Goal: Transaction & Acquisition: Purchase product/service

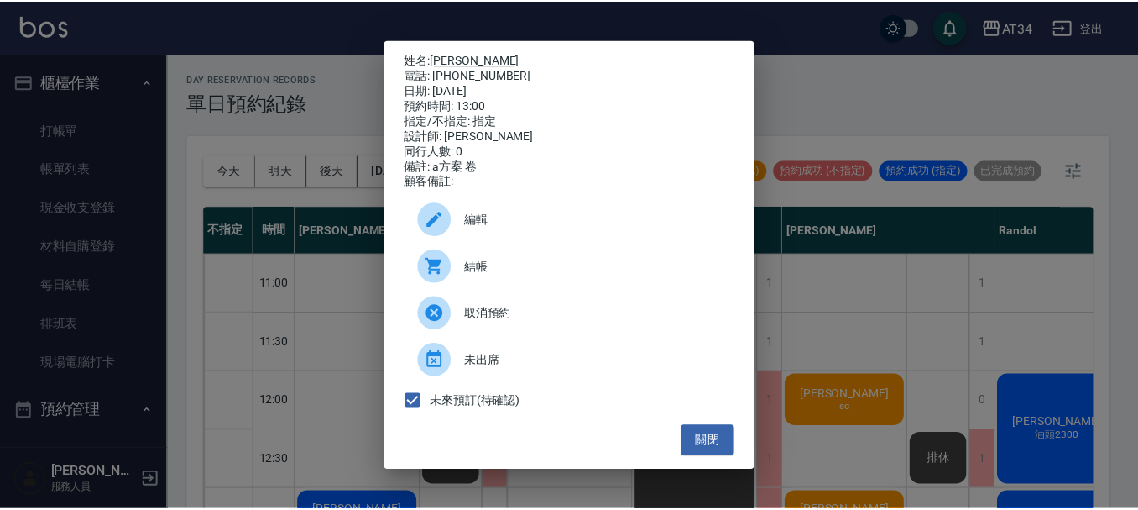
scroll to position [84, 127]
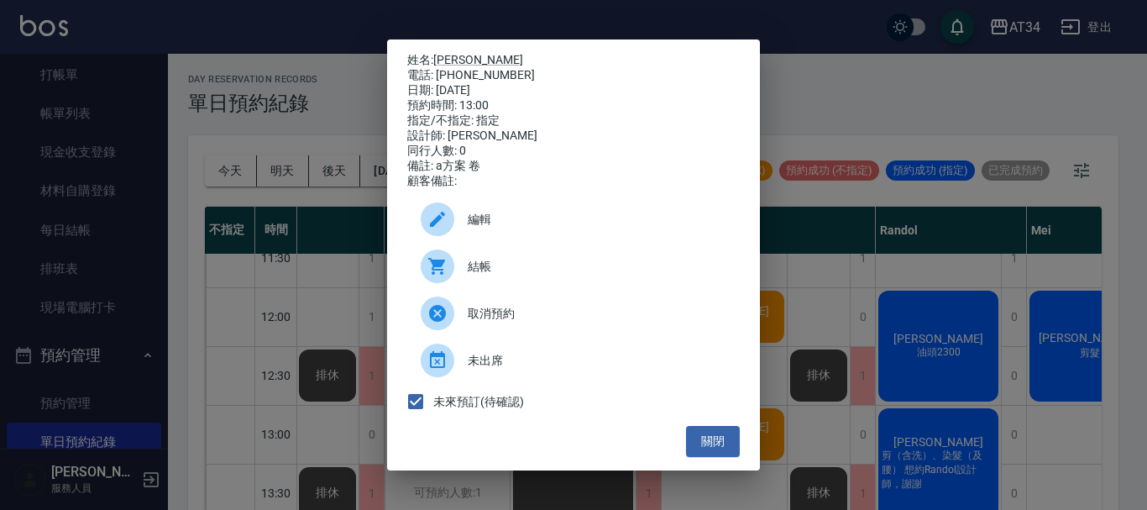
click at [1024, 78] on div "姓名: [PERSON_NAME] 電話: [PHONE_NUMBER] 日期: [DATE] 預約時間: 13:00 指定/不指定: 指定 設計師: [PE…" at bounding box center [573, 255] width 1147 height 510
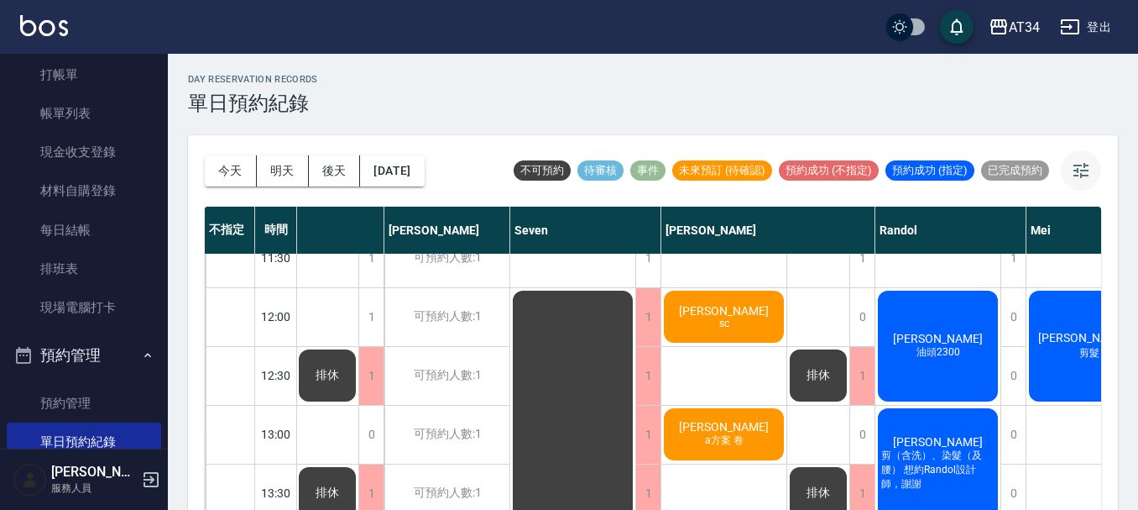
click at [1081, 182] on button "button" at bounding box center [1081, 170] width 40 height 40
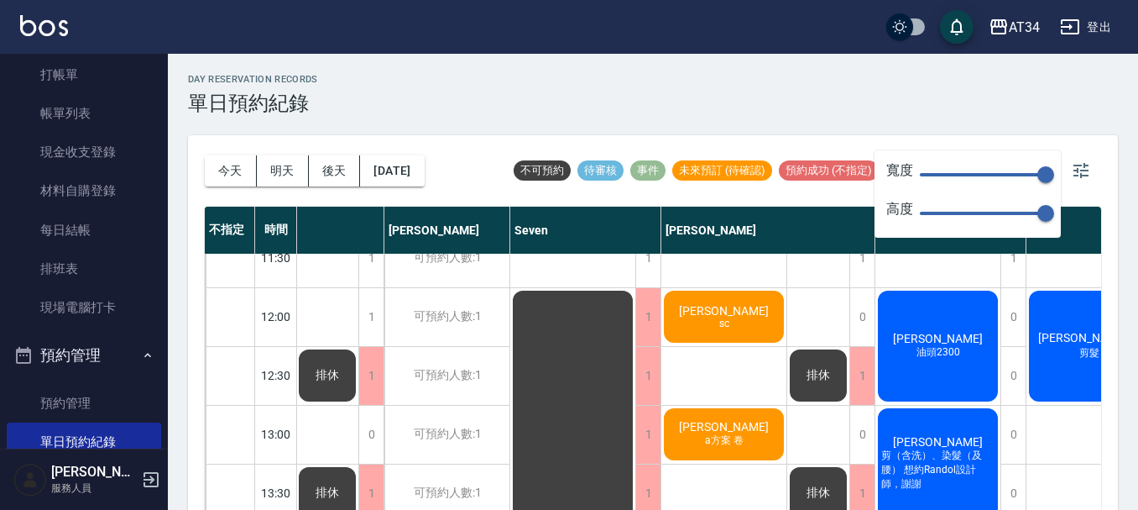
type input "23"
click at [939, 170] on span "150" at bounding box center [983, 174] width 126 height 25
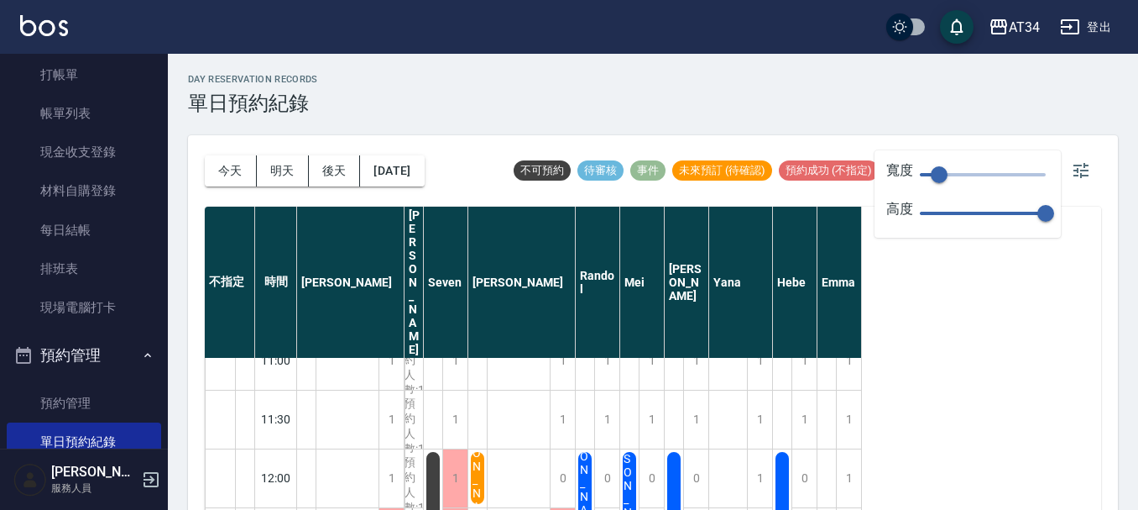
scroll to position [0, 0]
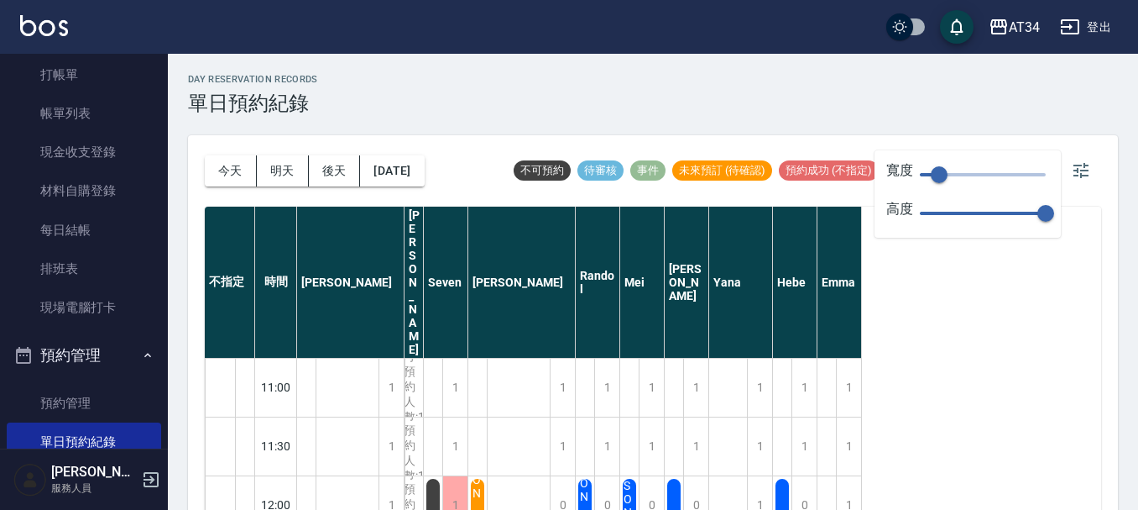
click at [582, 91] on div "day Reservation records 單日預約紀錄" at bounding box center [653, 94] width 930 height 41
click at [1080, 170] on icon "button" at bounding box center [1081, 170] width 20 height 20
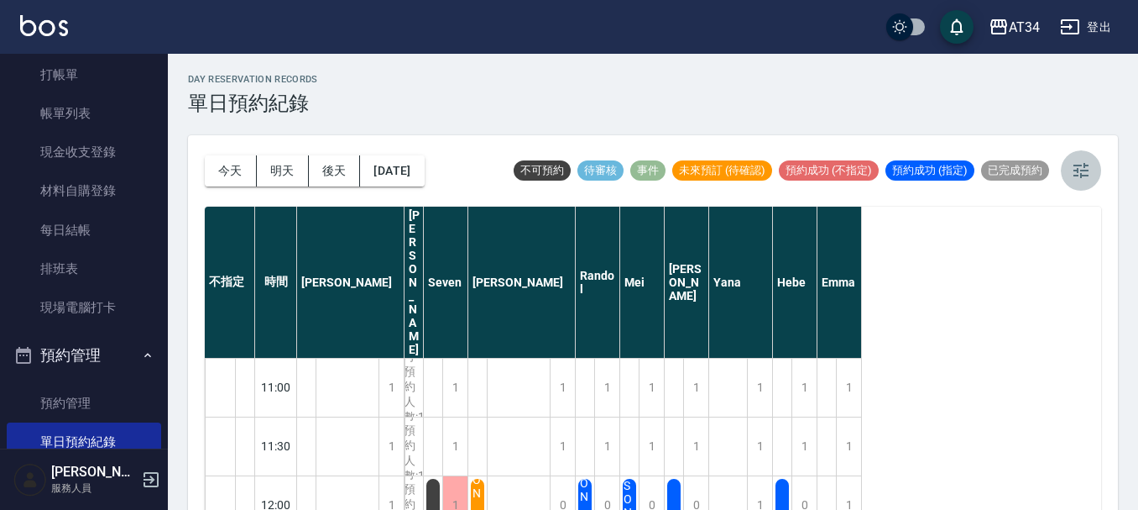
click at [1085, 186] on button "button" at bounding box center [1081, 170] width 40 height 40
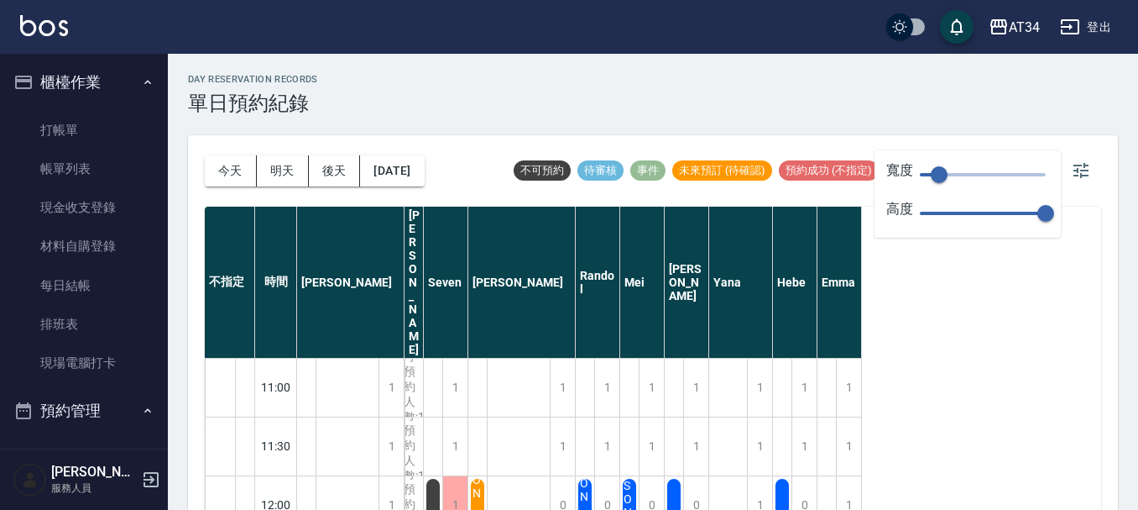
click at [129, 75] on button "櫃檯作業" at bounding box center [84, 82] width 154 height 44
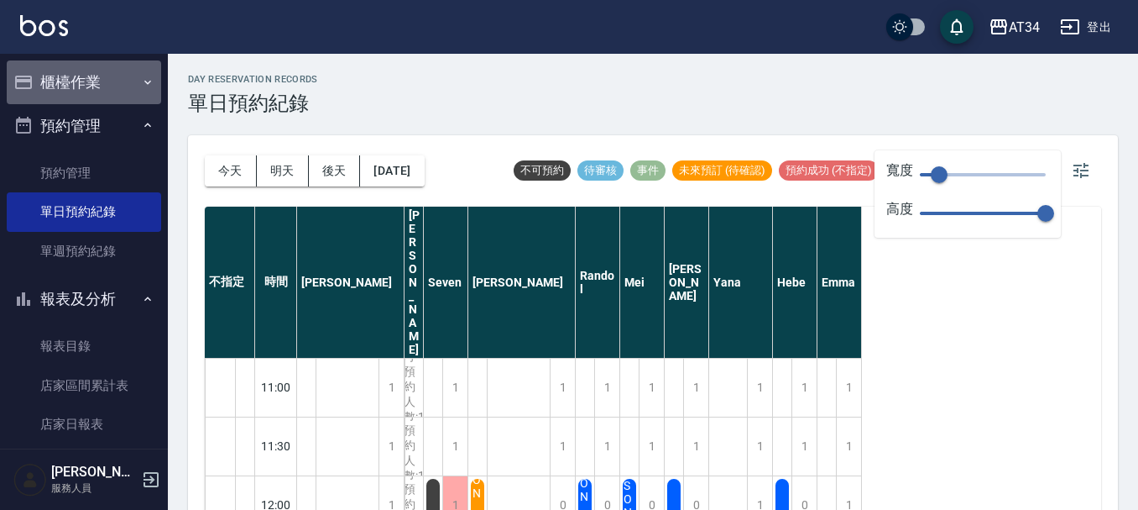
click at [125, 94] on button "櫃檯作業" at bounding box center [84, 82] width 154 height 44
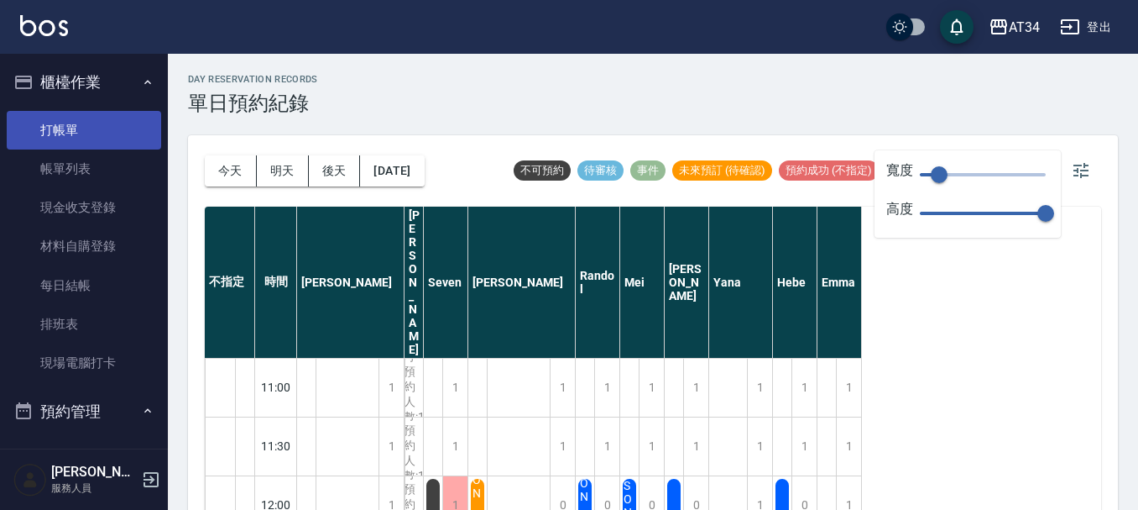
click at [121, 128] on link "打帳單" at bounding box center [84, 130] width 154 height 39
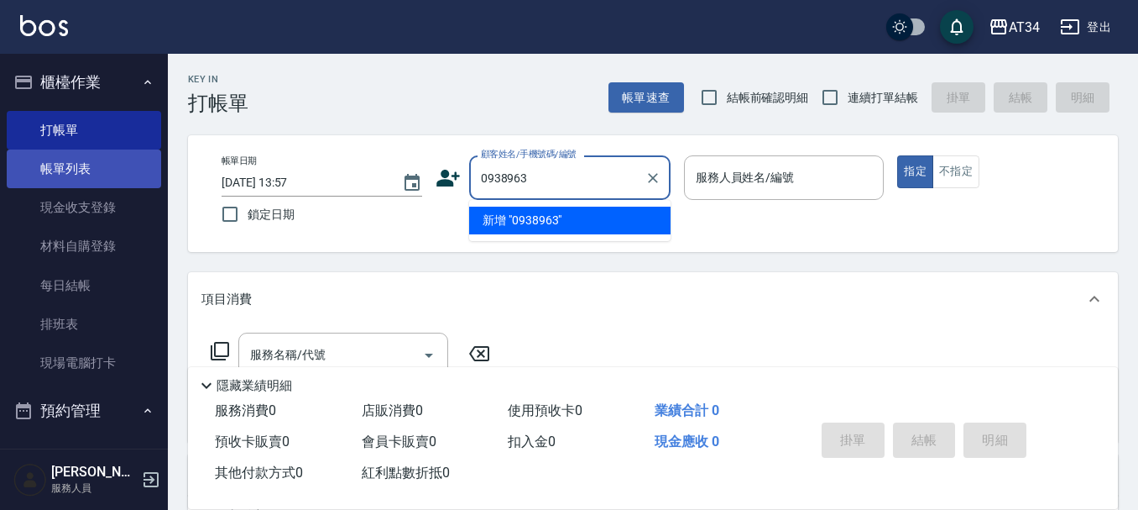
type input "0938963"
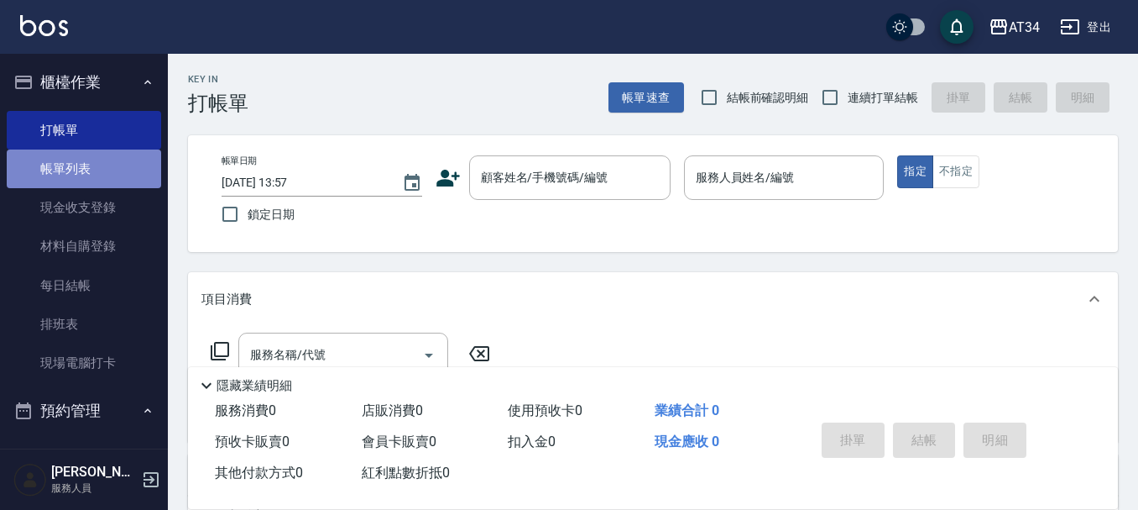
click at [133, 164] on link "帳單列表" at bounding box center [84, 168] width 154 height 39
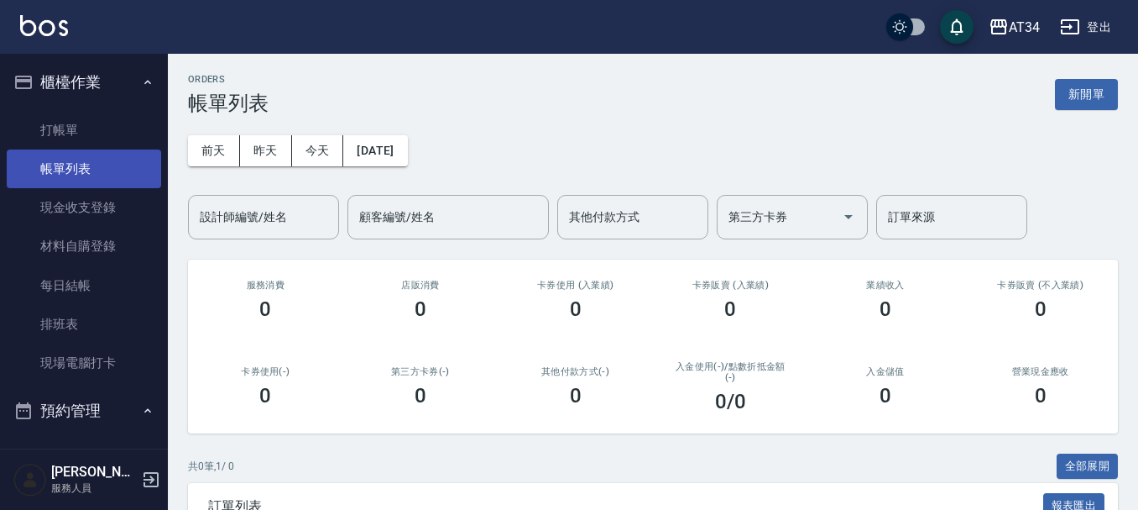
click at [133, 164] on link "帳單列表" at bounding box center [84, 168] width 154 height 39
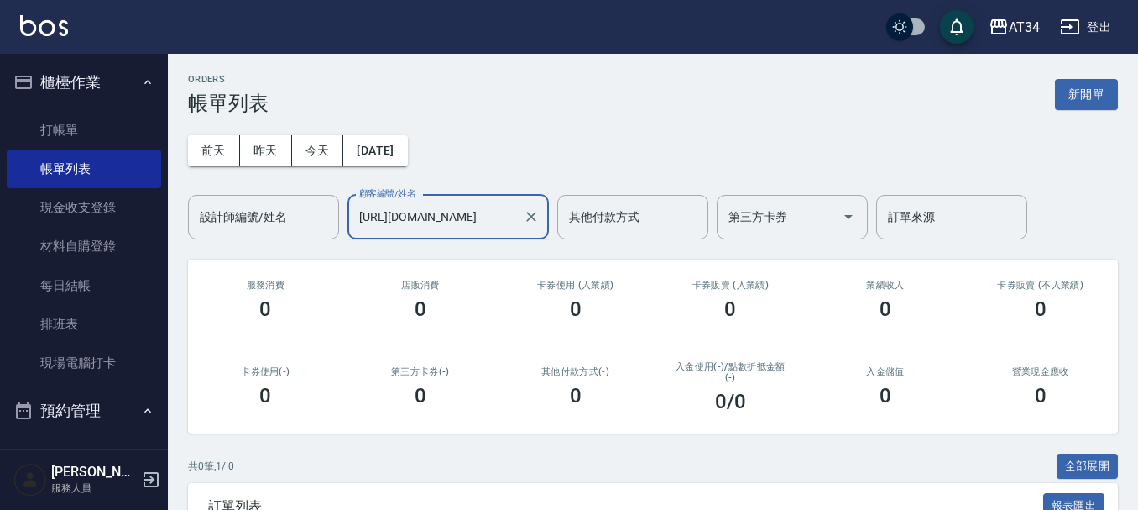
type input "http://pos.momeike.com:5961/mlpos/login"
drag, startPoint x: 1038, startPoint y: 1, endPoint x: 669, endPoint y: 98, distance: 381.2
click at [669, 98] on div "ORDERS 帳單列表 新開單" at bounding box center [653, 94] width 930 height 41
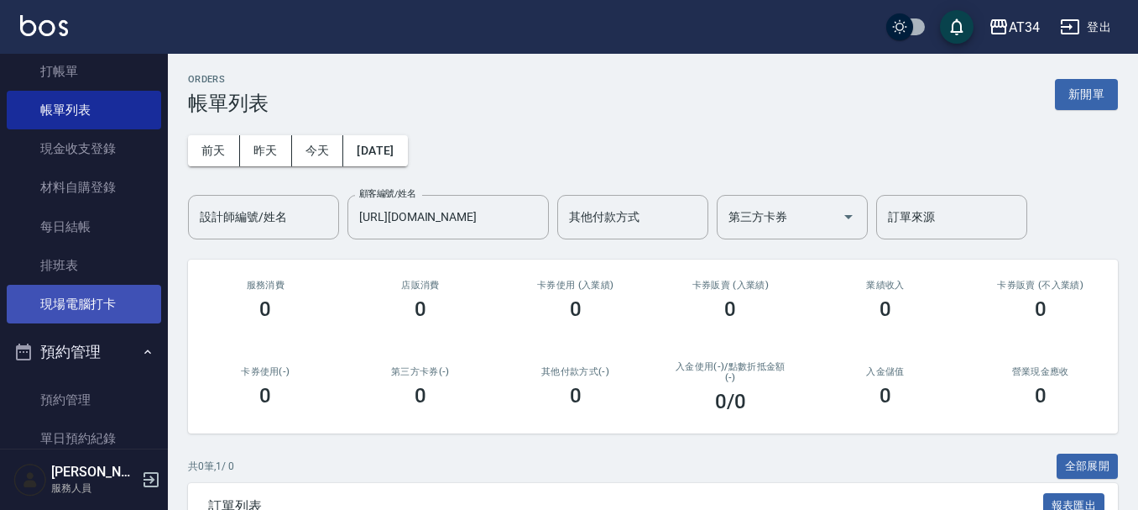
scroll to position [168, 0]
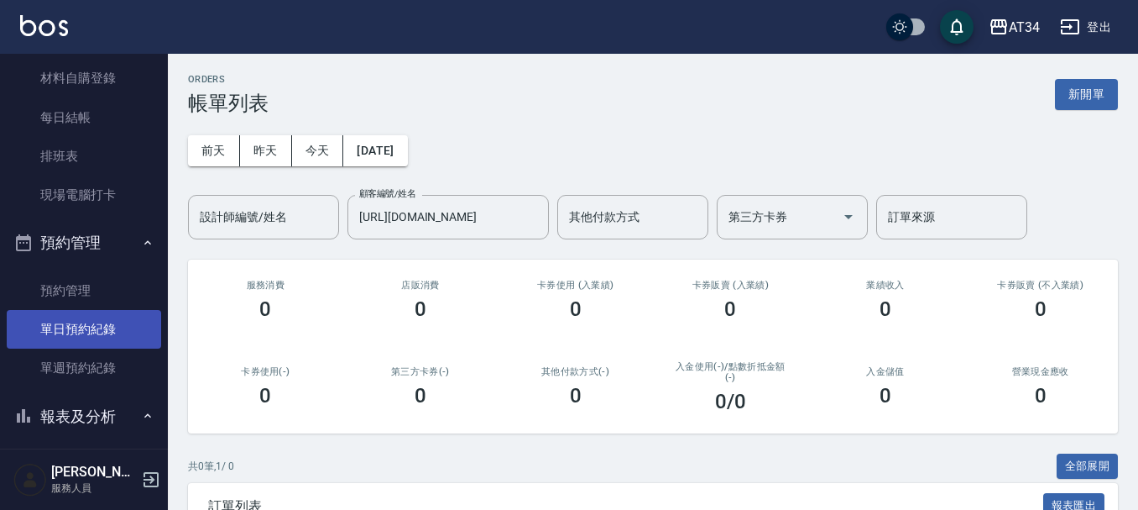
click at [65, 329] on link "單日預約紀錄" at bounding box center [84, 329] width 154 height 39
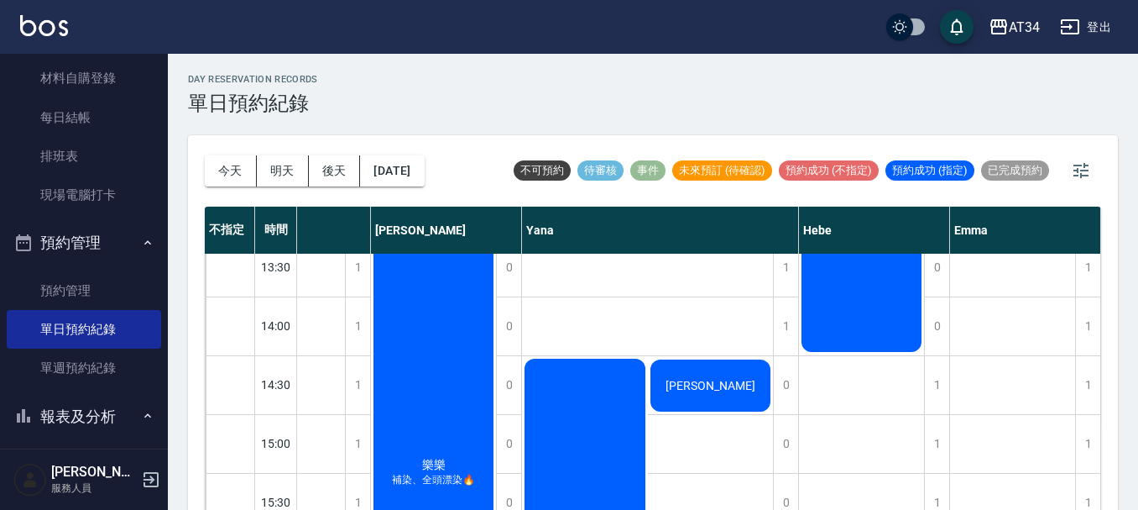
scroll to position [336, 942]
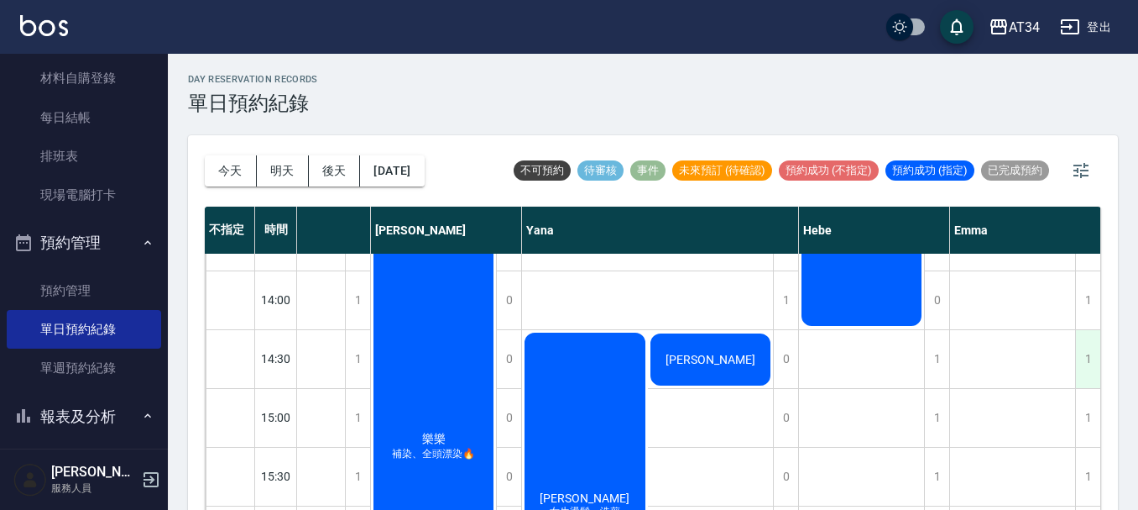
click at [1076, 364] on div "1" at bounding box center [1087, 359] width 25 height 58
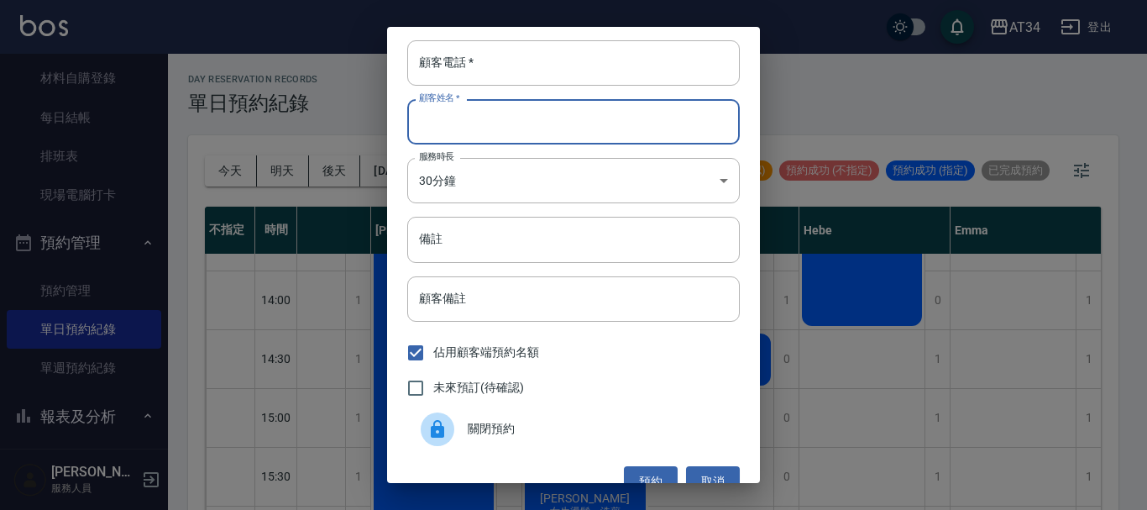
click at [472, 137] on input "顧客姓名   *" at bounding box center [573, 121] width 332 height 45
type input "x"
type input "m"
type input "遠"
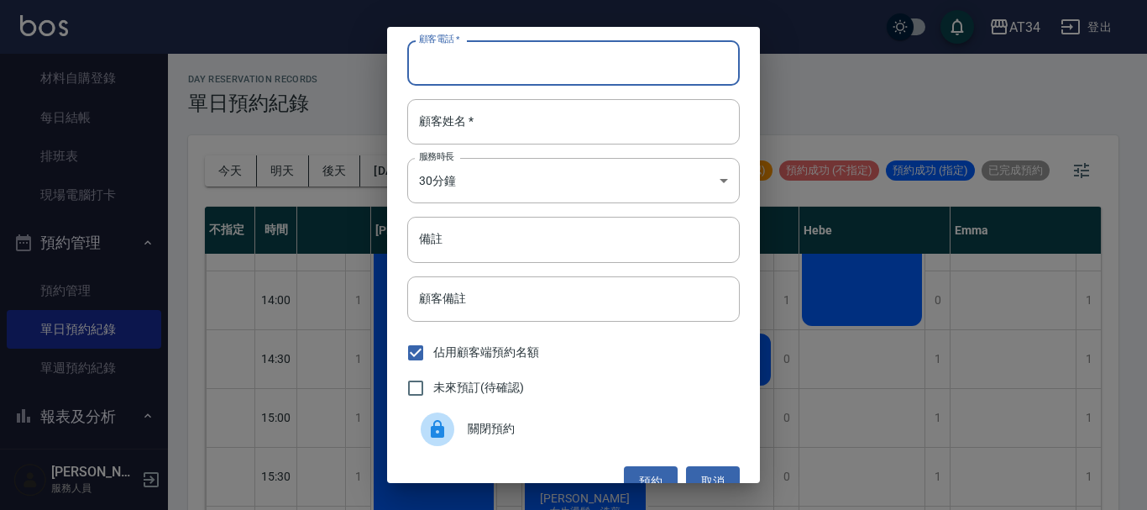
click at [625, 71] on input "顧客電話   *" at bounding box center [573, 62] width 332 height 45
type input "0935561993"
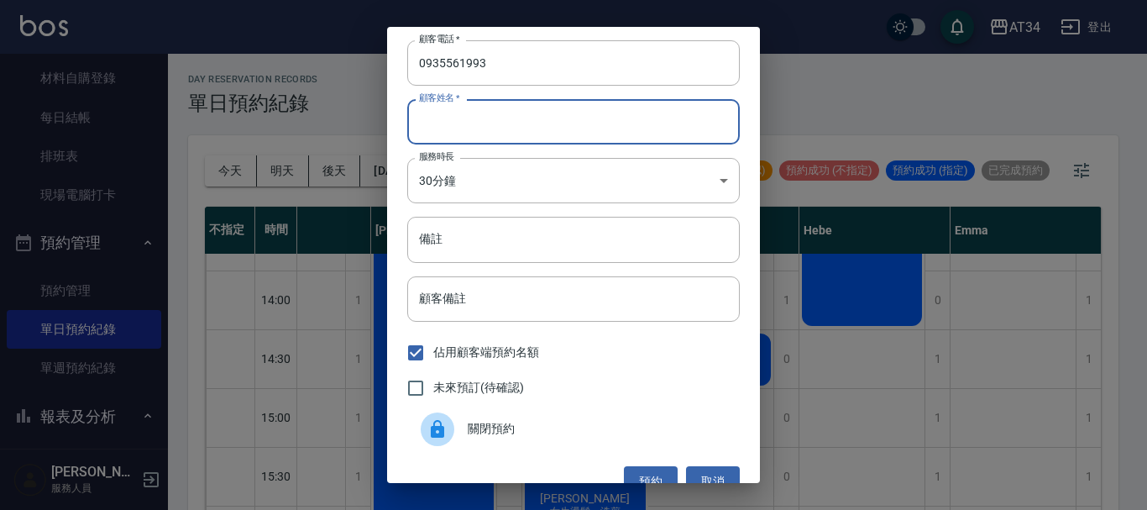
click at [475, 127] on input "顧客姓名   *" at bounding box center [573, 121] width 332 height 45
type input "阮"
click at [656, 472] on button "預約" at bounding box center [651, 481] width 54 height 31
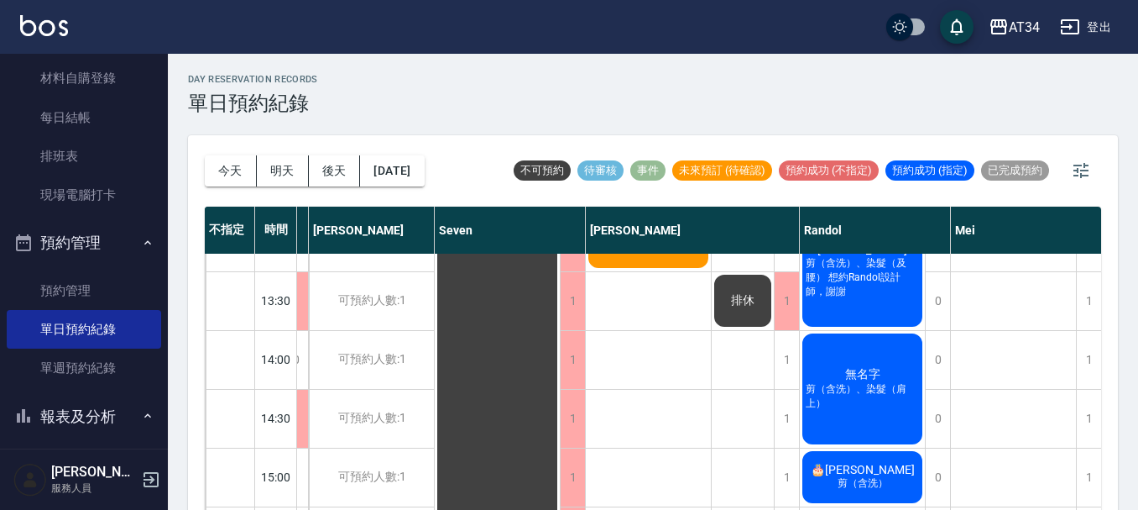
scroll to position [141, 202]
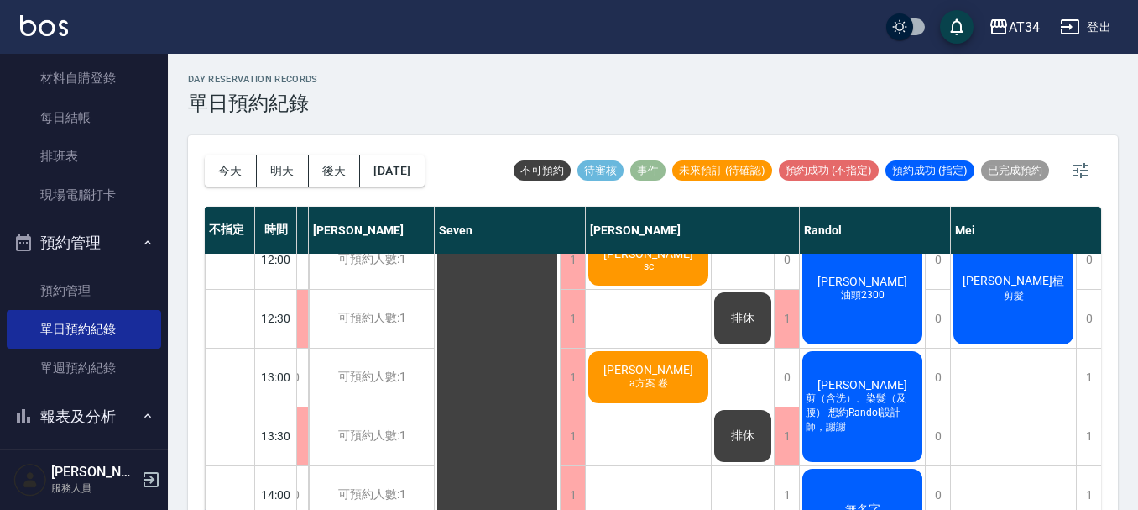
click at [857, 321] on div "梁富寬 油頭2300" at bounding box center [862, 289] width 125 height 116
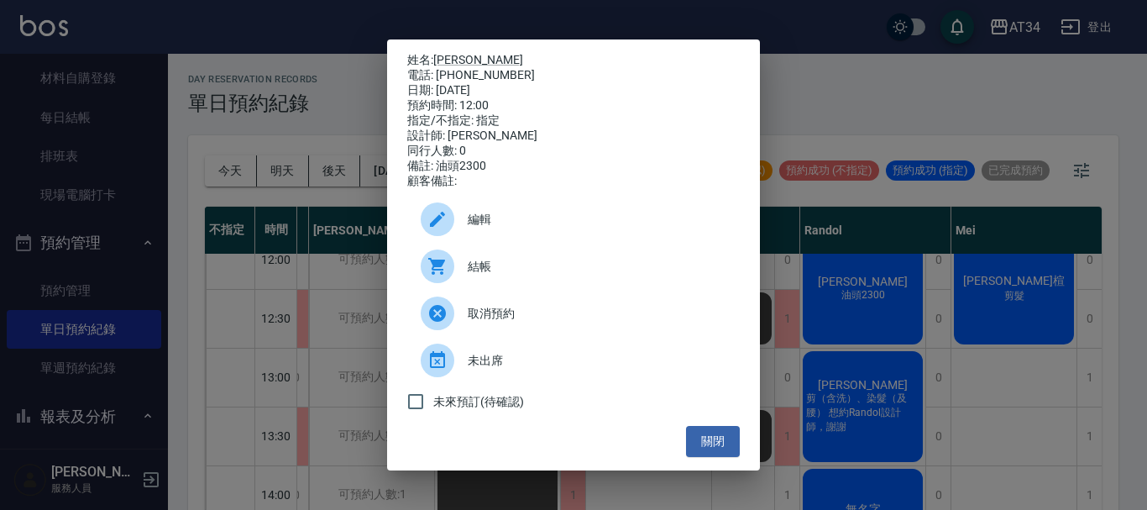
click at [508, 275] on span "結帳" at bounding box center [597, 267] width 259 height 18
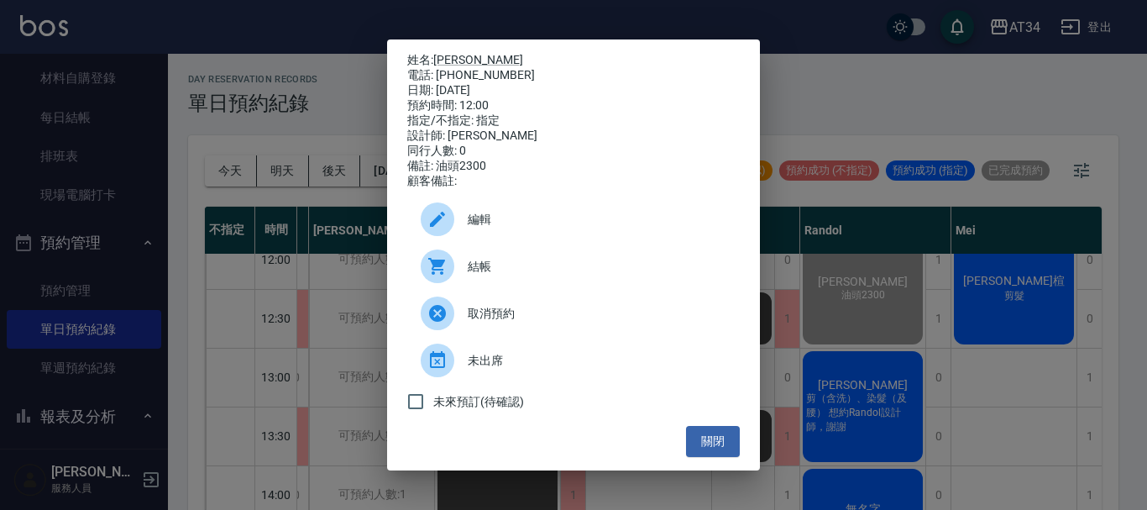
click at [885, 103] on div "姓名: 梁富寬 電話: 0920980920 日期: 2025/09/09 預約時間: 12:00 指定/不指定: 指定 設計師: Randol 同行人數: …" at bounding box center [573, 255] width 1147 height 510
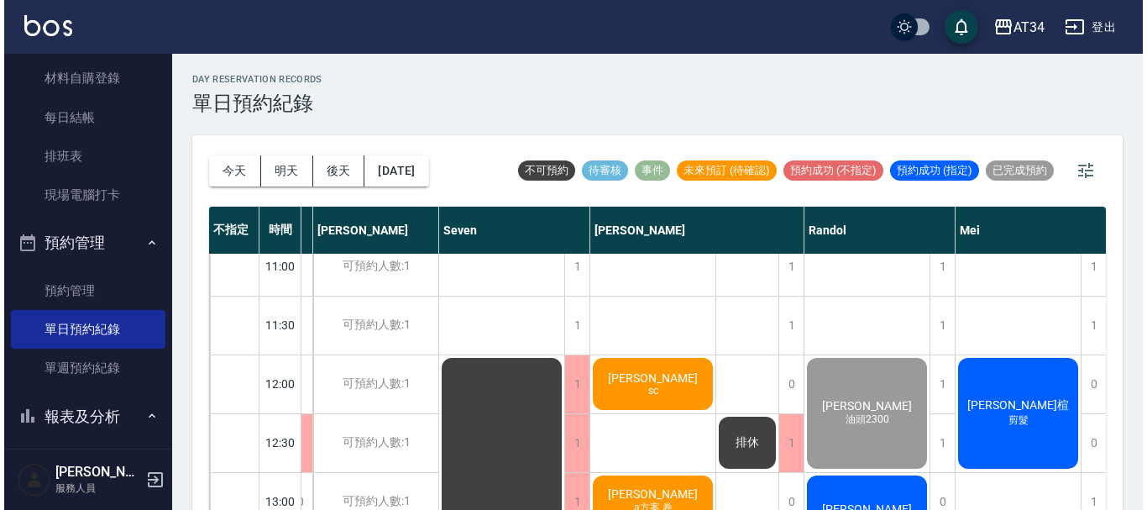
scroll to position [0, 202]
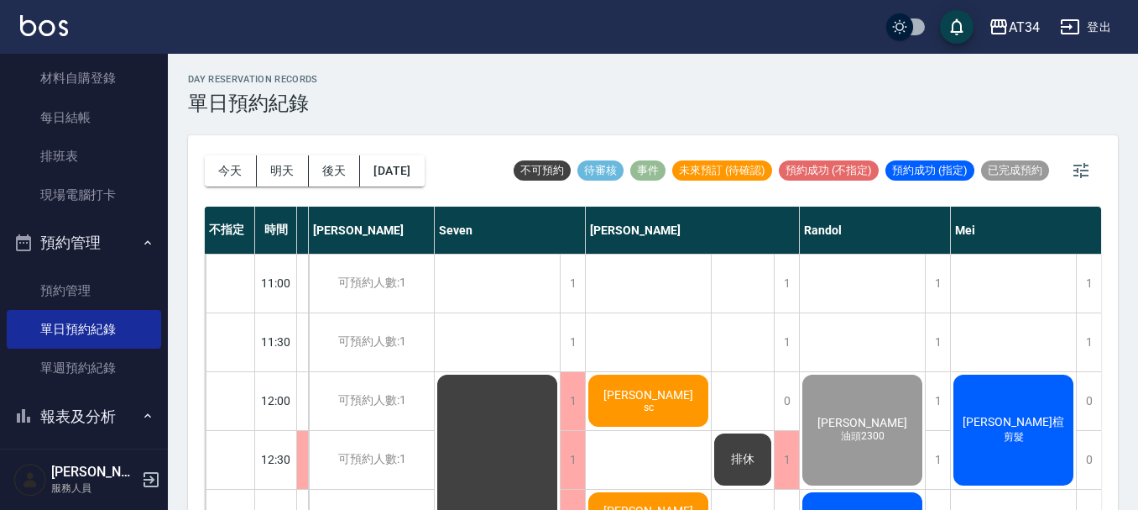
click at [648, 398] on span "[PERSON_NAME]" at bounding box center [648, 394] width 97 height 13
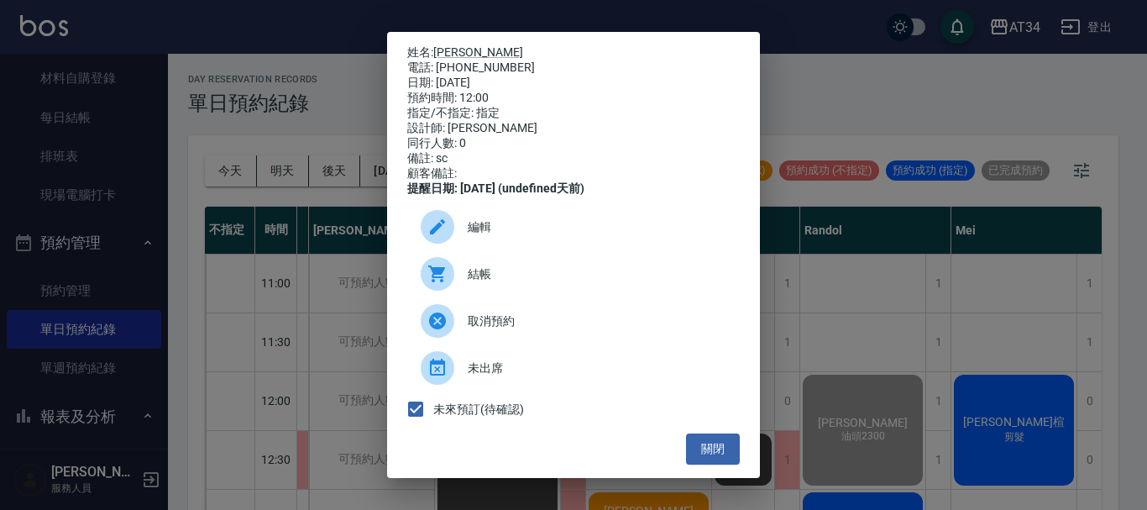
click at [479, 283] on span "結帳" at bounding box center [597, 274] width 259 height 18
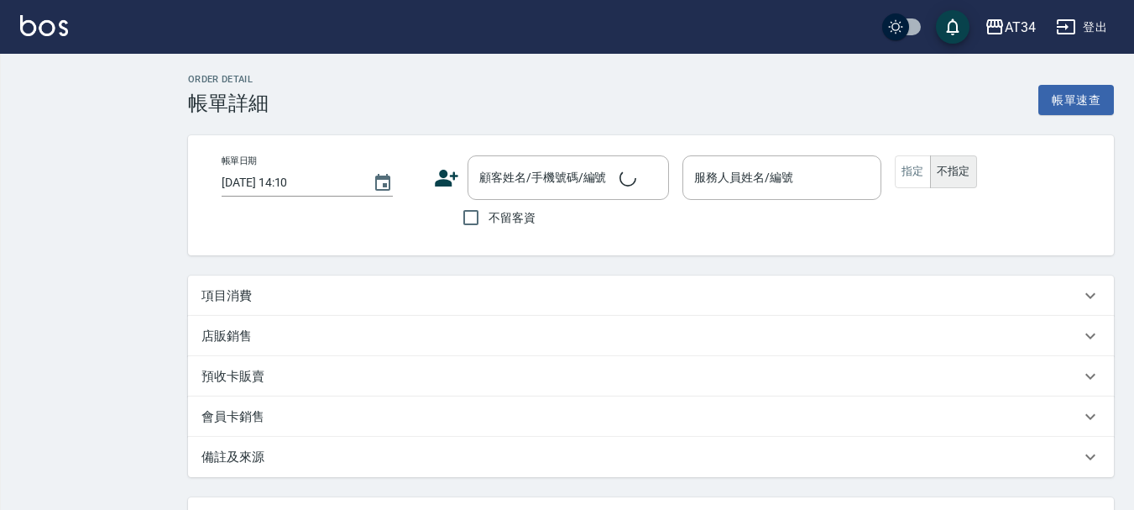
type input "2025/09/09 12:00"
type input "油頭2300"
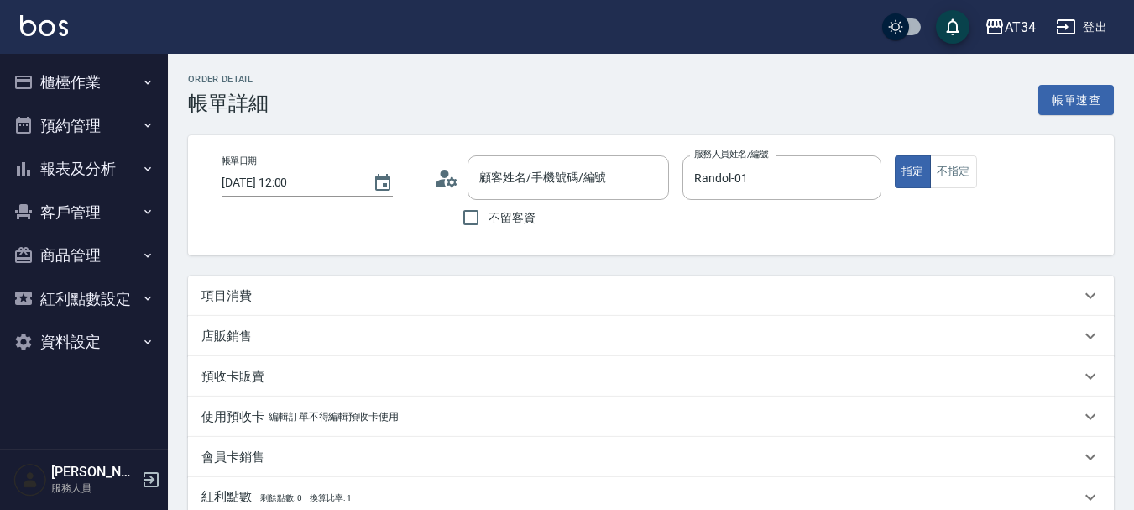
type input "Randol-01"
type input "梁富寬/0920980920/null"
click at [447, 181] on icon at bounding box center [448, 177] width 25 height 25
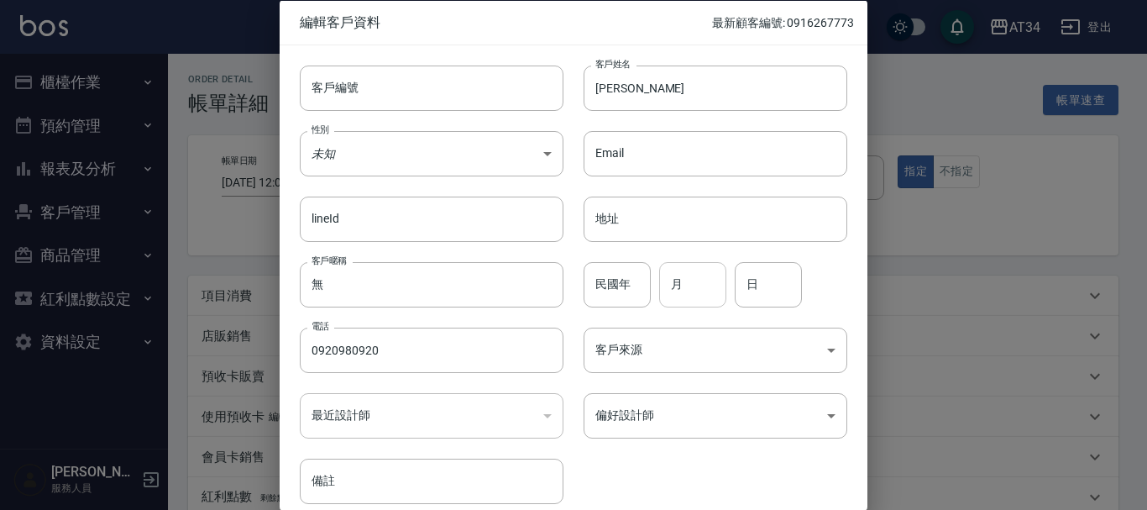
click at [694, 290] on input "月" at bounding box center [692, 283] width 67 height 45
type input "07"
click at [750, 294] on input "日" at bounding box center [768, 283] width 67 height 45
type input "30"
click at [352, 342] on input "0920980920" at bounding box center [432, 349] width 264 height 45
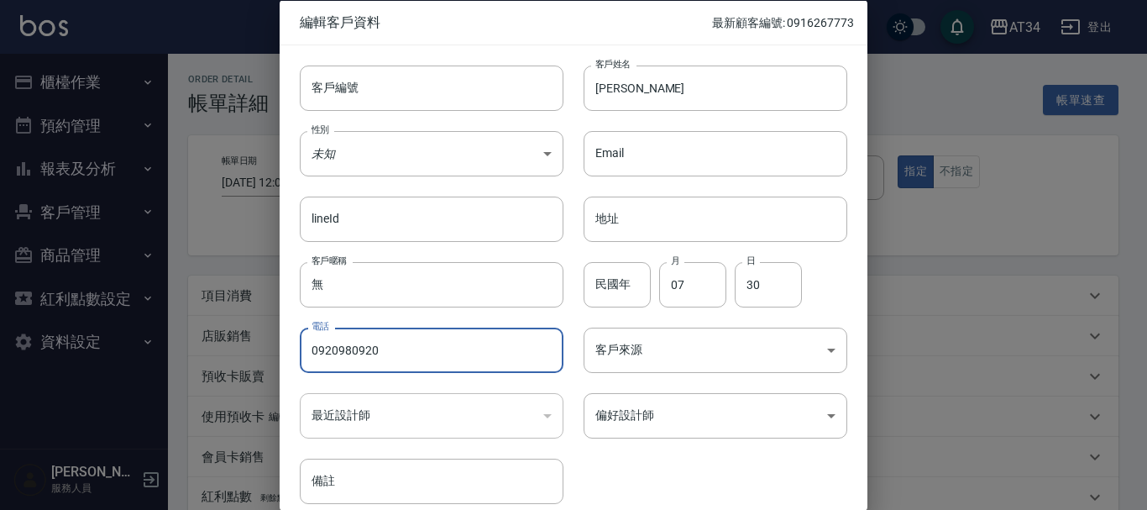
click at [353, 342] on input "0920980920" at bounding box center [432, 349] width 264 height 45
click at [358, 107] on input "客戶編號" at bounding box center [432, 87] width 264 height 45
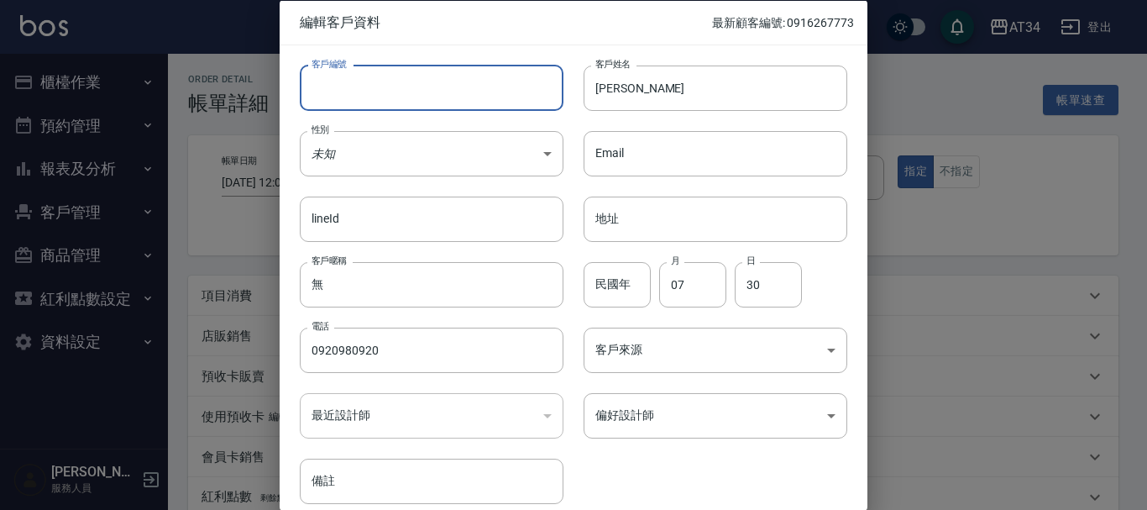
paste input "0920980920"
type input "0920980920"
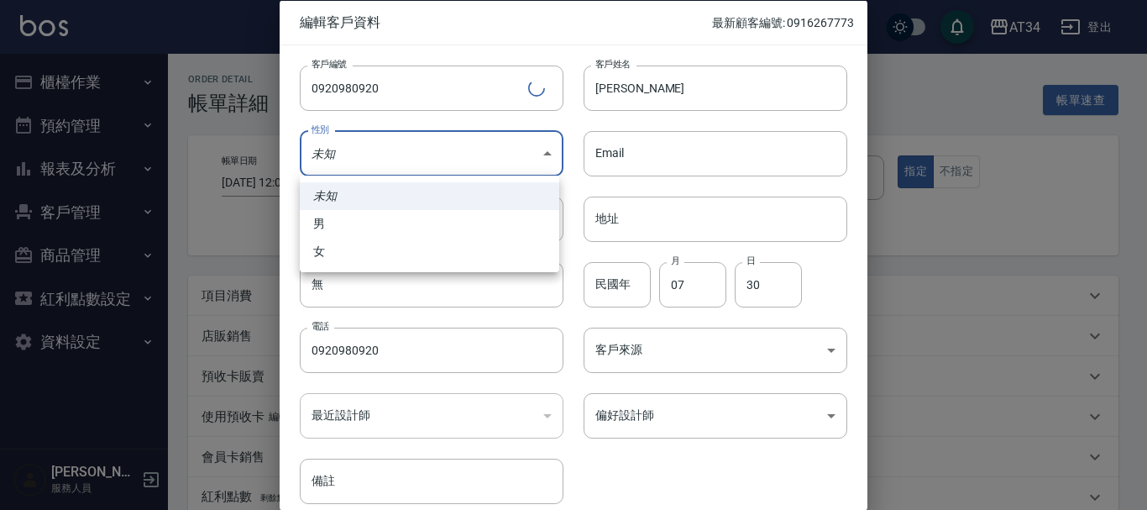
click at [360, 138] on body "AT34 登出 櫃檯作業 打帳單 帳單列表 現金收支登錄 材料自購登錄 每日結帳 排班表 現場電腦打卡 預約管理 預約管理 單日預約紀錄 單週預約紀錄 報表及…" at bounding box center [573, 422] width 1147 height 844
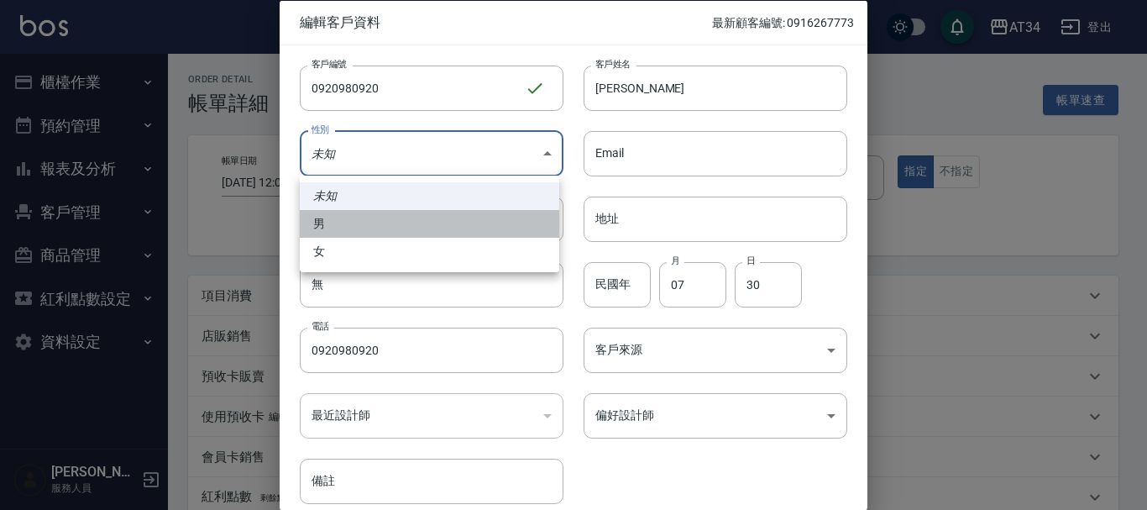
click at [368, 218] on li "男" at bounding box center [429, 224] width 259 height 28
type input "[DEMOGRAPHIC_DATA]"
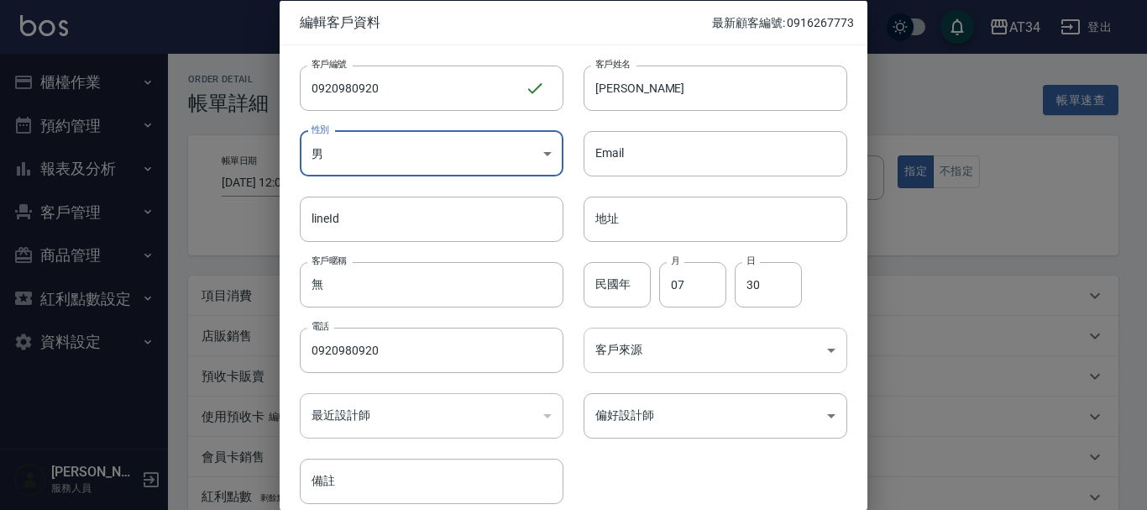
click at [683, 341] on body "AT34 登出 櫃檯作業 打帳單 帳單列表 現金收支登錄 材料自購登錄 每日結帳 排班表 現場電腦打卡 預約管理 預約管理 單日預約紀錄 單週預約紀錄 報表及…" at bounding box center [573, 422] width 1147 height 844
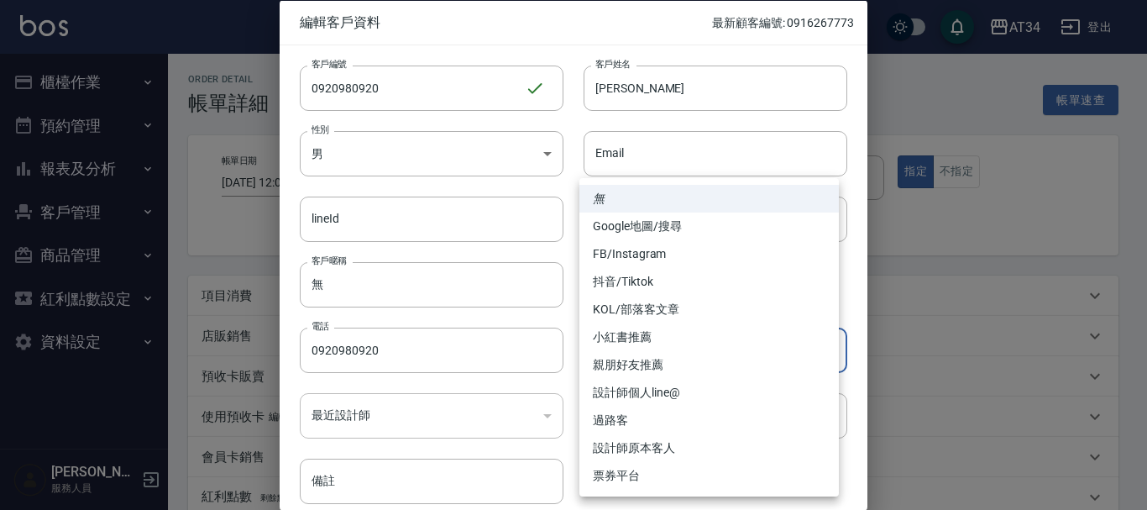
click at [653, 252] on li "FB/Instagram" at bounding box center [708, 254] width 259 height 28
type input "FB/Instagram"
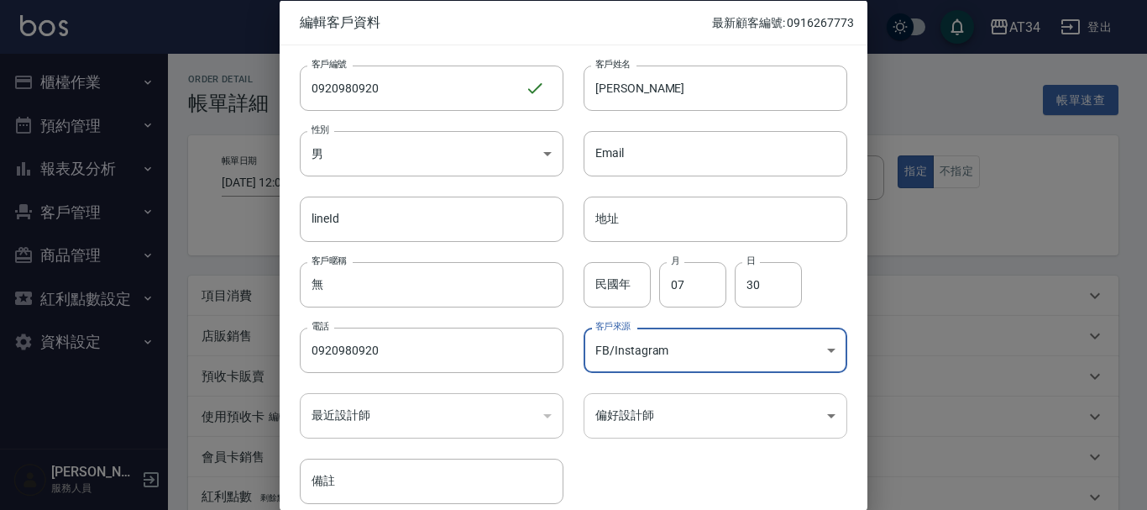
click at [636, 426] on body "AT34 登出 櫃檯作業 打帳單 帳單列表 現金收支登錄 材料自購登錄 每日結帳 排班表 現場電腦打卡 預約管理 預約管理 單日預約紀錄 單週預約紀錄 報表及…" at bounding box center [573, 422] width 1147 height 844
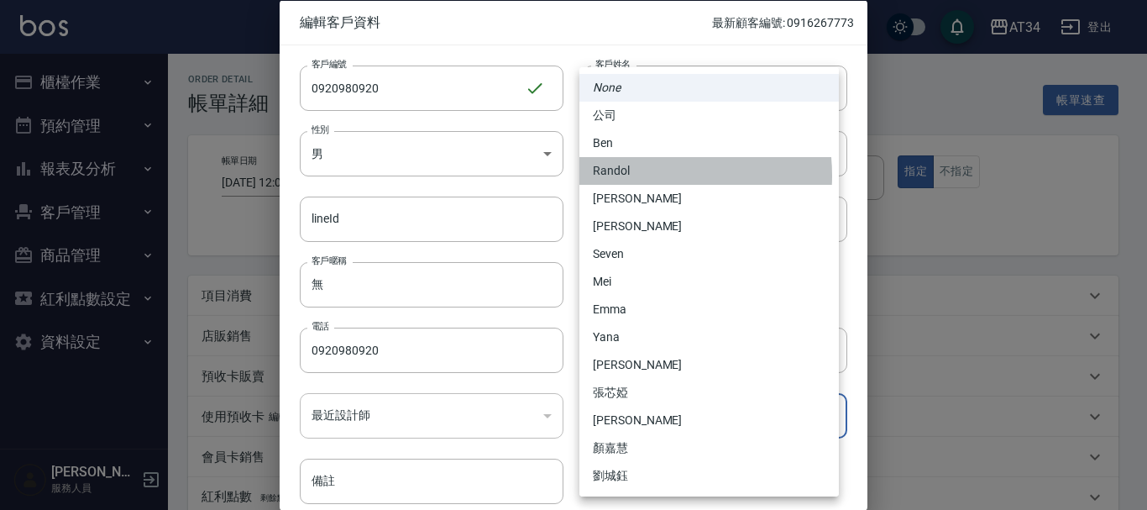
click at [635, 175] on li "Randol" at bounding box center [708, 171] width 259 height 28
type input "d5b9eb47-41c9-48ce-9c60-4287899162ba"
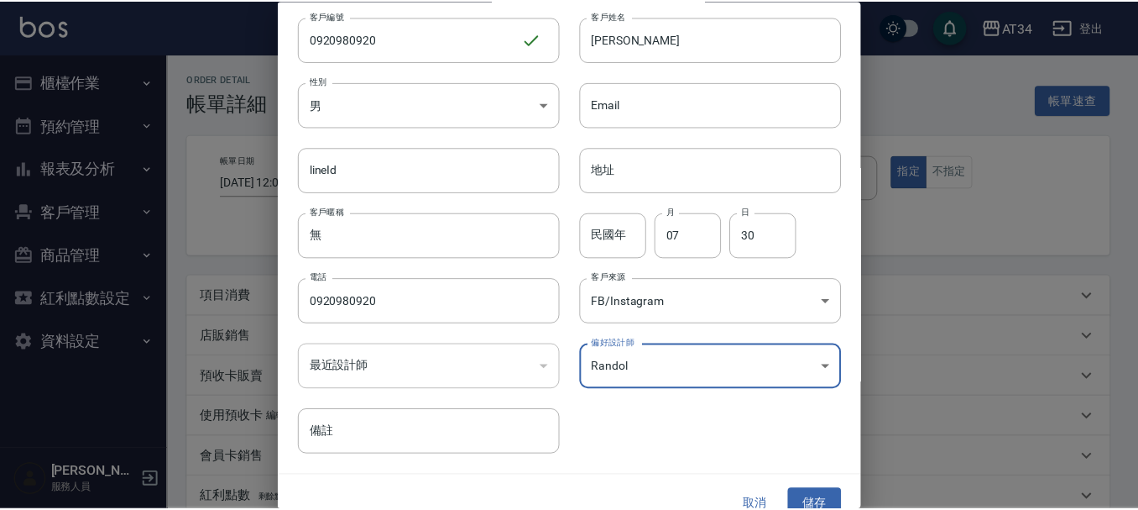
scroll to position [72, 0]
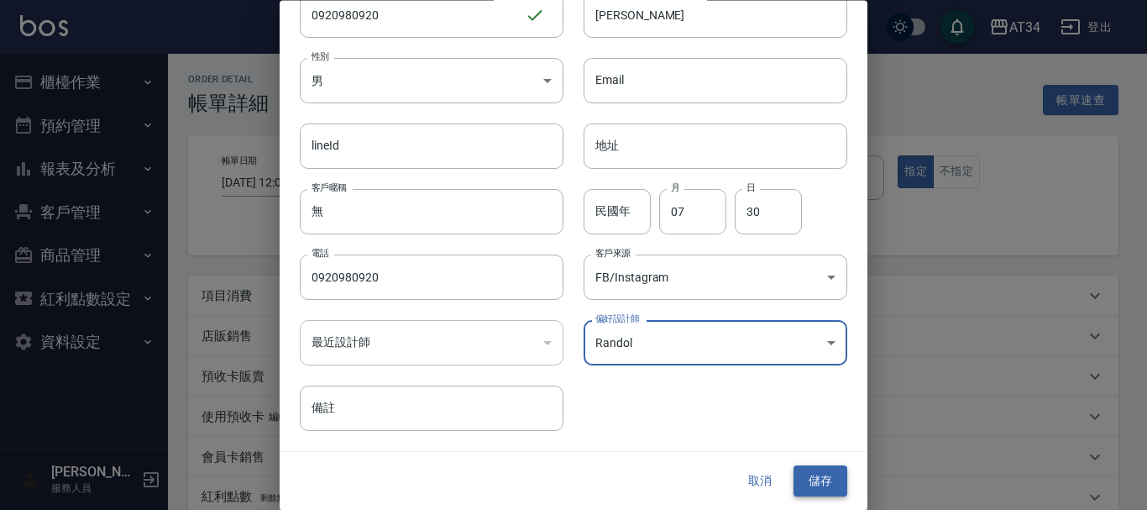
click at [827, 488] on button "儲存" at bounding box center [820, 481] width 54 height 31
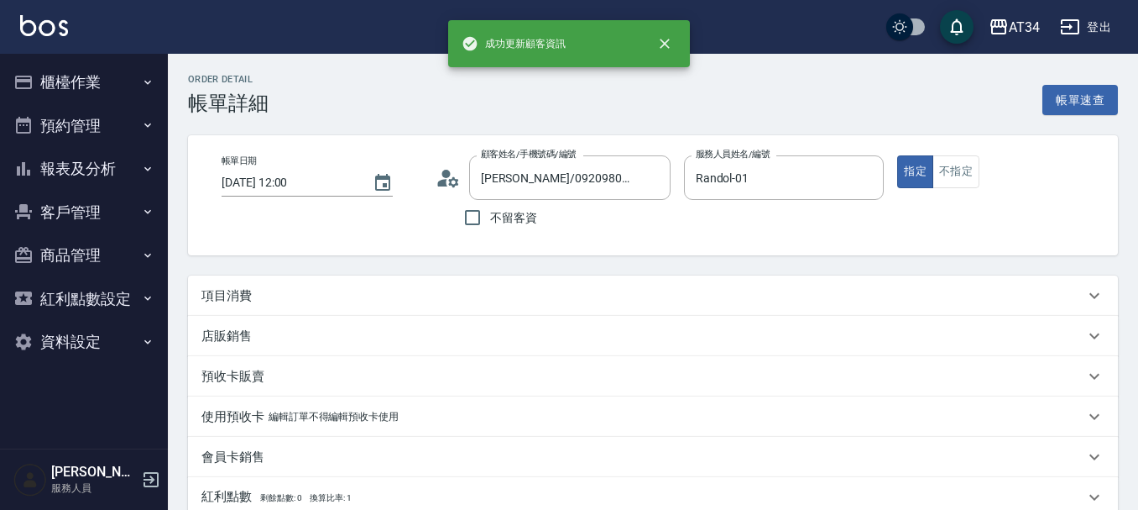
type input "[PERSON_NAME]/0920980920/0920980920"
click at [816, 484] on div "紅利點數 剩餘點數: 0 換算比率: 1" at bounding box center [653, 497] width 930 height 40
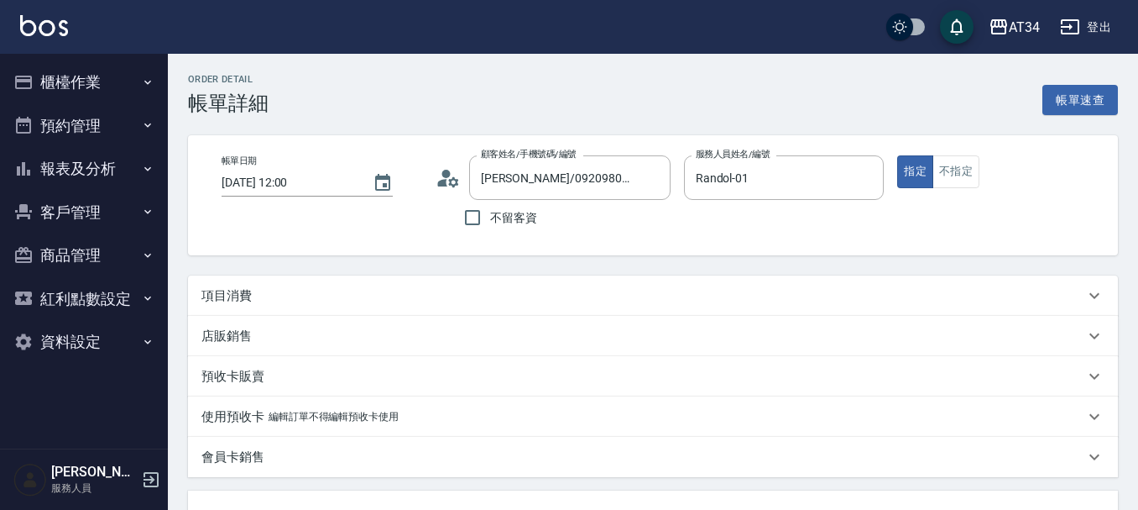
click at [311, 281] on div "項目消費" at bounding box center [653, 295] width 930 height 40
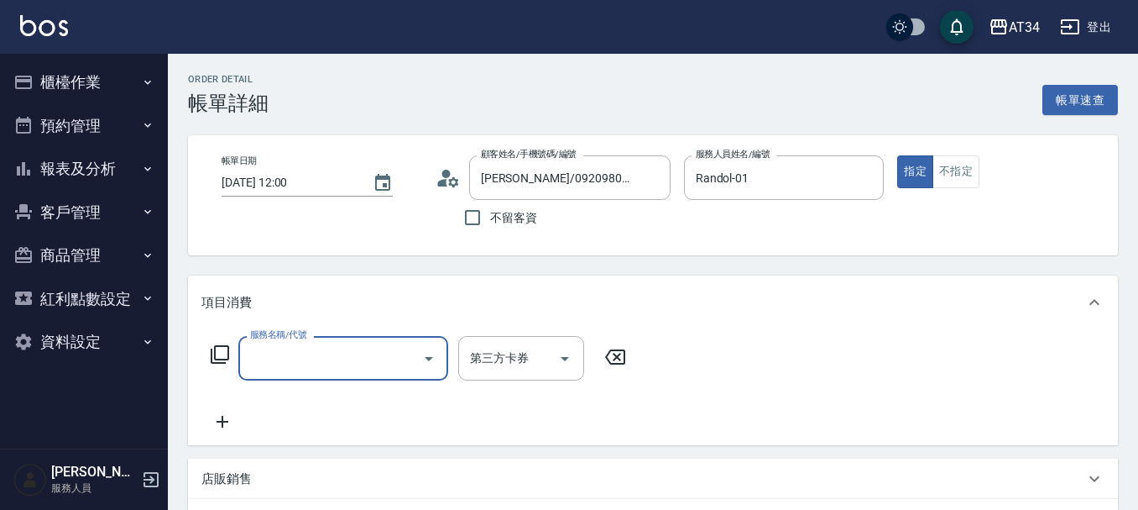
scroll to position [0, 0]
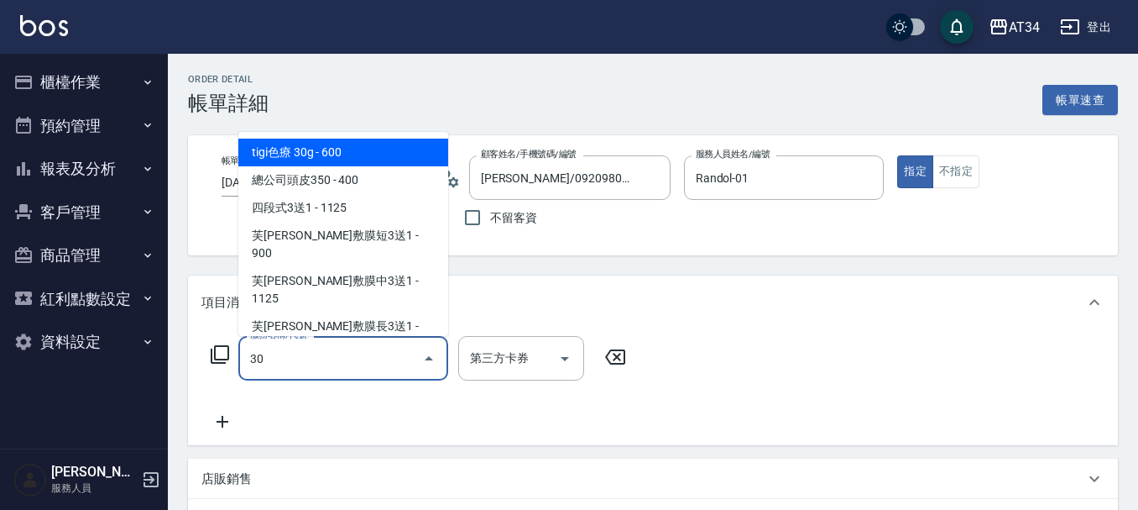
type input "300"
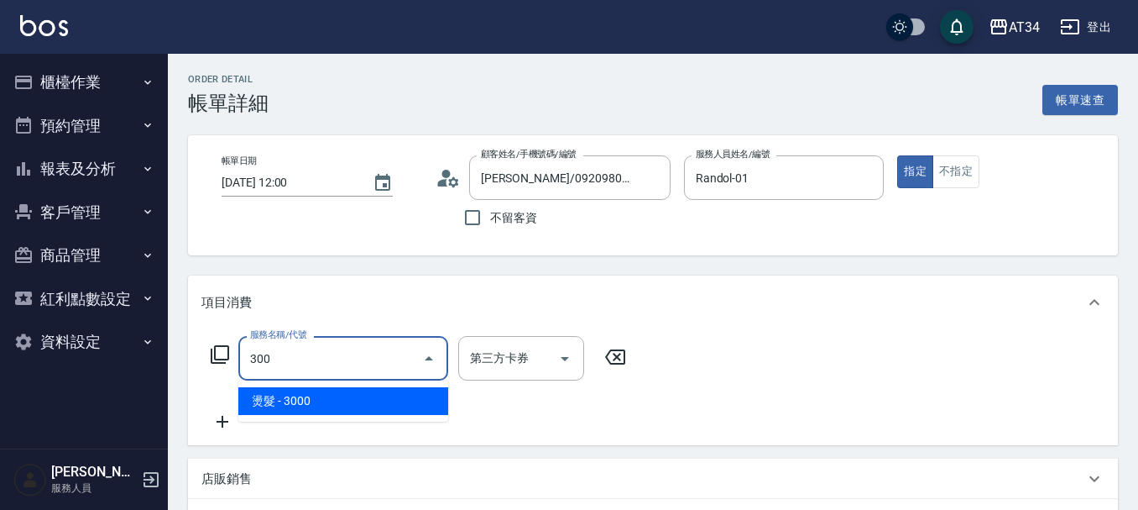
type input "300"
type input "燙髮(300)"
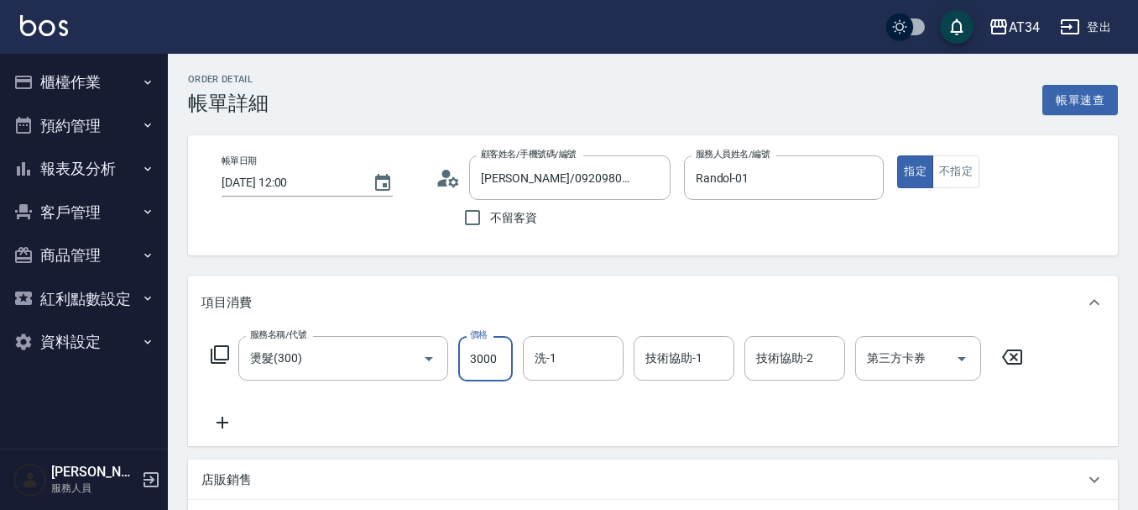
type input "0"
type input "230"
type input "2300"
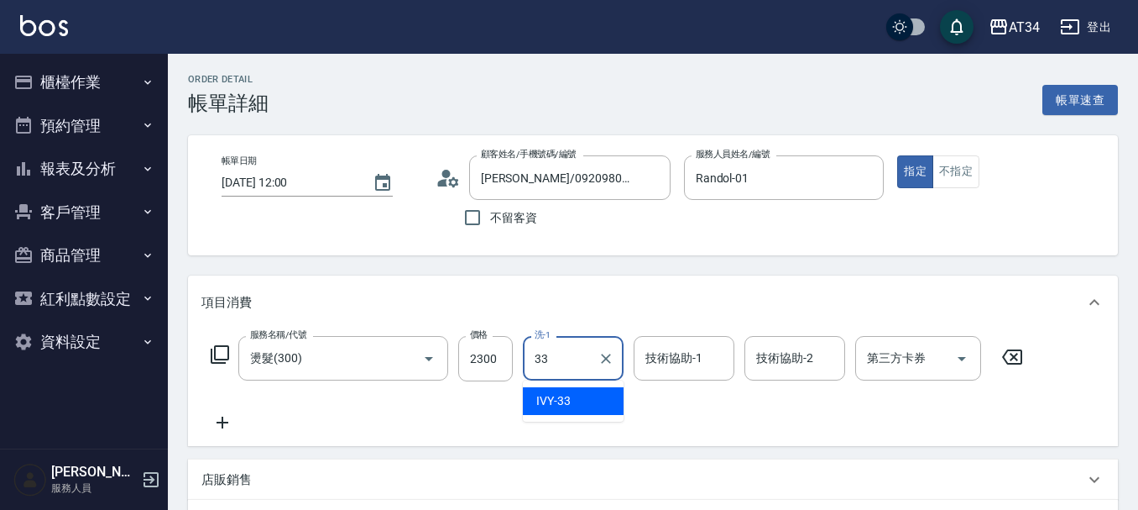
type input "IVY-33"
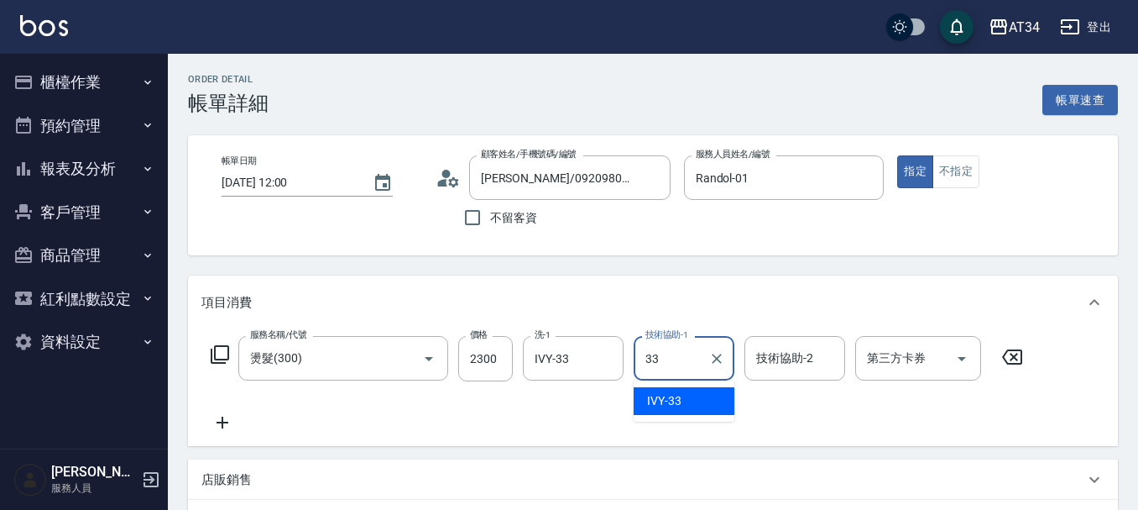
type input "IVY-33"
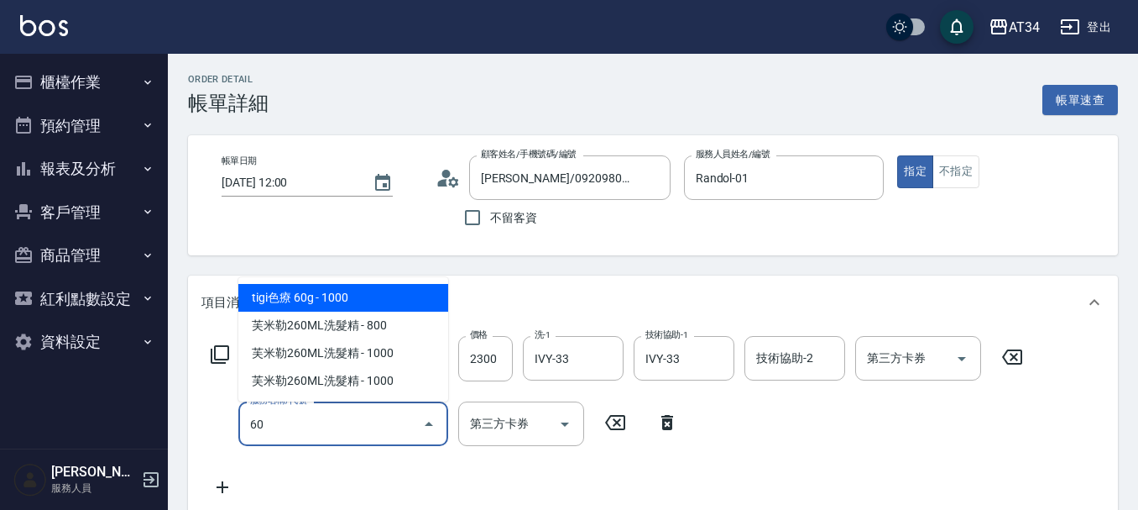
type input "602"
type input "320"
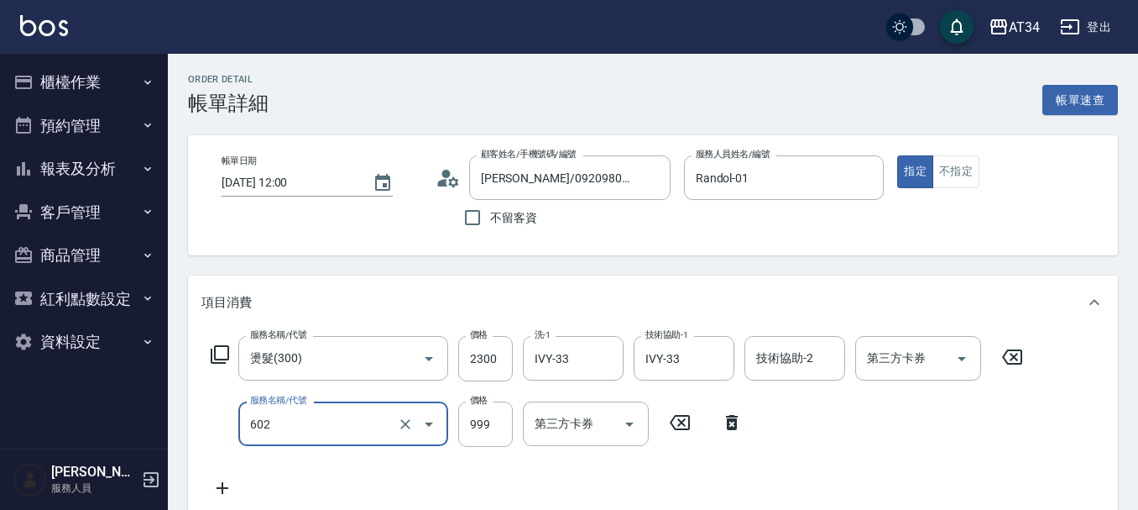
type input "自備鉑金(602)"
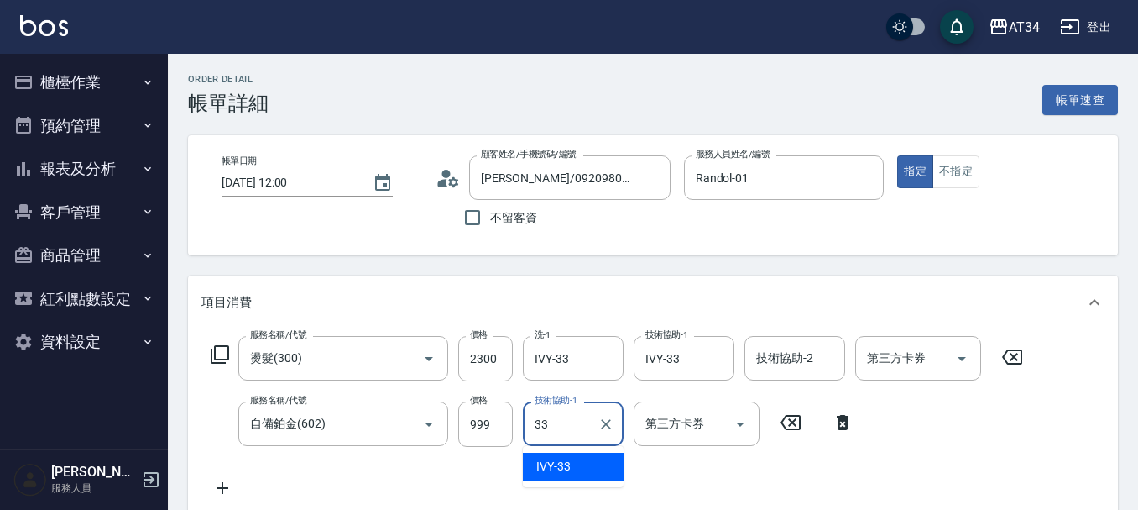
type input "IVY-33"
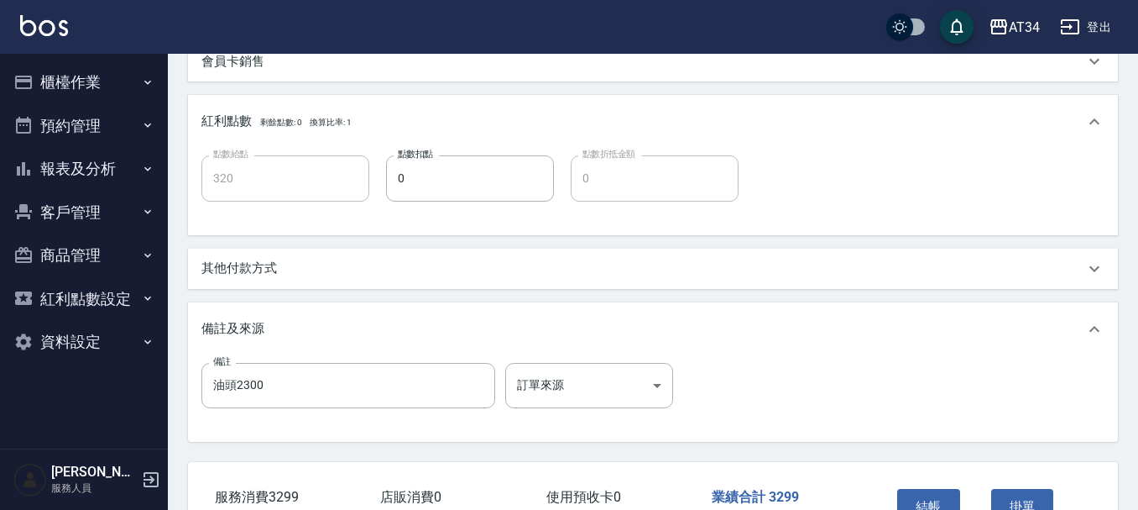
scroll to position [718, 0]
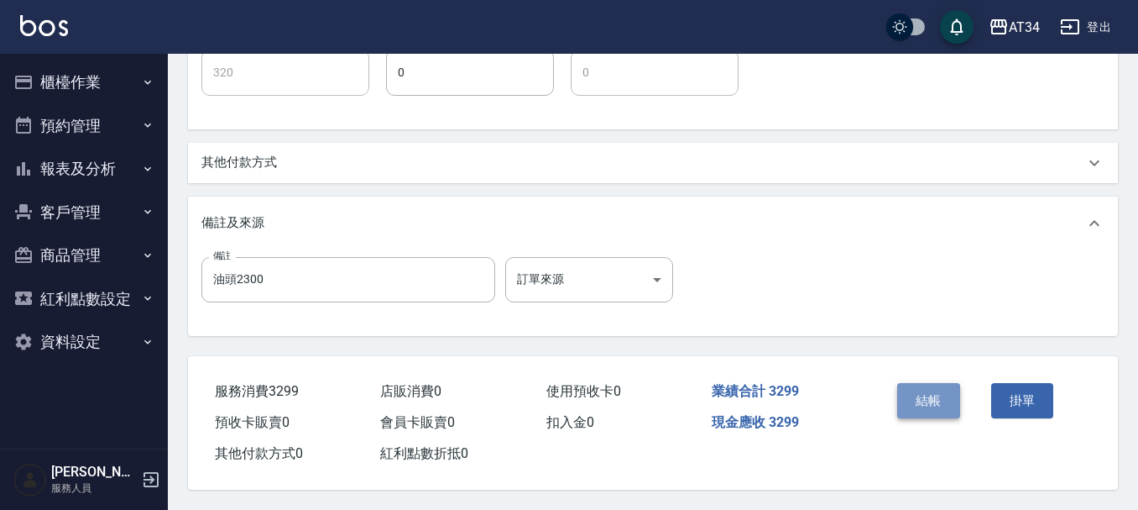
click at [939, 394] on button "結帳" at bounding box center [928, 400] width 63 height 35
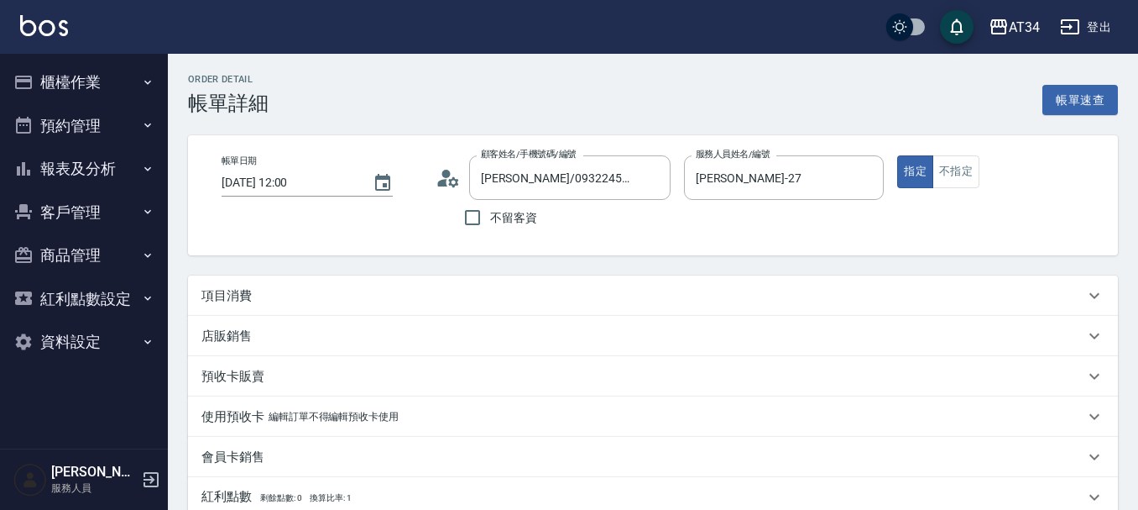
click at [952, 167] on button "不指定" at bounding box center [956, 171] width 47 height 33
click at [378, 287] on div "項目消費" at bounding box center [642, 296] width 883 height 18
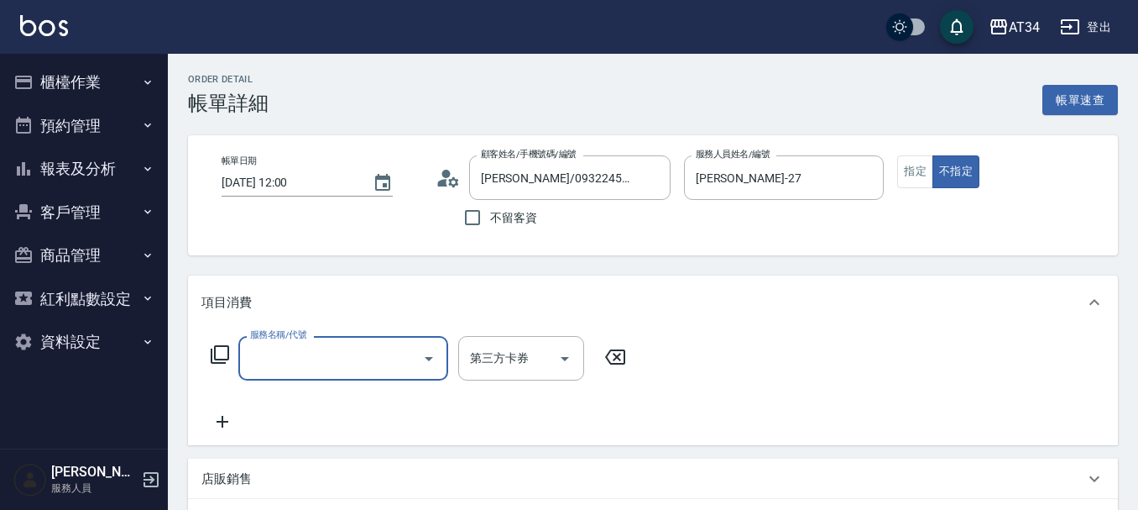
click at [271, 352] on input "服務名稱/代號" at bounding box center [331, 357] width 170 height 29
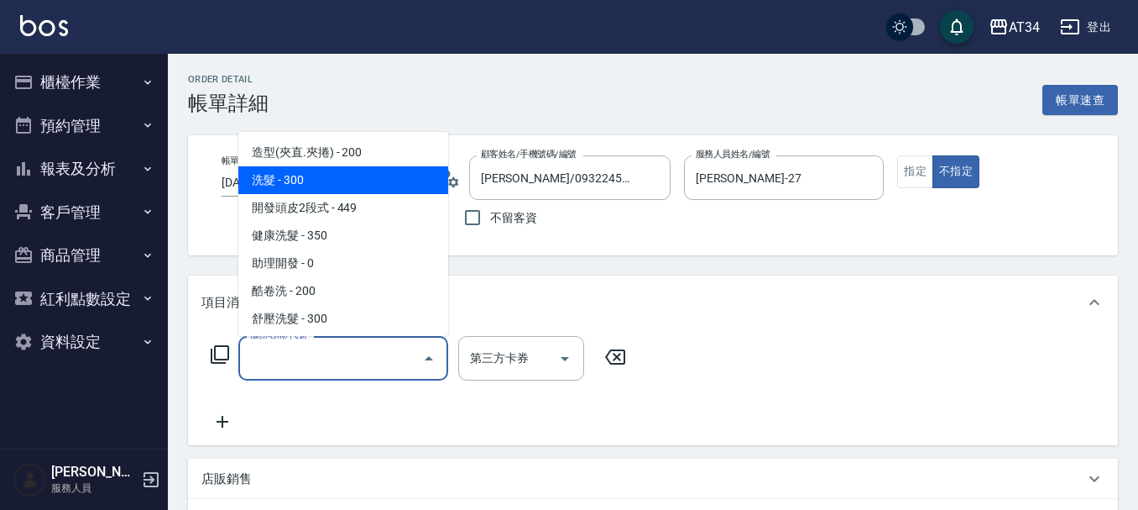
click at [309, 175] on span "洗髮 - 300" at bounding box center [343, 180] width 210 height 28
type input "洗髮(201)"
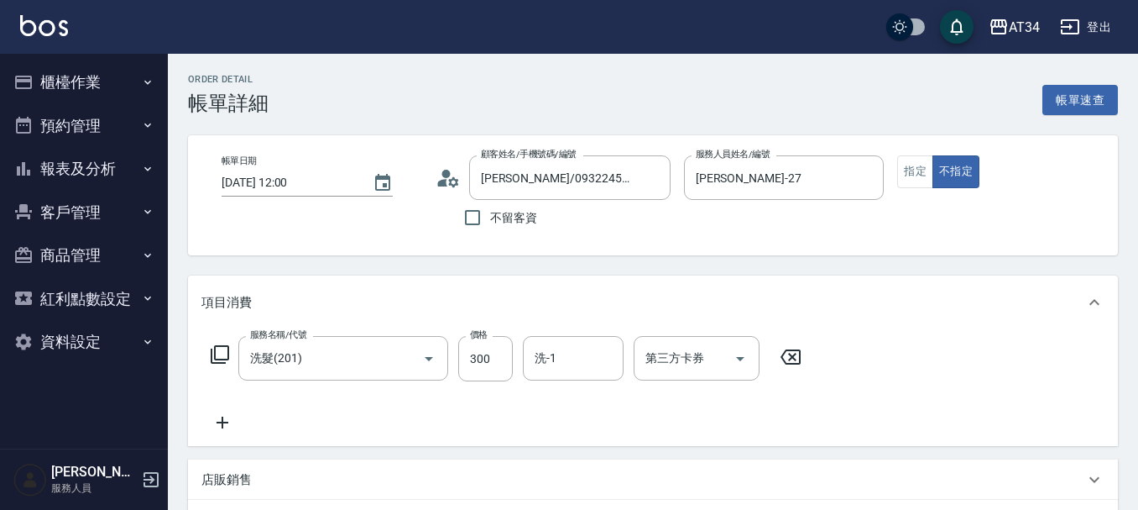
click at [225, 423] on icon at bounding box center [223, 422] width 12 height 12
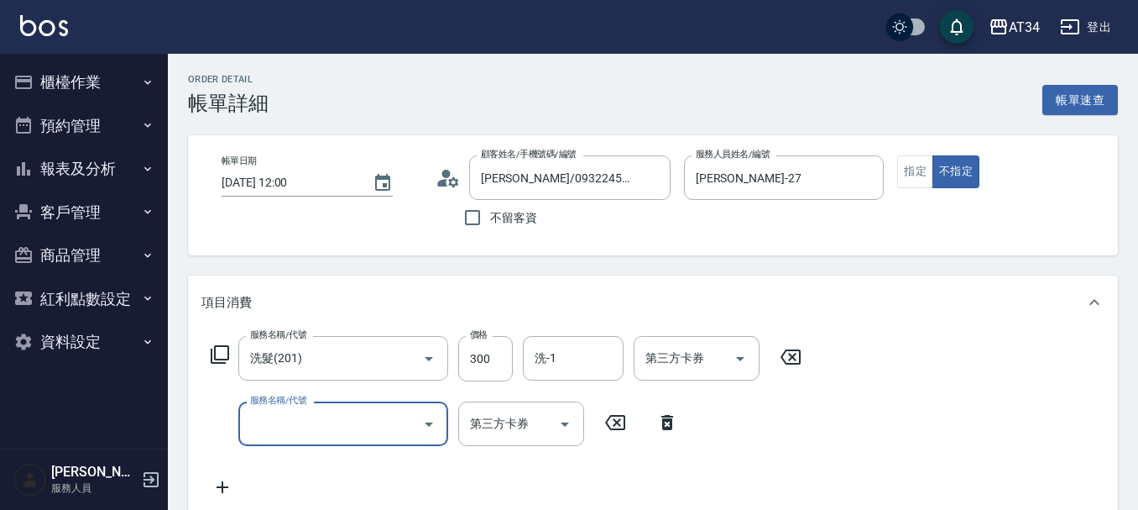
click at [281, 427] on input "服務名稱/代號" at bounding box center [331, 423] width 170 height 29
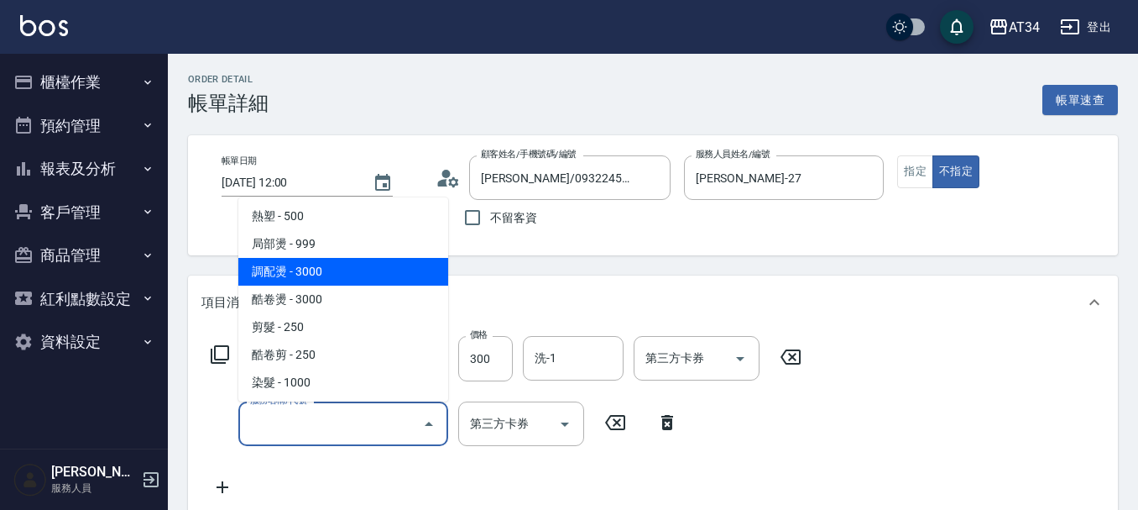
scroll to position [336, 0]
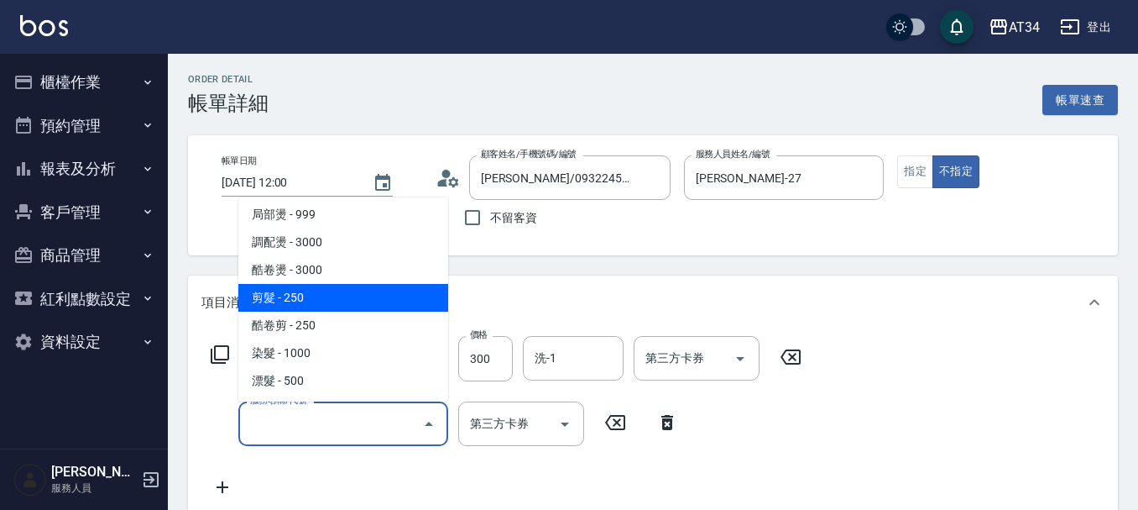
click at [304, 301] on span "剪髮 - 250" at bounding box center [343, 298] width 210 height 28
type input "50"
type input "剪髮(401)"
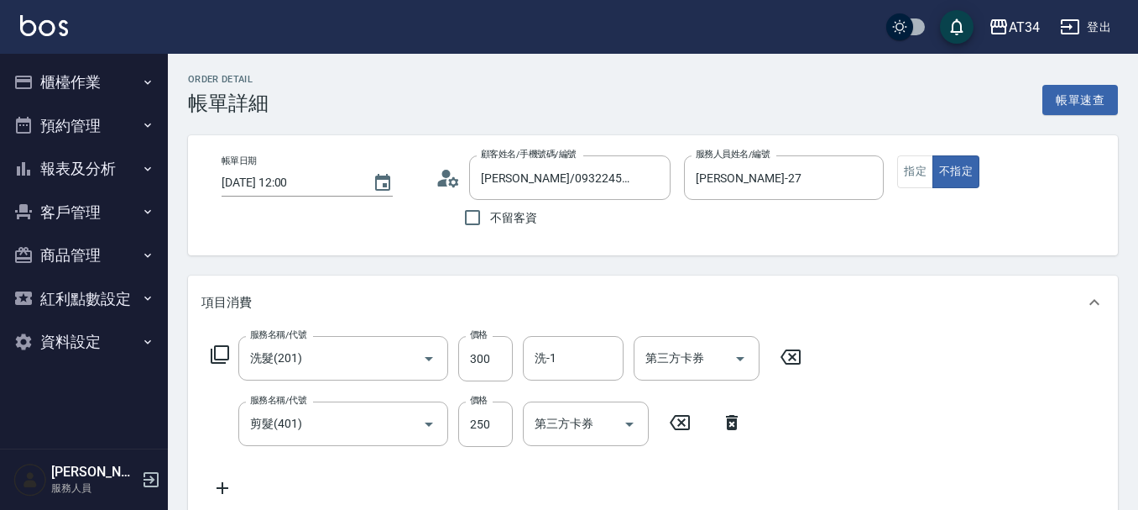
click at [840, 423] on div "服務名稱/代號 洗髮(201) 服務名稱/代號 價格 300 價格 洗-1 洗-1 第三方卡券 第三方卡券 服務名稱/代號 剪髮(401) 服務名稱/代號 價…" at bounding box center [653, 420] width 930 height 182
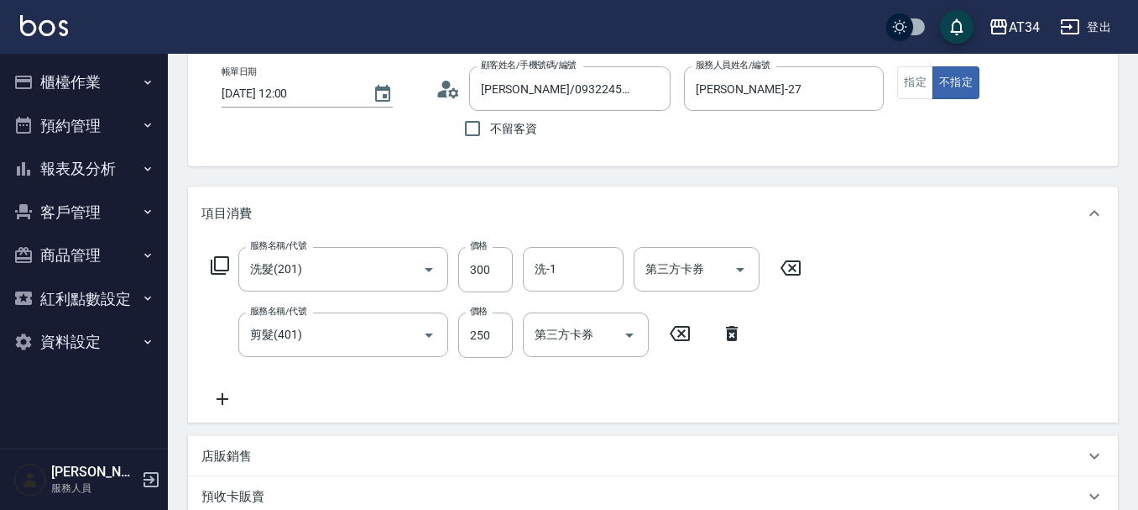
scroll to position [252, 0]
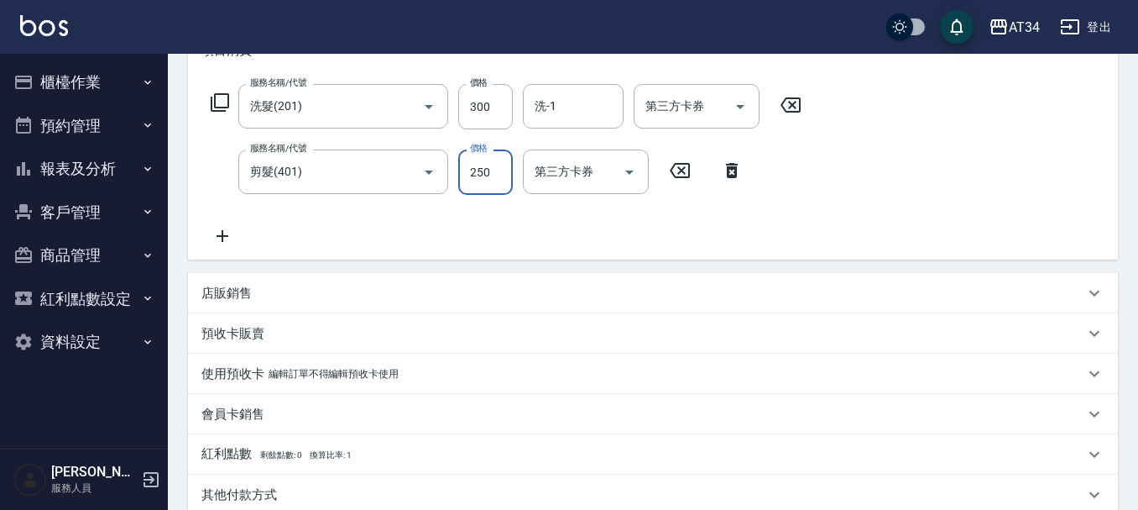
drag, startPoint x: 496, startPoint y: 185, endPoint x: 484, endPoint y: 181, distance: 12.2
click at [496, 185] on input "250" at bounding box center [485, 171] width 55 height 45
type input "30"
type input "29"
type input "50"
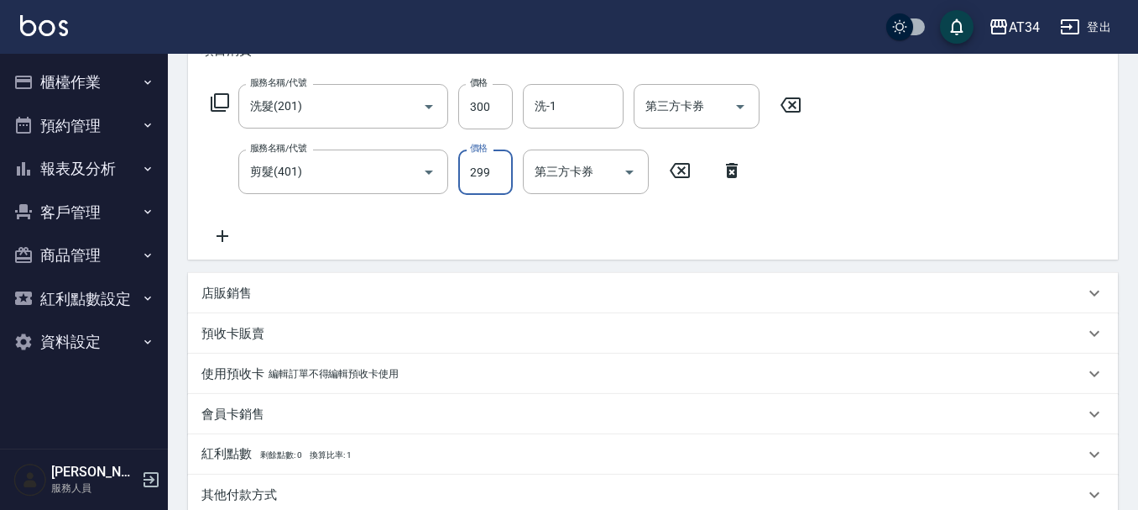
type input "299"
click at [936, 169] on div "服務名稱/代號 洗髮(201) 服務名稱/代號 價格 300 價格 洗-1 洗-1 第三方卡券 第三方卡券 服務名稱/代號 剪髮(401) 服務名稱/代號 價…" at bounding box center [653, 168] width 930 height 182
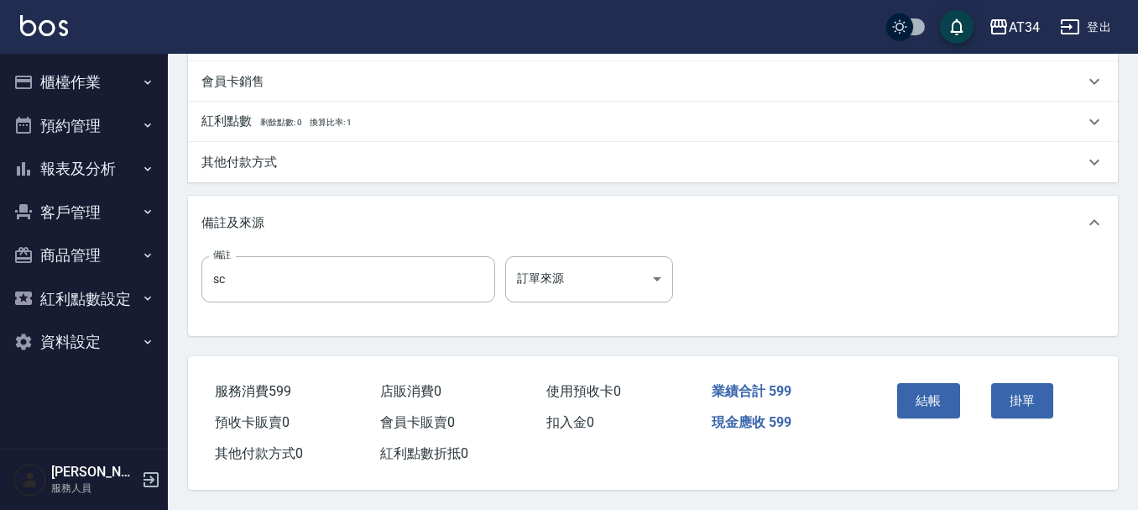
scroll to position [592, 0]
click at [946, 398] on button "結帳" at bounding box center [928, 400] width 63 height 35
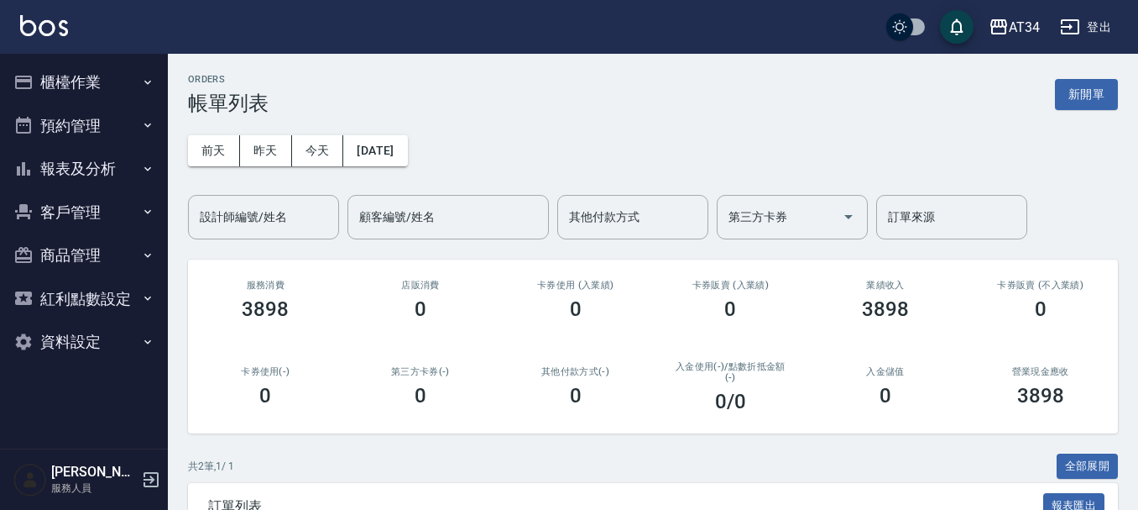
click at [97, 131] on button "預約管理" at bounding box center [84, 126] width 154 height 44
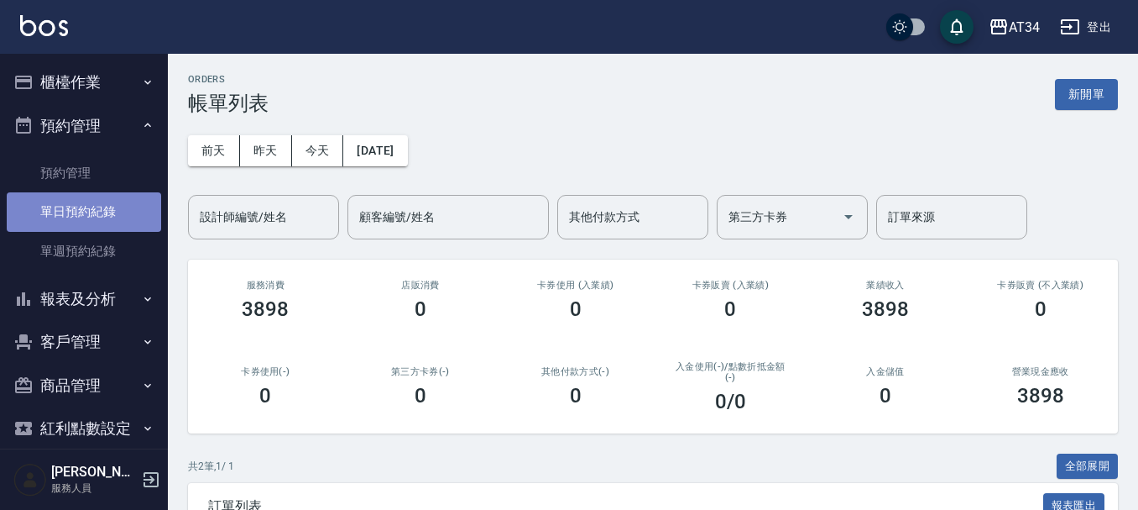
click at [109, 199] on link "單日預約紀錄" at bounding box center [84, 211] width 154 height 39
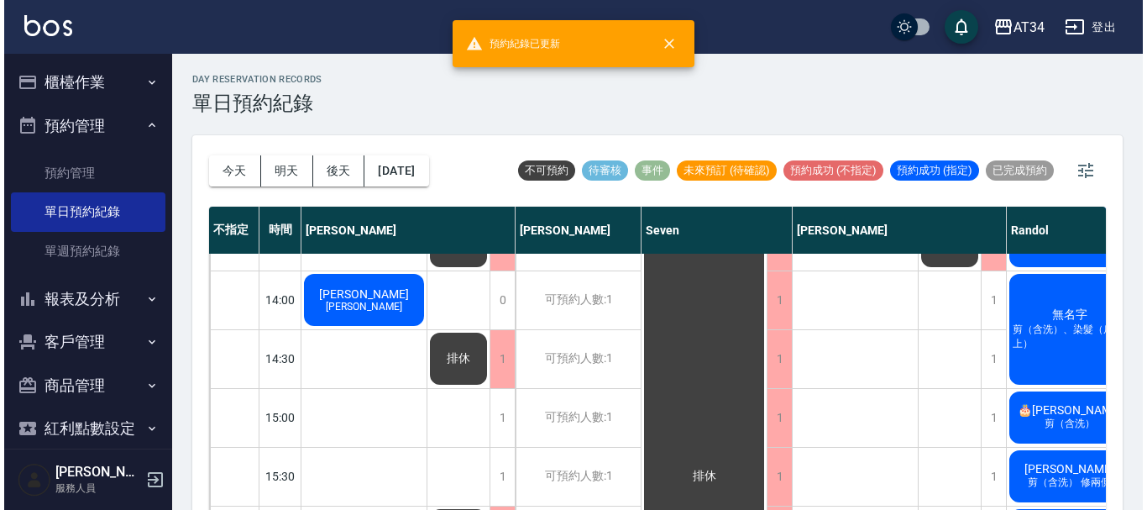
scroll to position [168, 0]
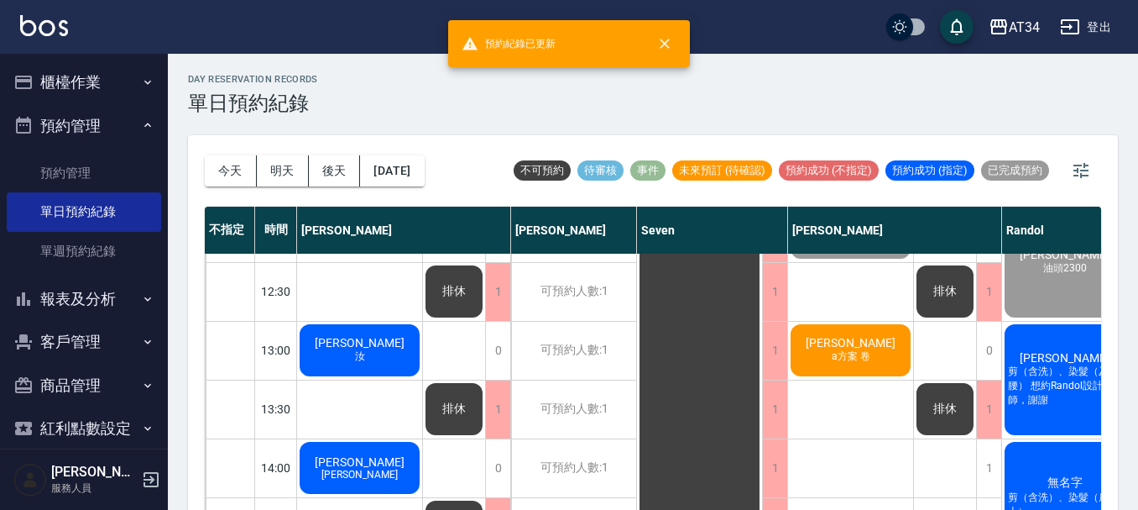
click at [831, 374] on div "楊s a方案 卷" at bounding box center [850, 350] width 125 height 57
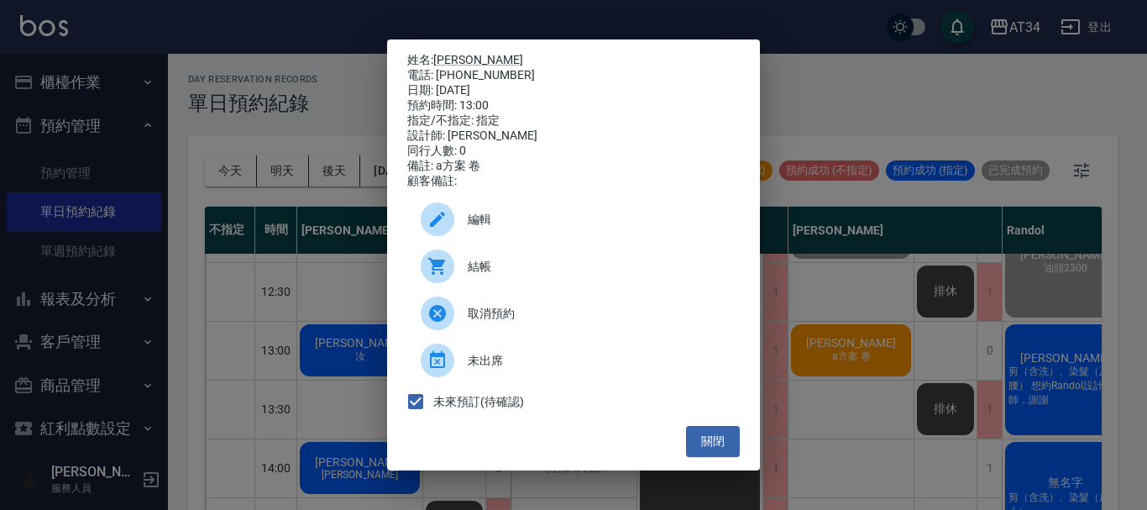
click at [476, 275] on span "結帳" at bounding box center [597, 267] width 259 height 18
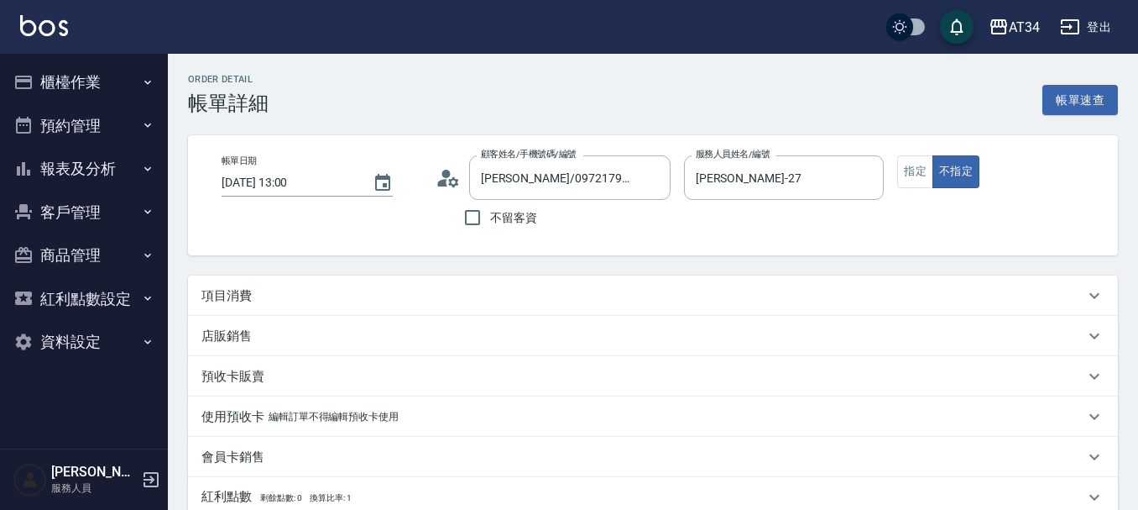
click at [297, 296] on div "項目消費" at bounding box center [642, 296] width 883 height 18
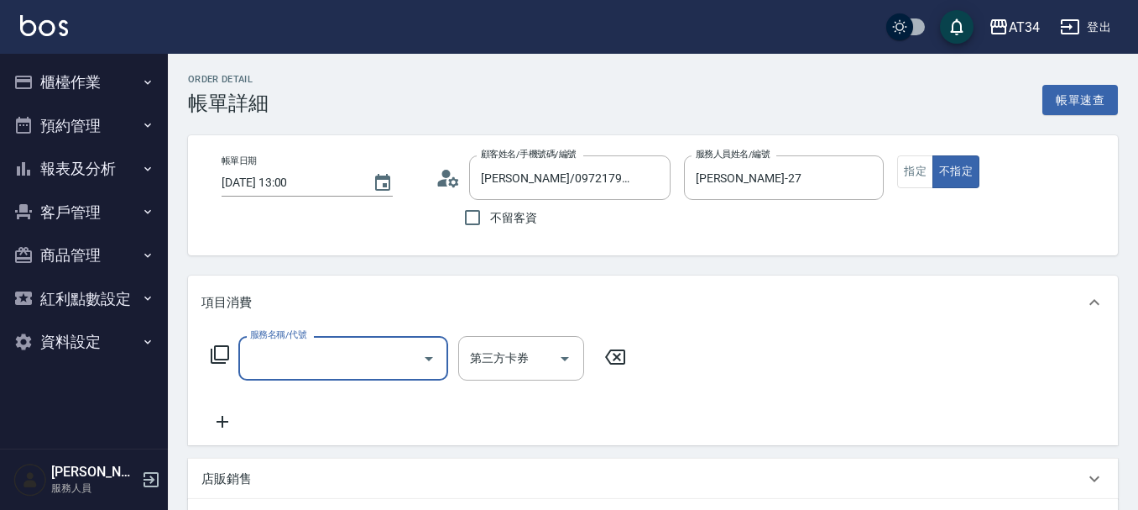
click at [317, 359] on input "服務名稱/代號" at bounding box center [331, 357] width 170 height 29
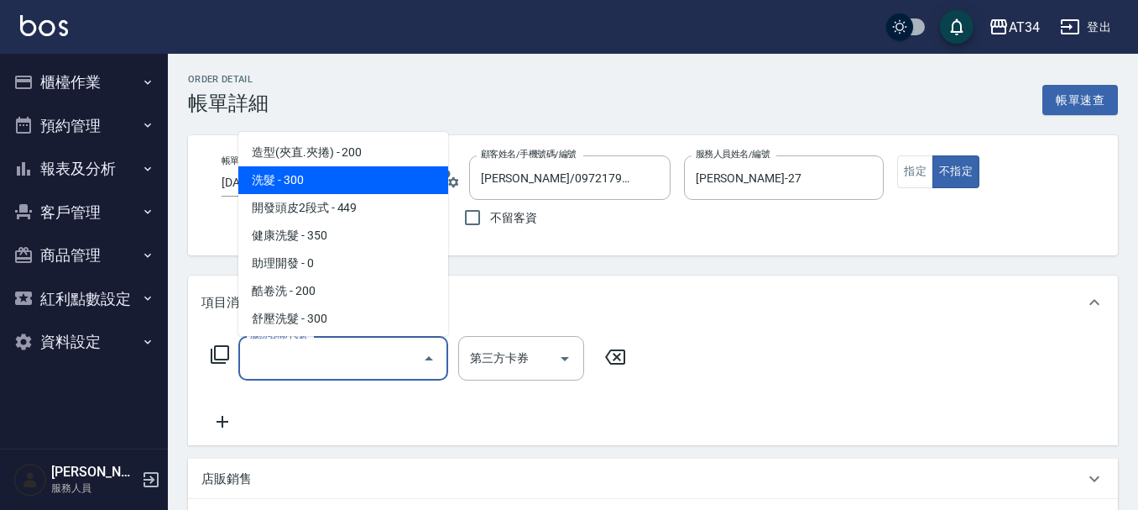
click at [322, 191] on span "洗髮 - 300" at bounding box center [343, 180] width 210 height 28
type input "洗髮(201)"
type input "30"
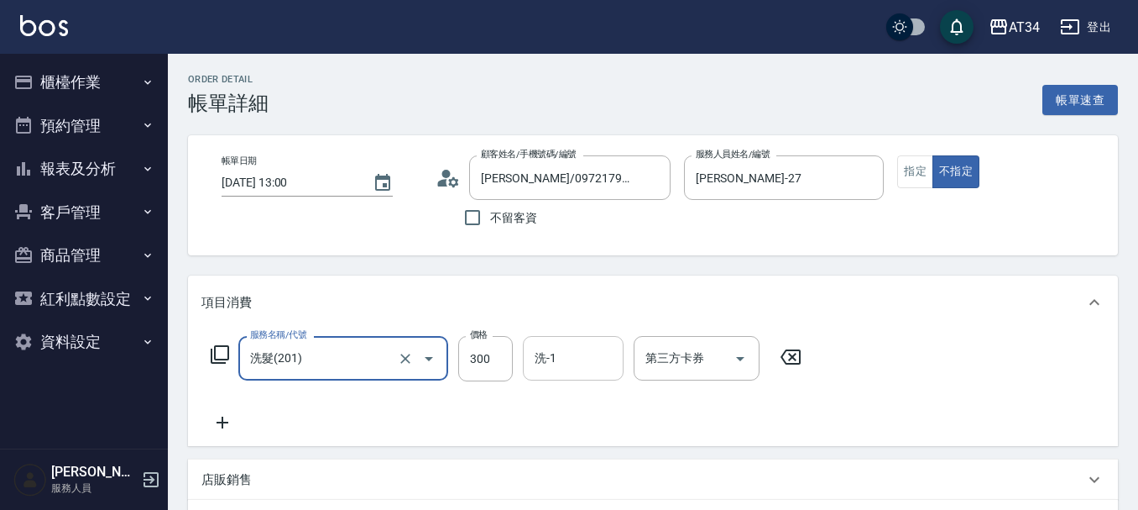
click at [557, 364] on input "洗-1" at bounding box center [574, 357] width 86 height 29
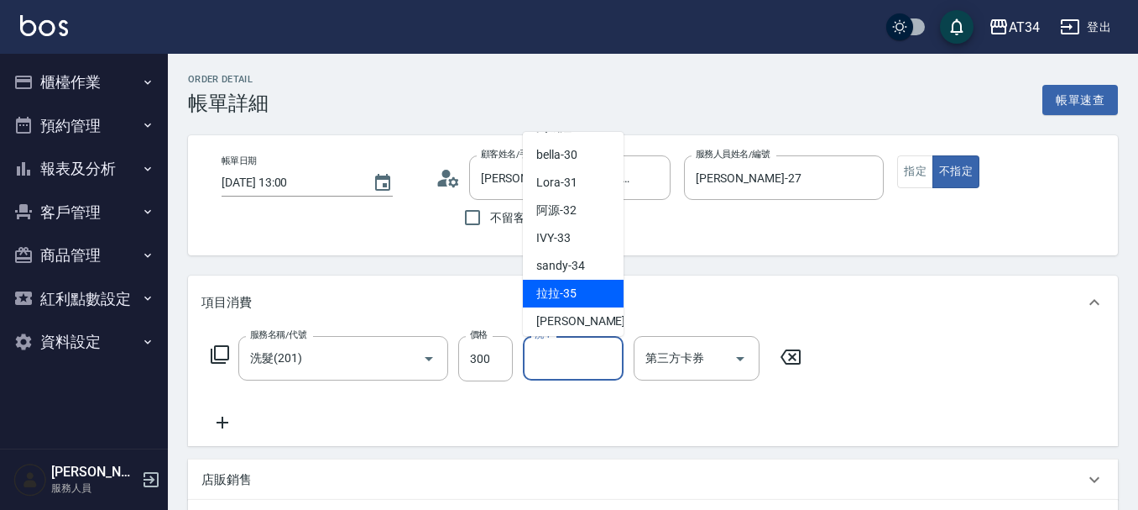
scroll to position [364, 0]
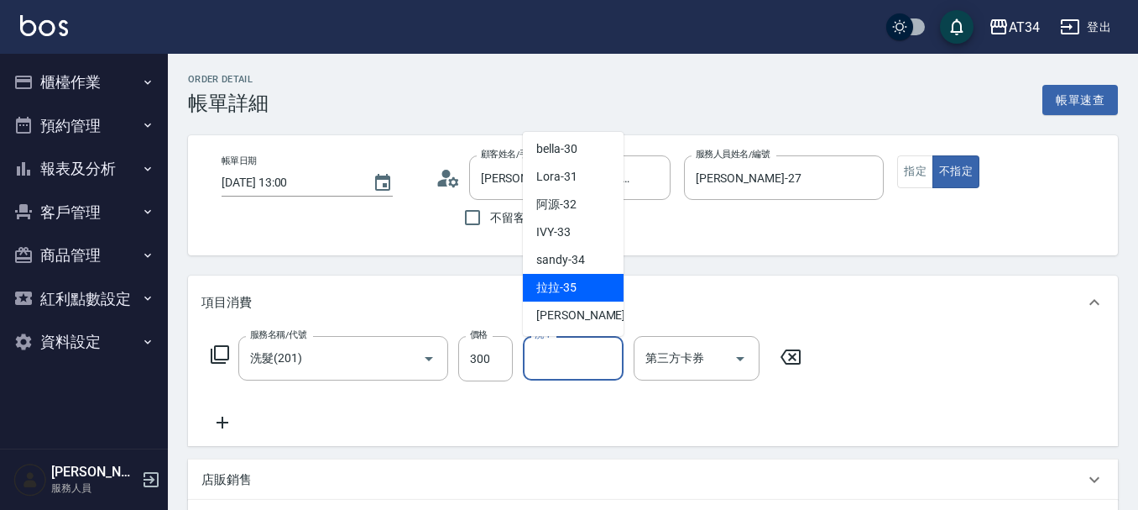
click at [573, 311] on span "張可芮 -36" at bounding box center [589, 315] width 106 height 18
type input "張可芮-36"
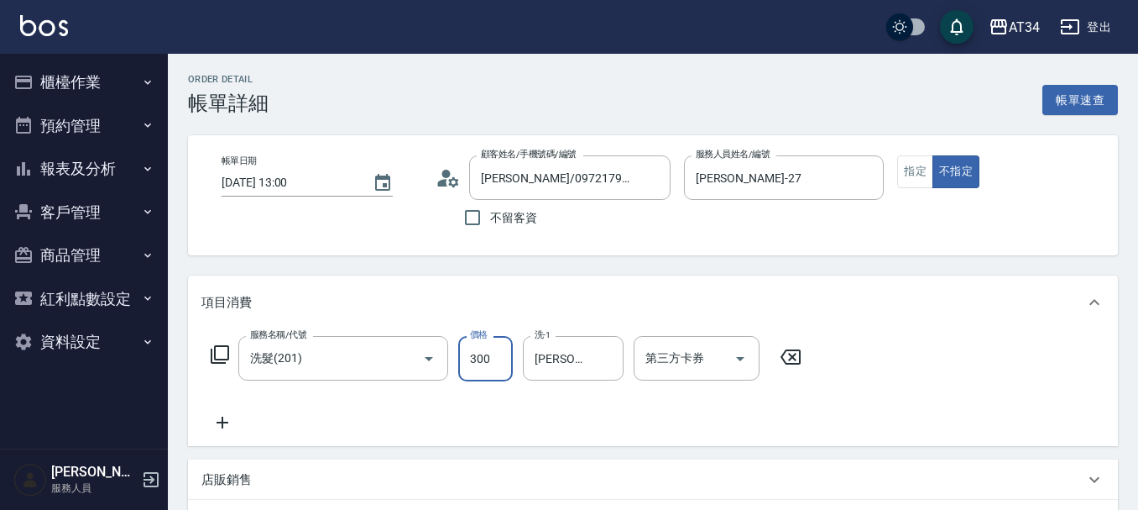
click at [504, 350] on input "300" at bounding box center [485, 358] width 55 height 45
type input "0"
type input "20"
type input "200"
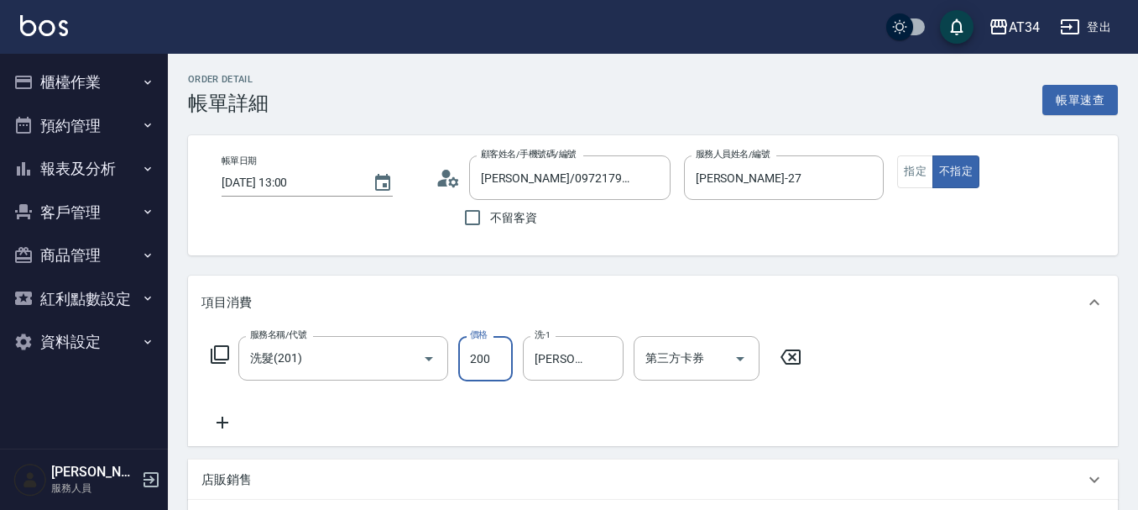
click at [224, 418] on icon at bounding box center [222, 422] width 42 height 20
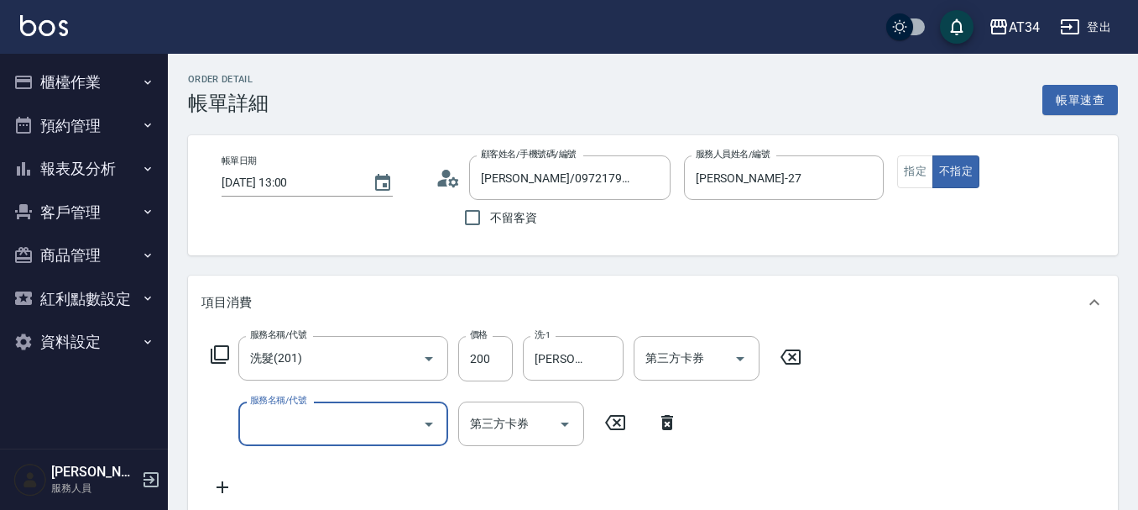
click at [340, 435] on input "服務名稱/代號" at bounding box center [331, 423] width 170 height 29
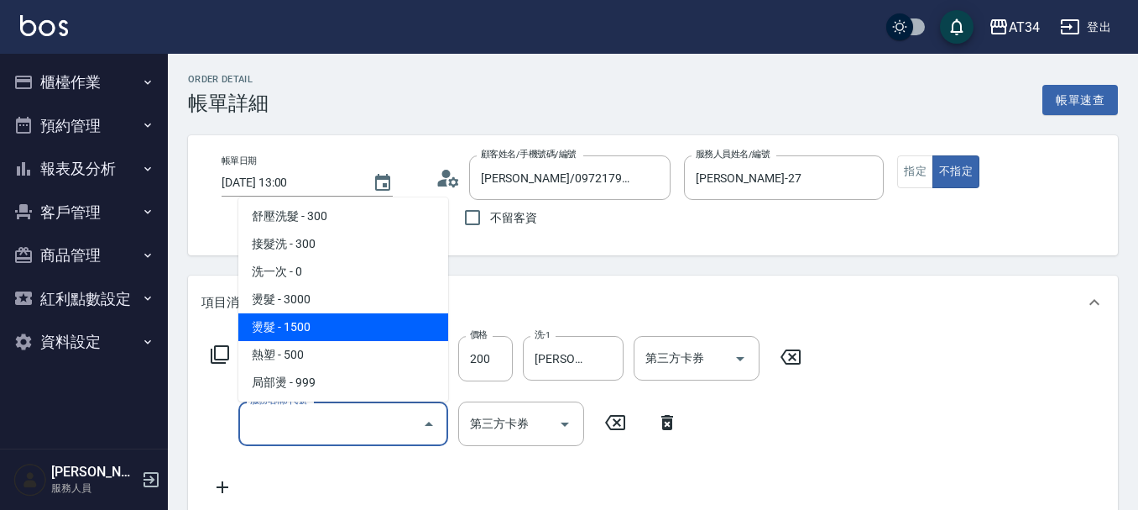
scroll to position [252, 0]
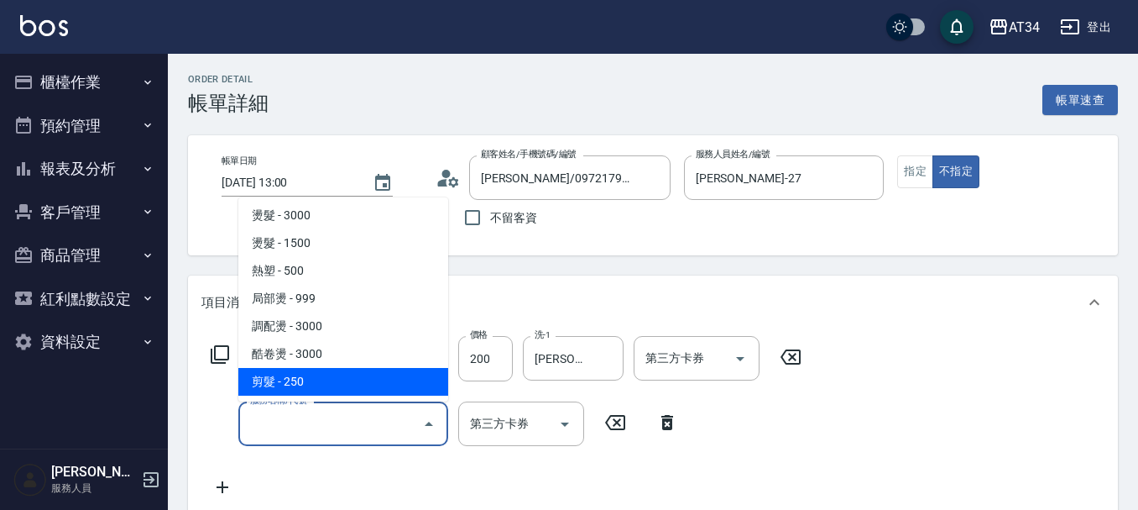
click at [301, 369] on span "剪髮 - 250" at bounding box center [343, 382] width 210 height 28
type input "40"
type input "剪髮(401)"
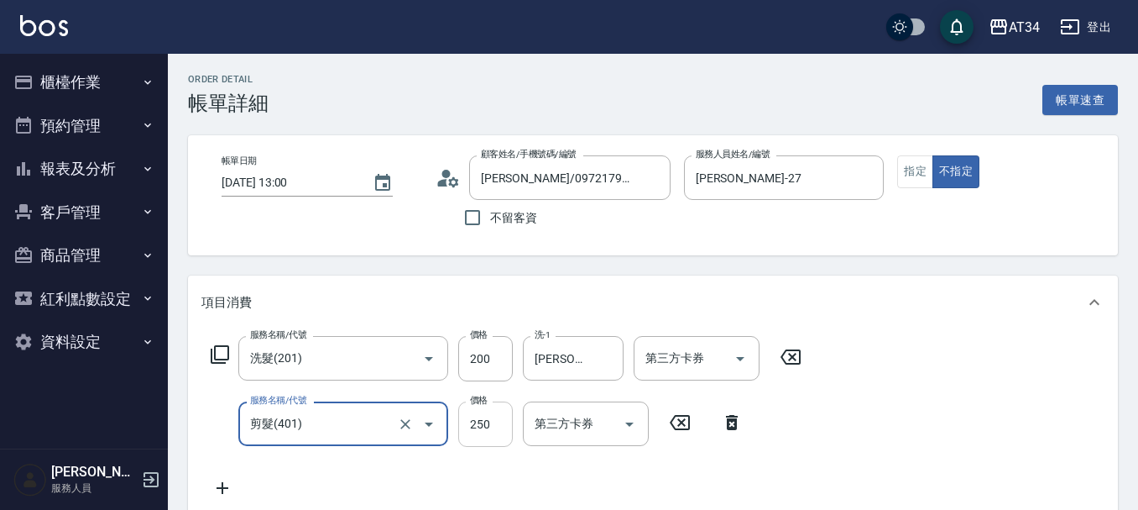
click at [485, 426] on input "250" at bounding box center [485, 423] width 55 height 45
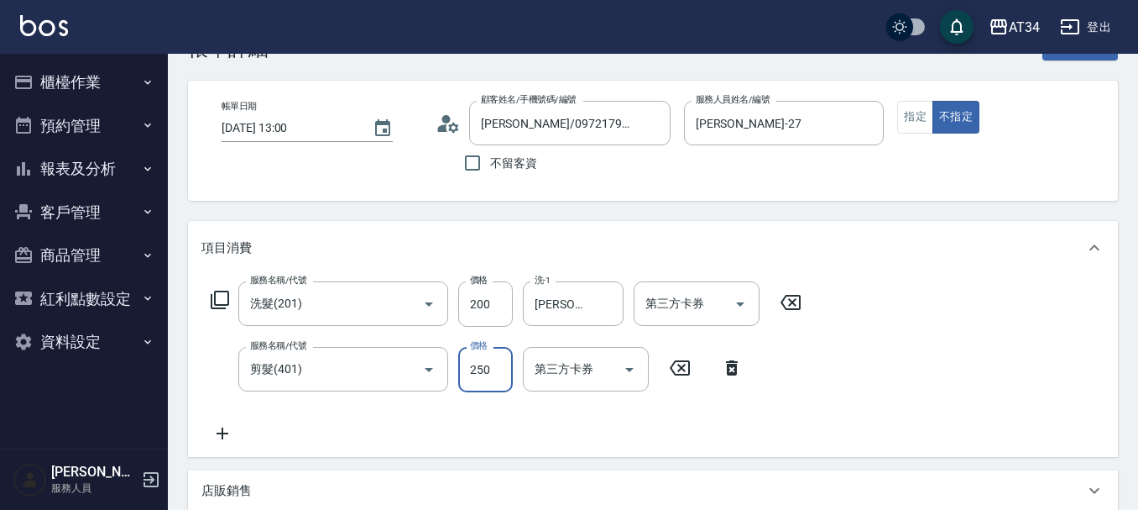
scroll to position [84, 0]
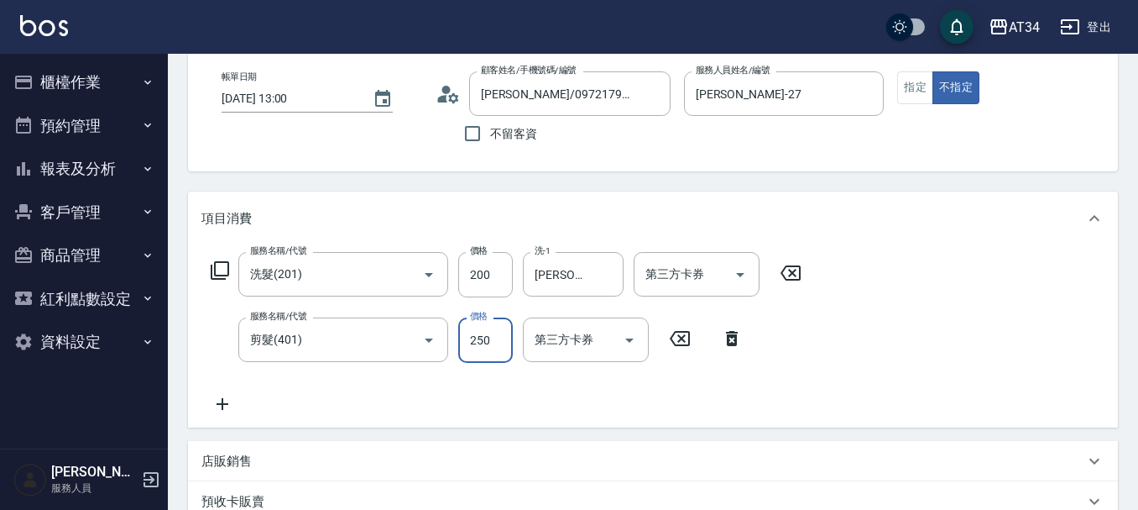
type input "20"
type input "19"
type input "30"
type input "199"
click at [590, 335] on input "第三方卡券" at bounding box center [574, 339] width 86 height 29
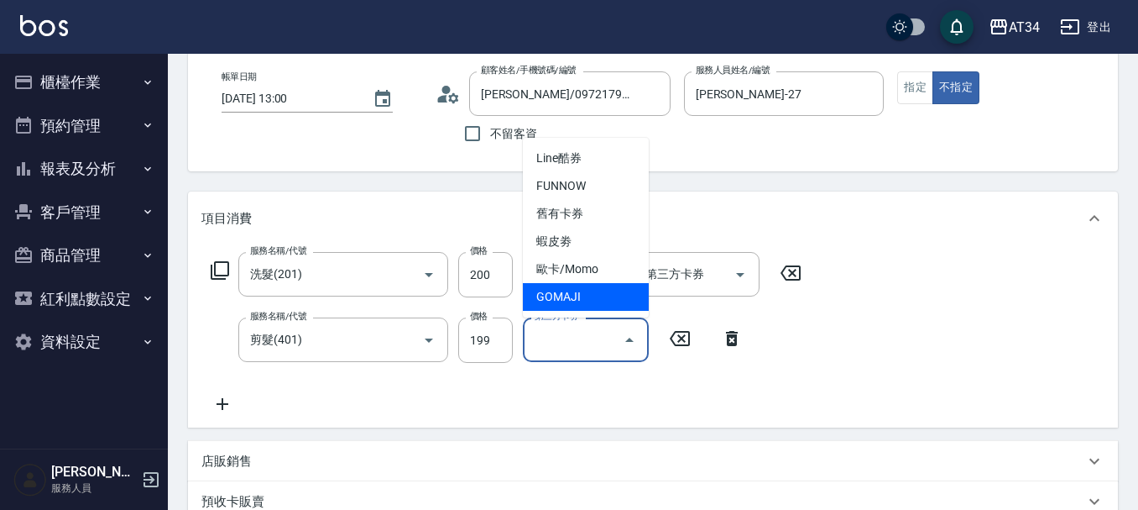
click at [578, 288] on span "GOMAJI" at bounding box center [586, 297] width 126 height 28
type input "20"
type input "GOMAJI"
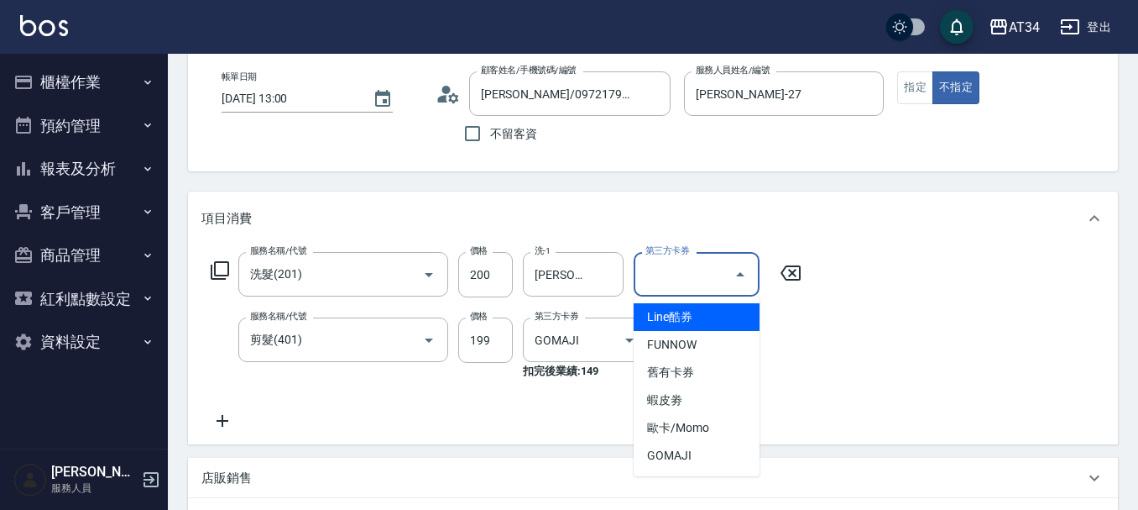
click at [651, 280] on input "第三方卡券" at bounding box center [684, 273] width 86 height 29
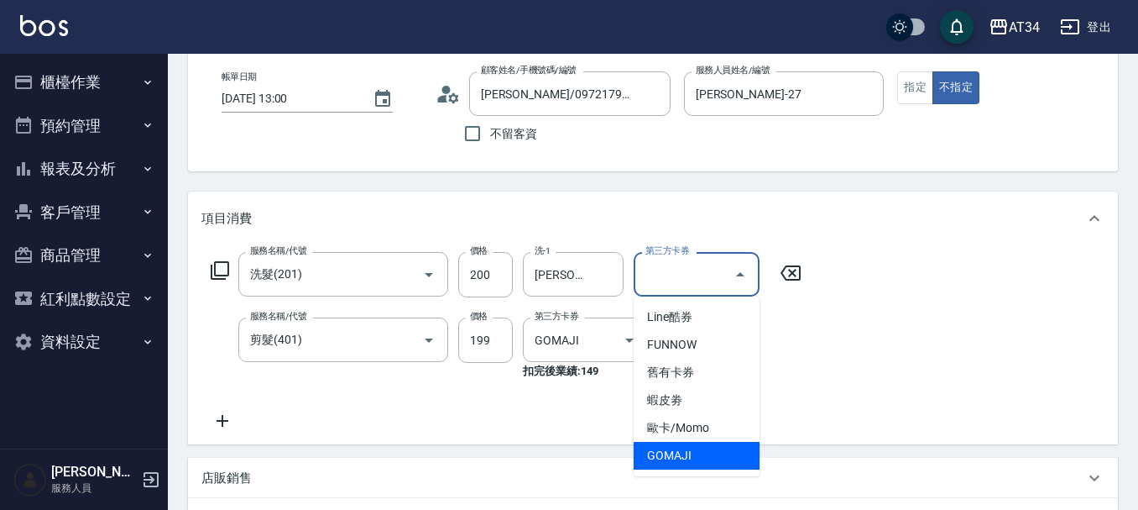
click at [676, 452] on span "GOMAJI" at bounding box center [697, 456] width 126 height 28
type input "GOMAJI"
type input "0"
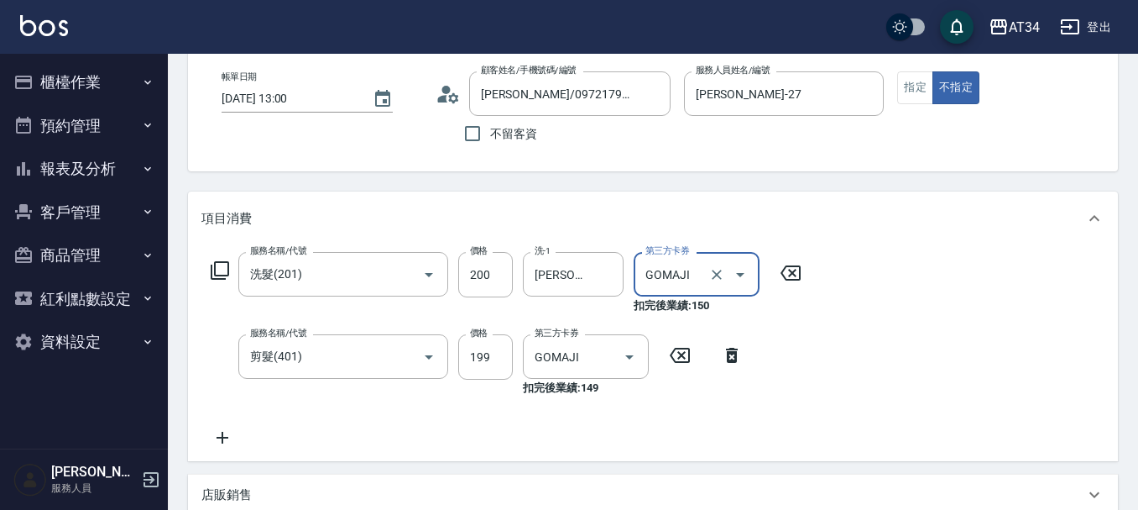
click at [767, 398] on div "服務名稱/代號 洗髮(201) 服務名稱/代號 價格 200 價格 洗-1 張可芮-36 洗-1 第三方卡券 GOMAJI 第三方卡券 扣完後業績: 150 …" at bounding box center [506, 350] width 610 height 196
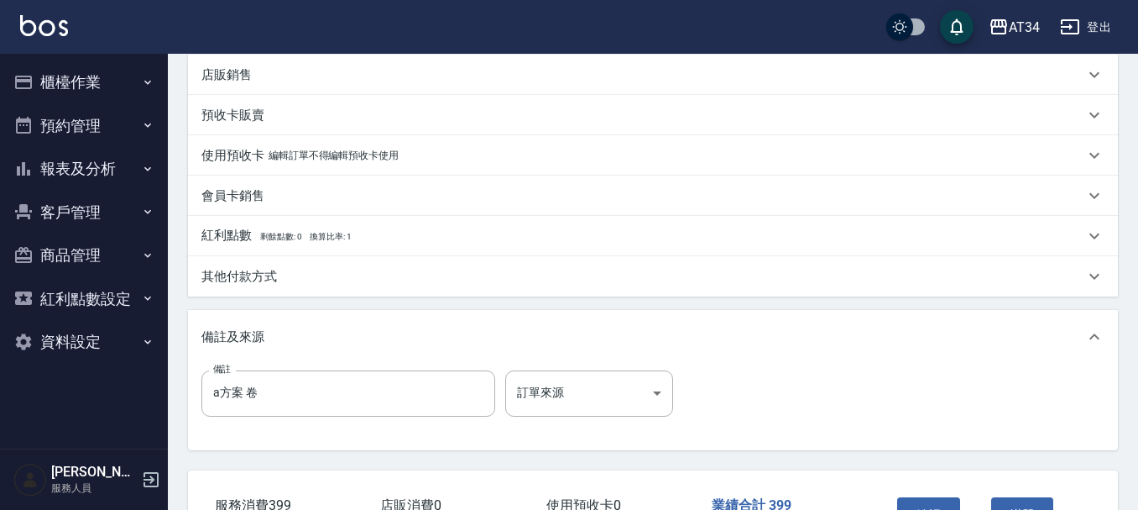
scroll to position [625, 0]
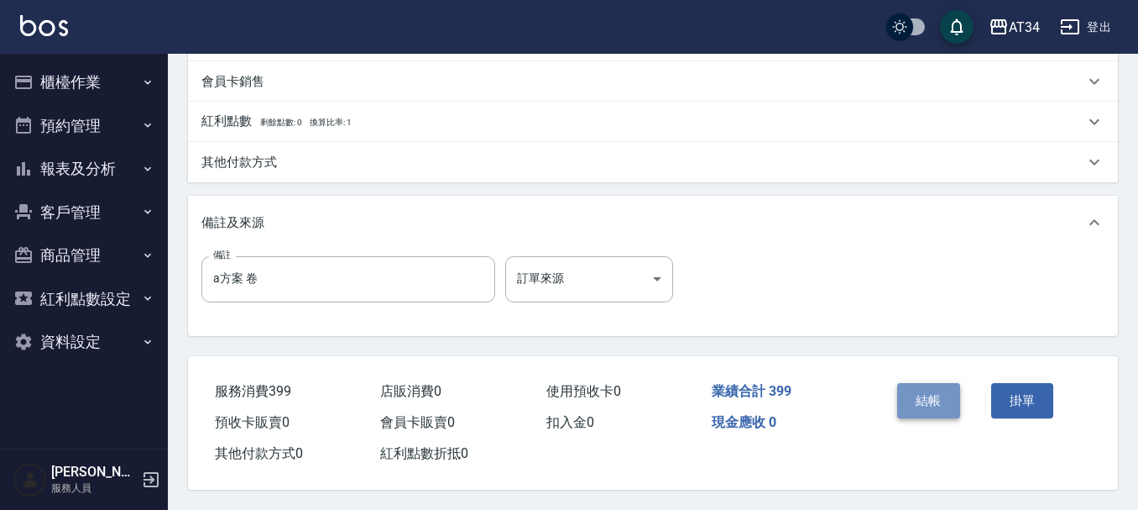
click at [921, 399] on button "結帳" at bounding box center [928, 400] width 63 height 35
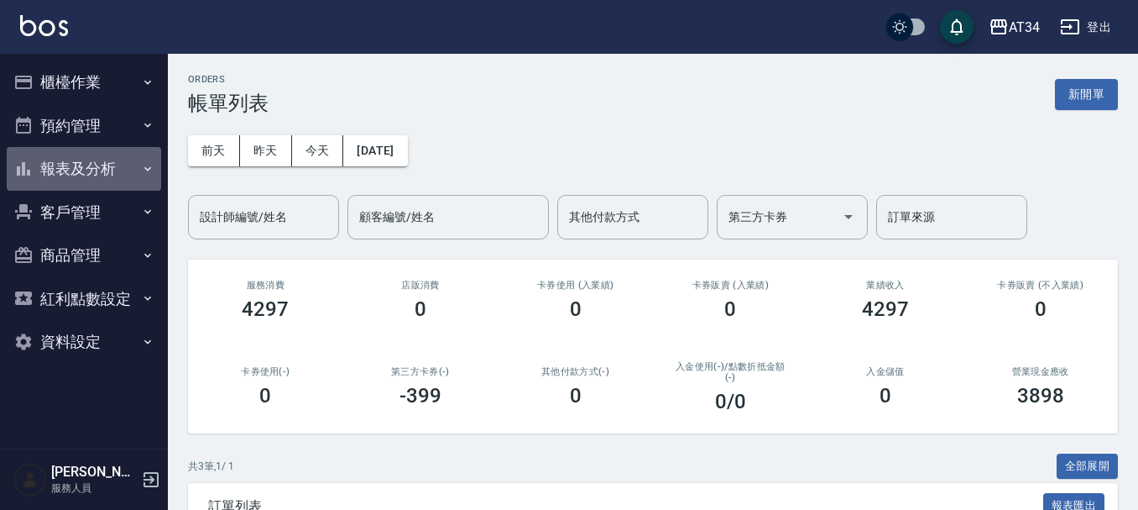
click at [83, 169] on button "報表及分析" at bounding box center [84, 169] width 154 height 44
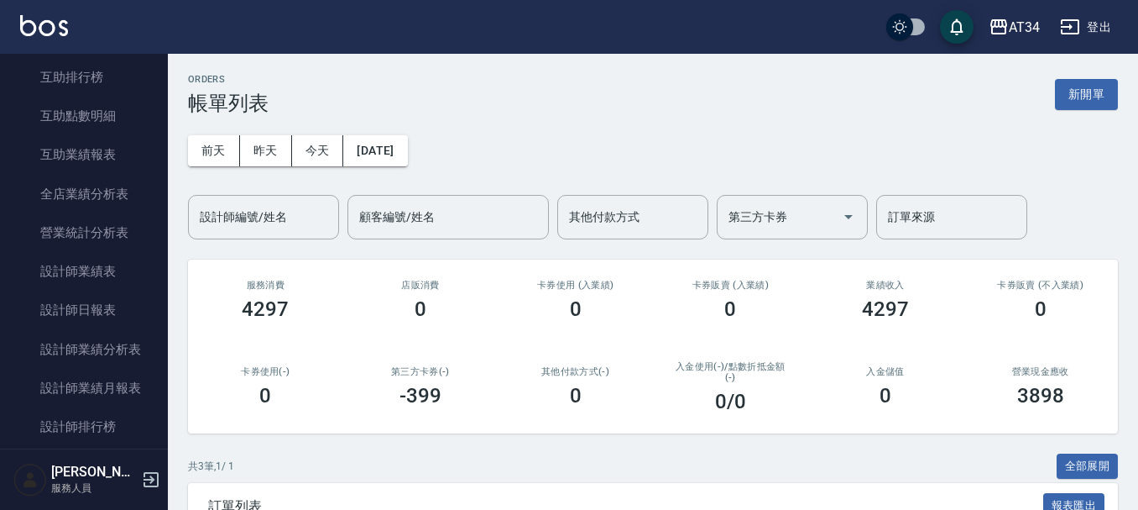
scroll to position [336, 0]
click at [76, 313] on link "設計師日報表" at bounding box center [84, 307] width 154 height 39
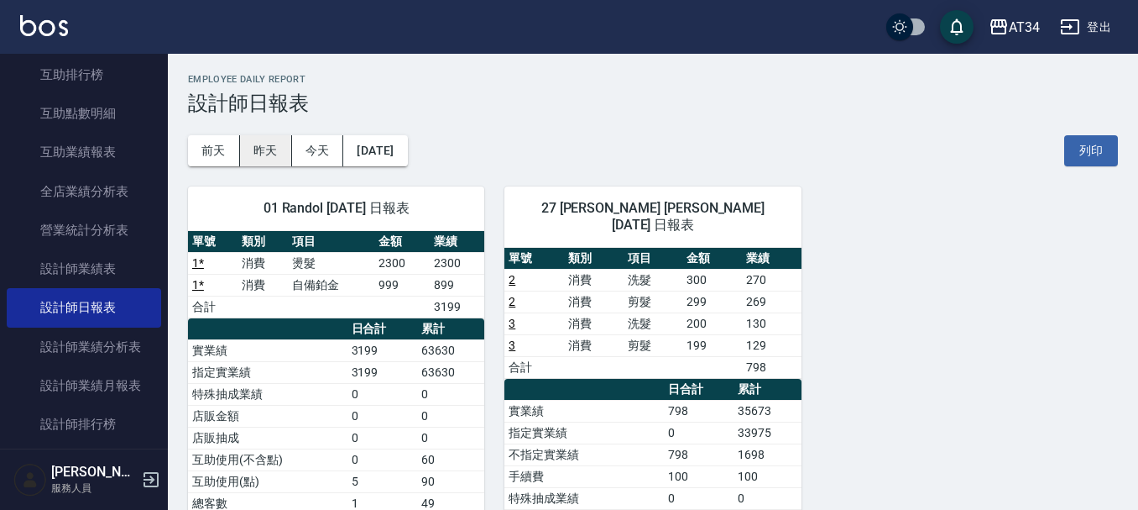
click at [275, 151] on button "昨天" at bounding box center [266, 150] width 52 height 31
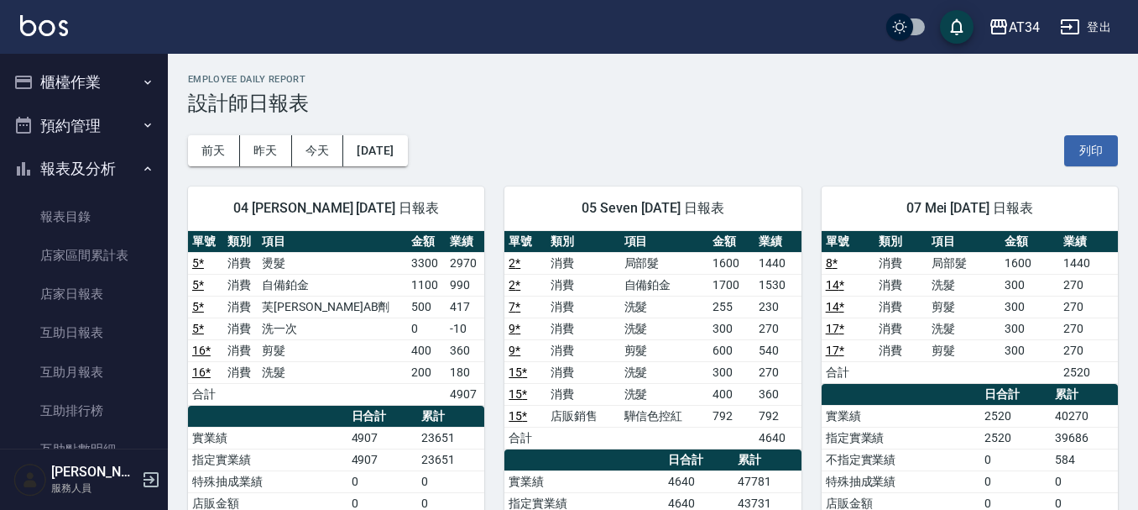
click at [78, 64] on button "櫃檯作業" at bounding box center [84, 82] width 154 height 44
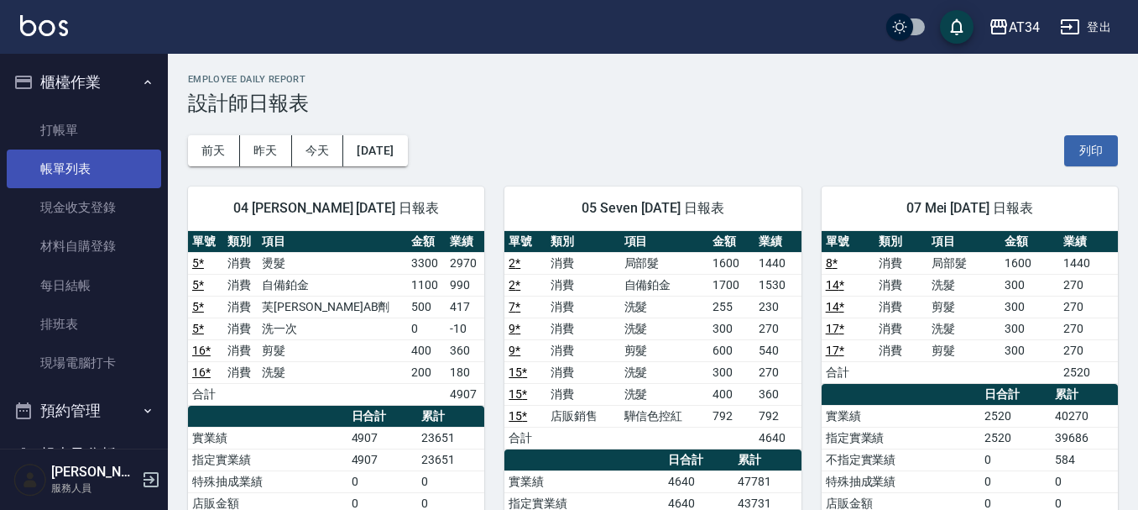
click at [93, 159] on link "帳單列表" at bounding box center [84, 168] width 154 height 39
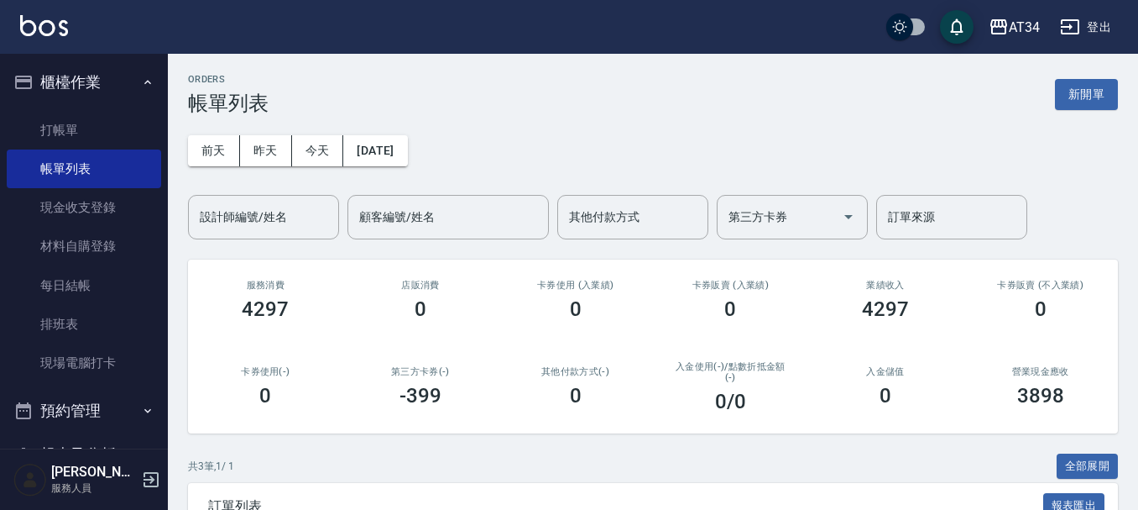
click at [129, 92] on button "櫃檯作業" at bounding box center [84, 82] width 154 height 44
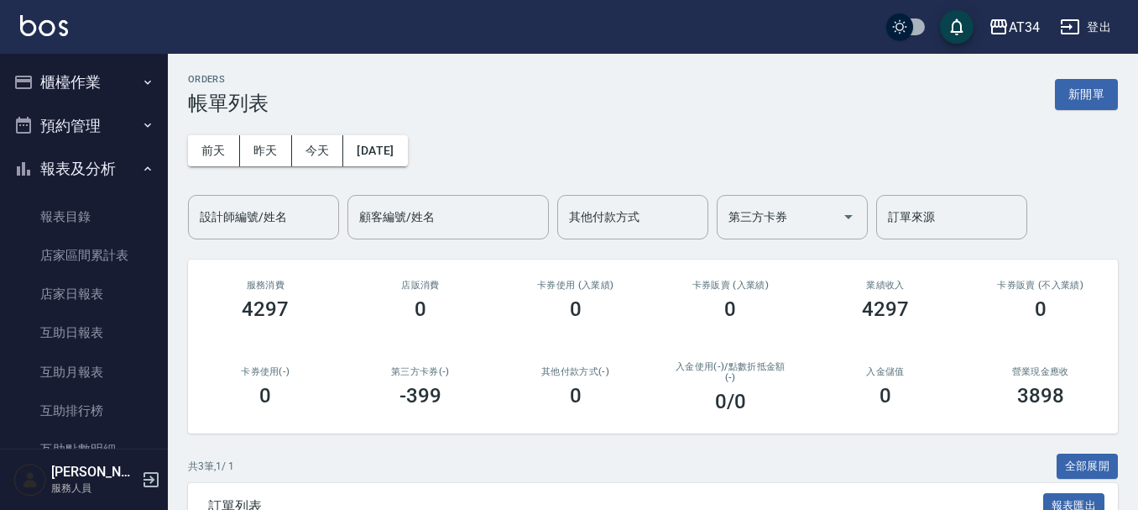
click at [112, 123] on button "預約管理" at bounding box center [84, 126] width 154 height 44
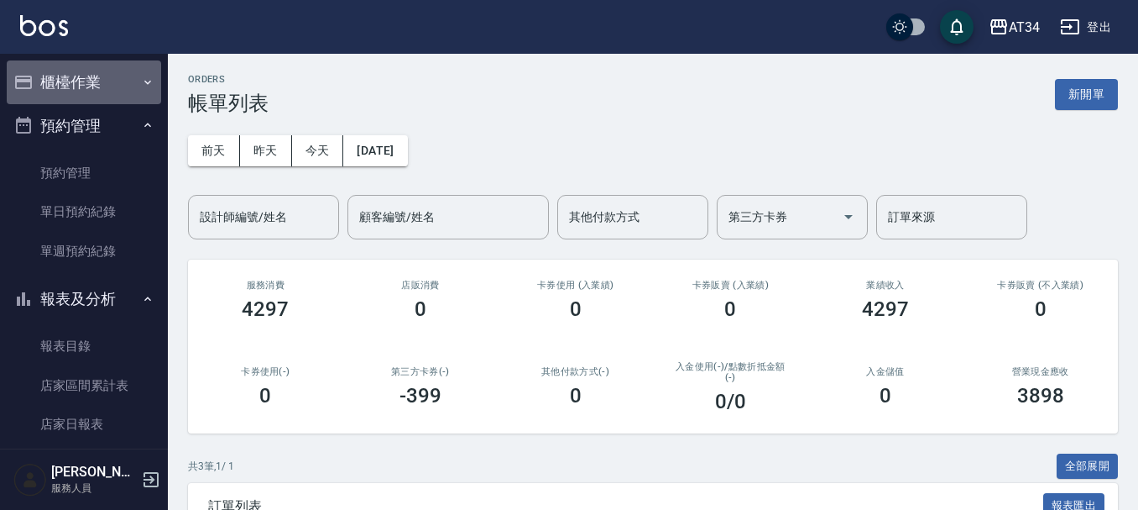
click at [130, 80] on button "櫃檯作業" at bounding box center [84, 82] width 154 height 44
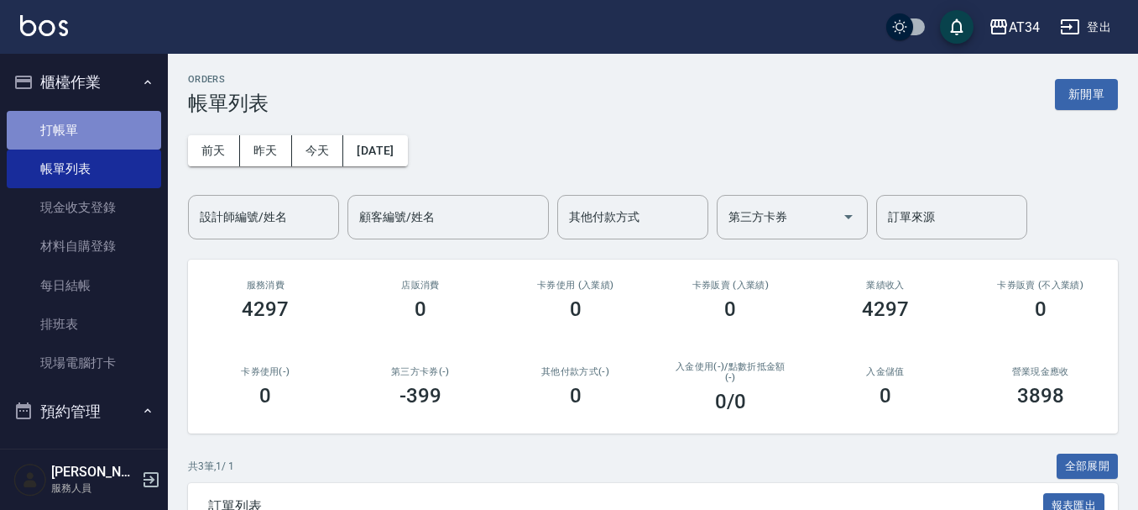
click at [116, 116] on link "打帳單" at bounding box center [84, 130] width 154 height 39
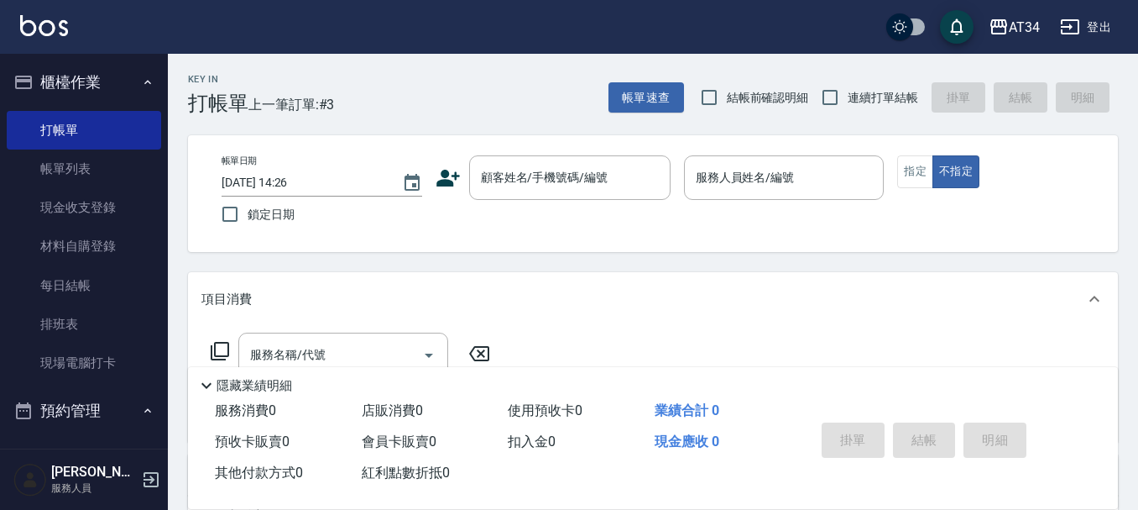
click at [452, 181] on icon at bounding box center [449, 178] width 24 height 17
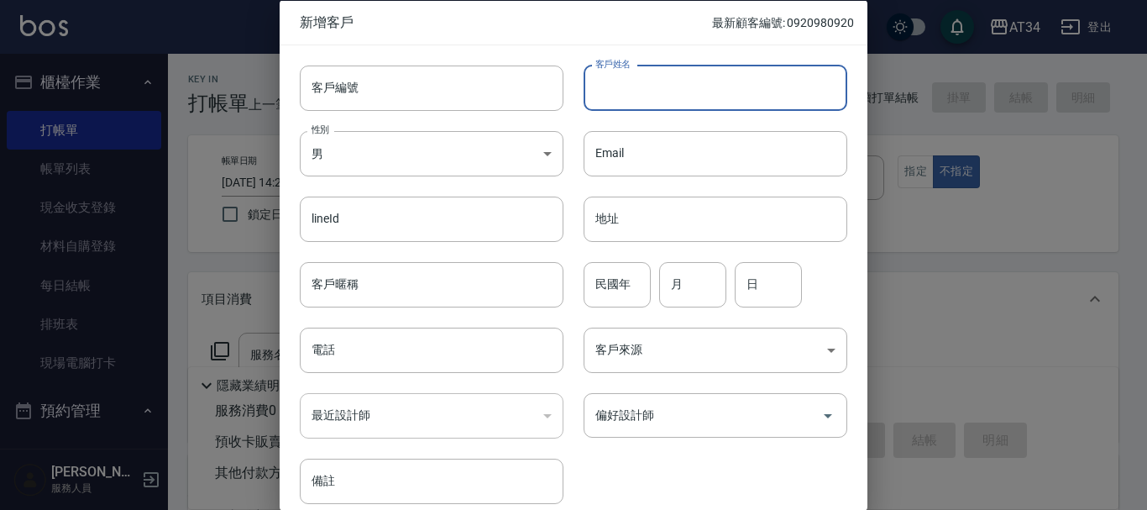
click at [625, 100] on input "客戶姓名" at bounding box center [715, 87] width 264 height 45
type input "[PERSON_NAME]"
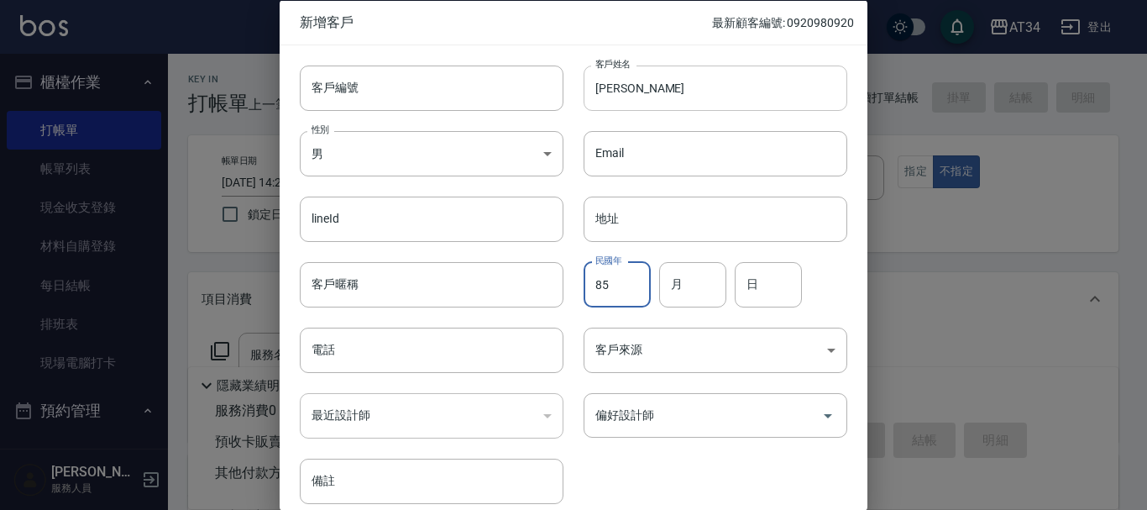
type input "85"
type input "9"
type input "08"
type input "14"
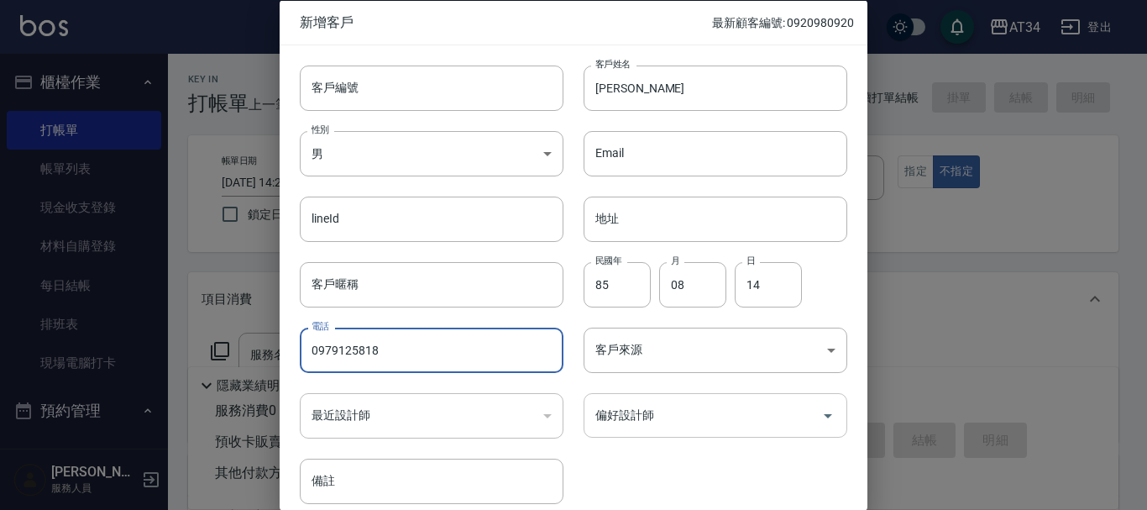
type input "0979125818"
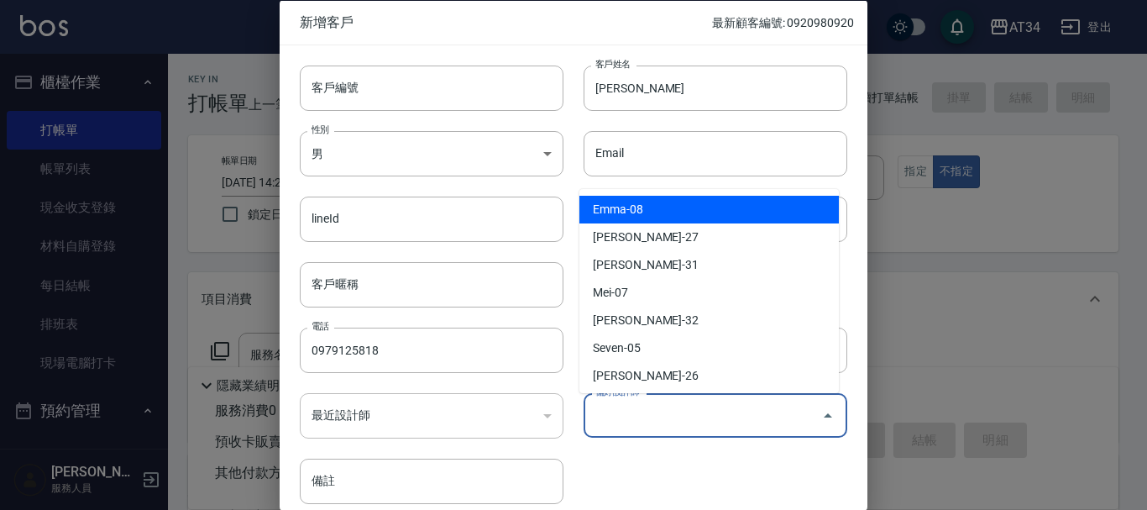
click at [690, 422] on input "偏好設計師" at bounding box center [702, 414] width 223 height 29
type input "[PERSON_NAME]"
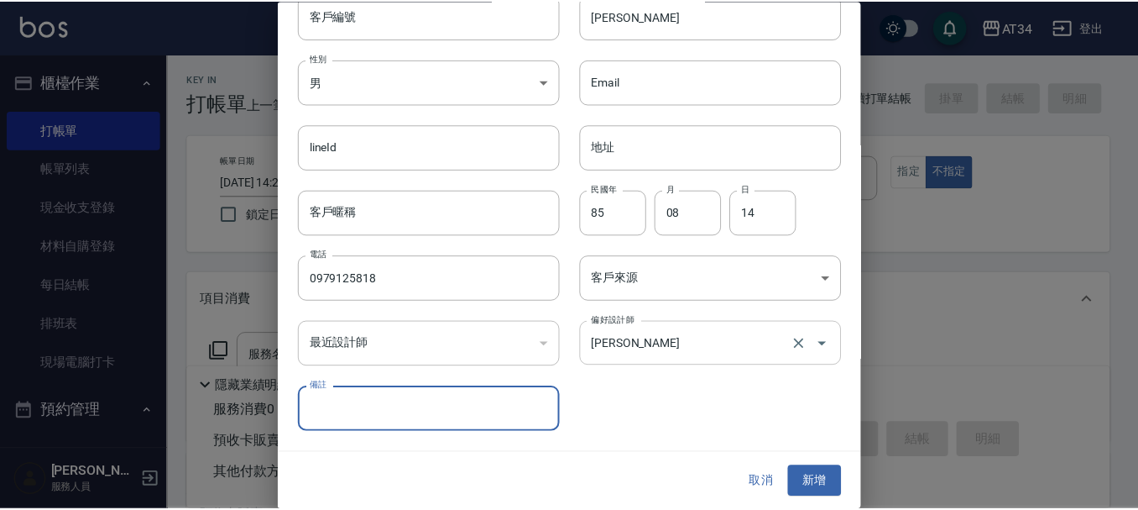
scroll to position [72, 0]
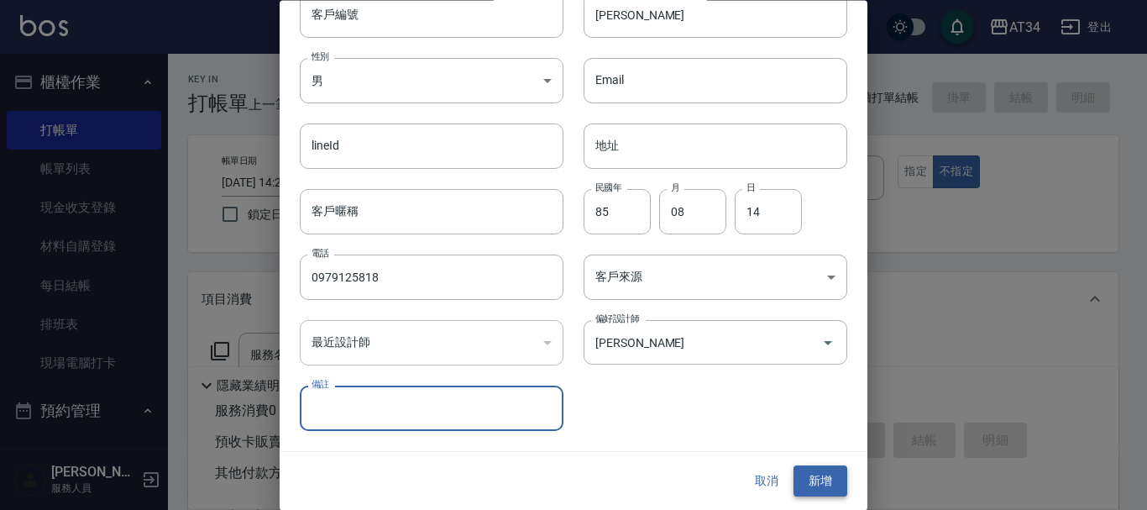
click at [811, 474] on button "新增" at bounding box center [820, 481] width 54 height 31
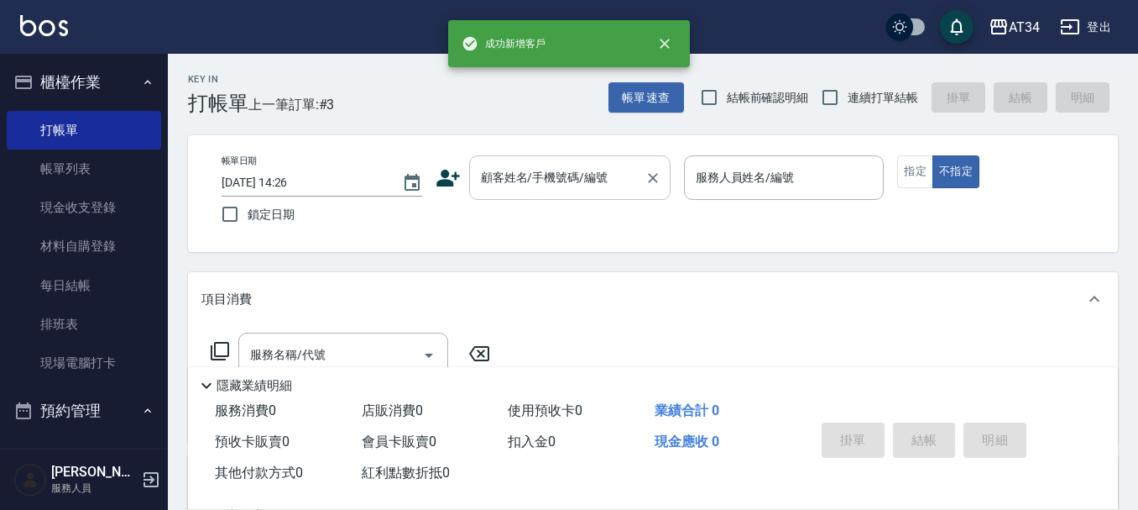
click at [574, 167] on div "顧客姓名/手機號碼/編號 顧客姓名/手機號碼/編號" at bounding box center [569, 177] width 201 height 44
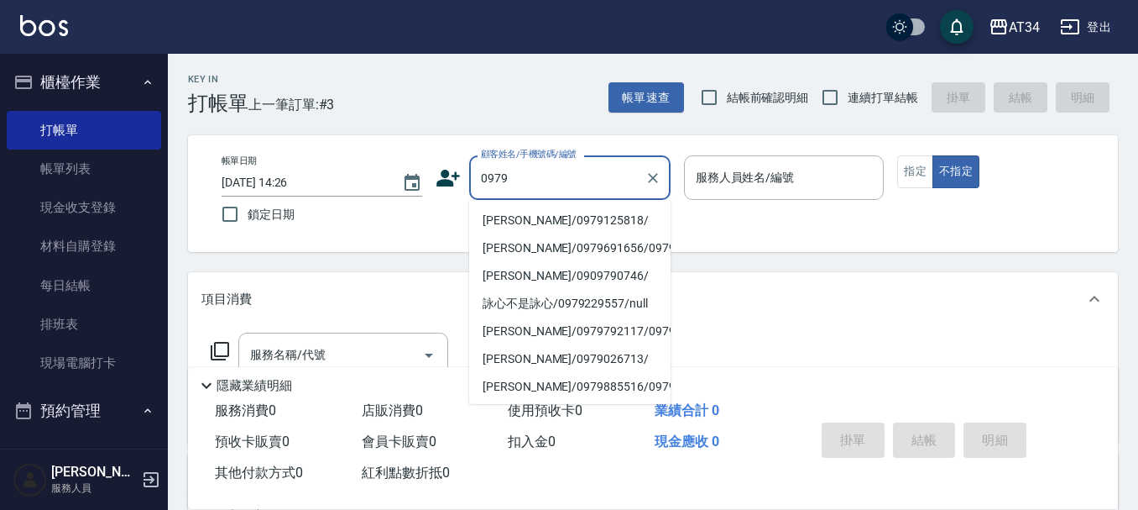
click at [546, 208] on li "蘇于雯/0979125818/" at bounding box center [569, 221] width 201 height 28
type input "蘇于雯/0979125818/"
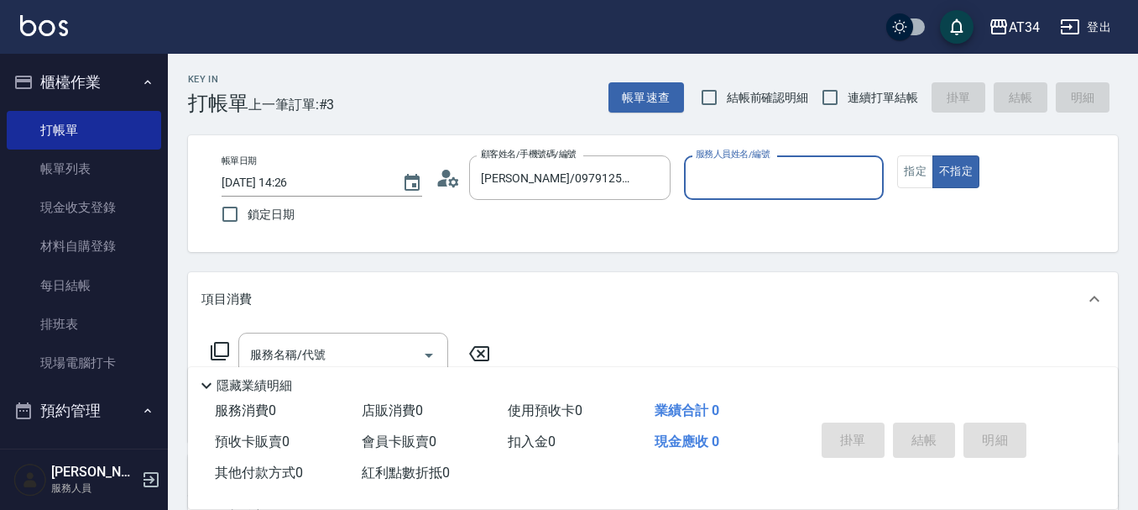
type input "Wendy-02"
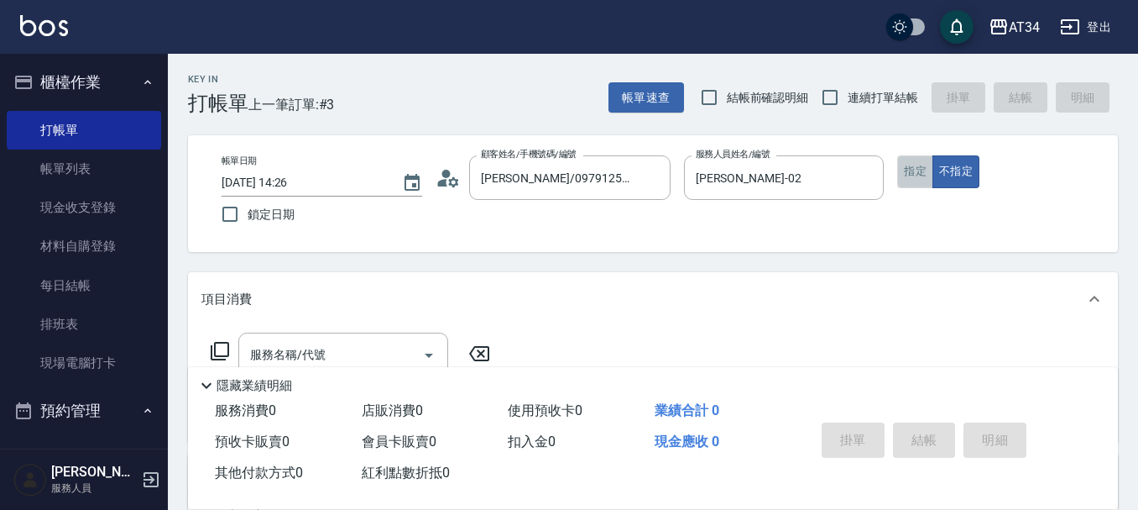
click at [901, 165] on button "指定" at bounding box center [915, 171] width 36 height 33
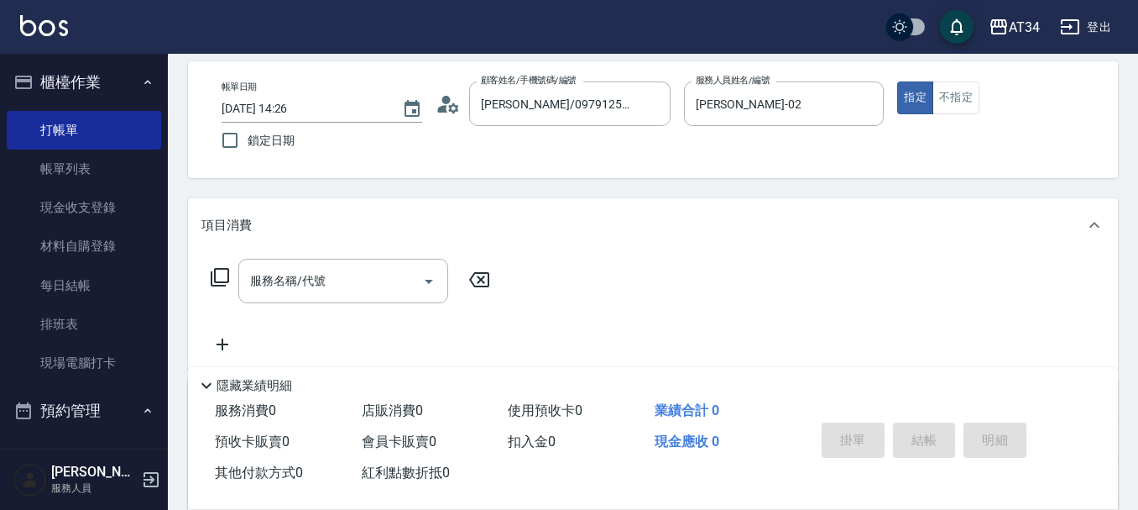
scroll to position [168, 0]
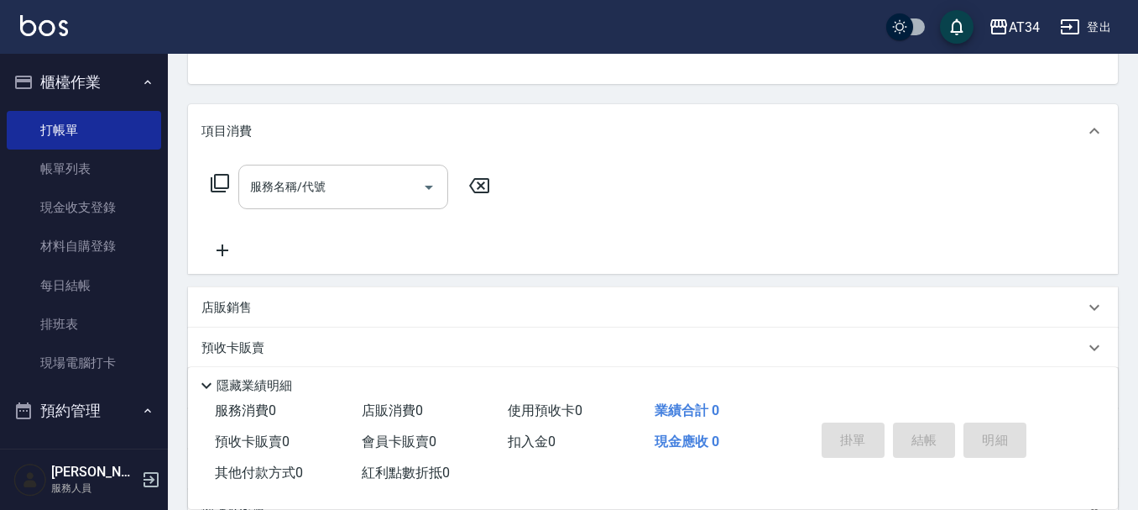
click at [341, 172] on input "服務名稱/代號" at bounding box center [331, 186] width 170 height 29
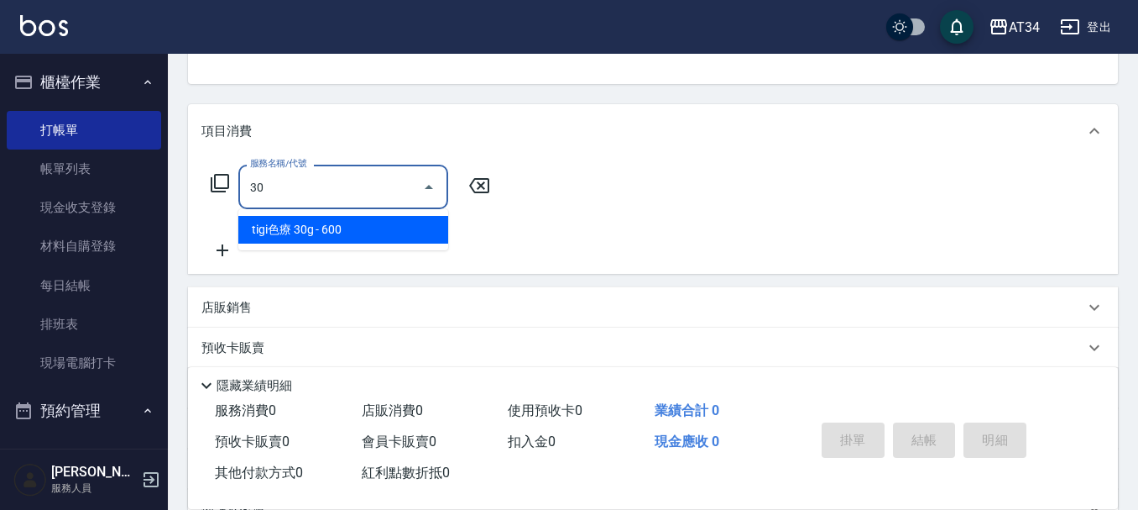
type input "301"
type input "150"
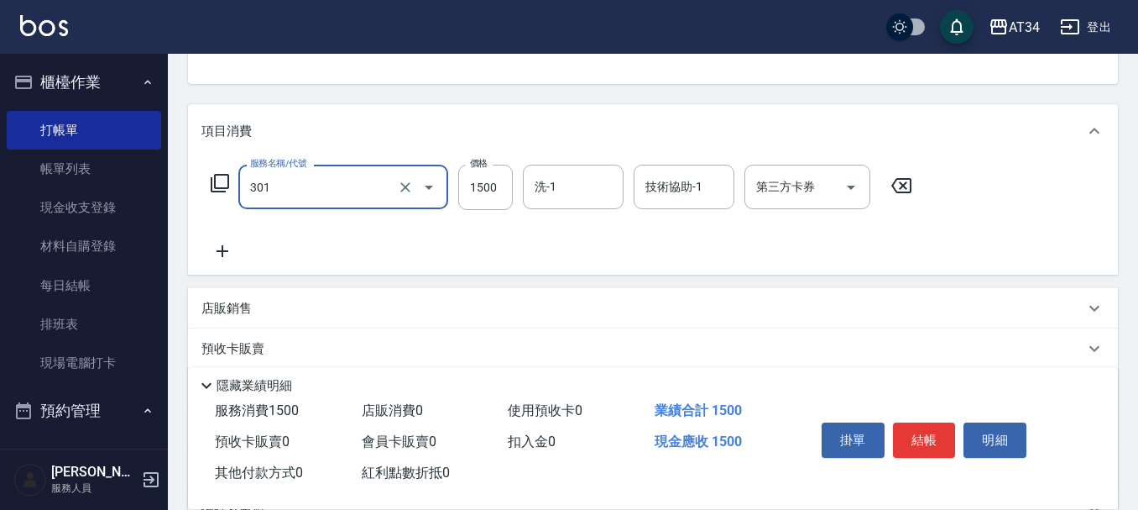
type input "燙髮(301)"
type input "2"
type input "0"
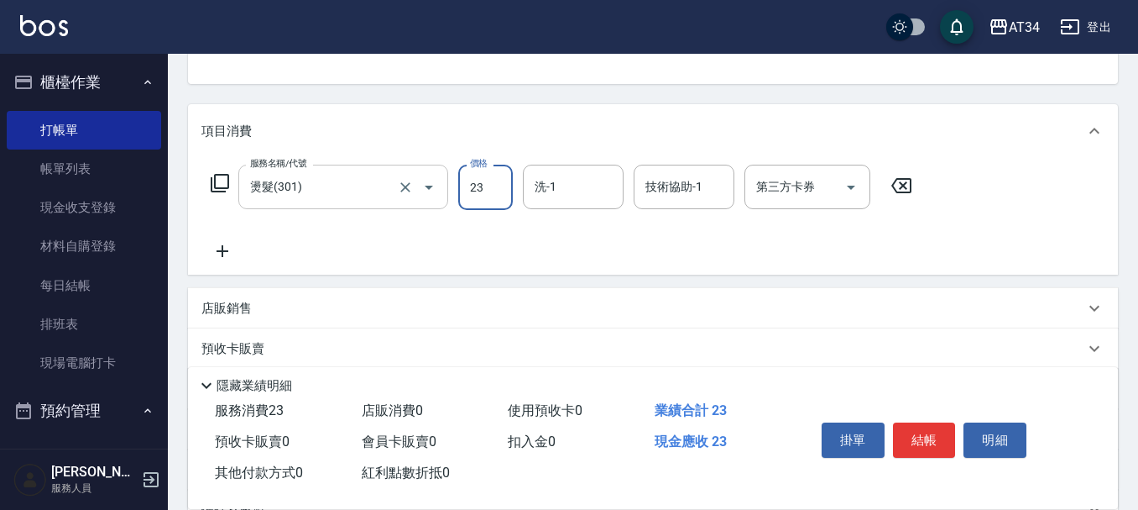
type input "239"
type input "20"
type input "2399"
type input "230"
type input "2399"
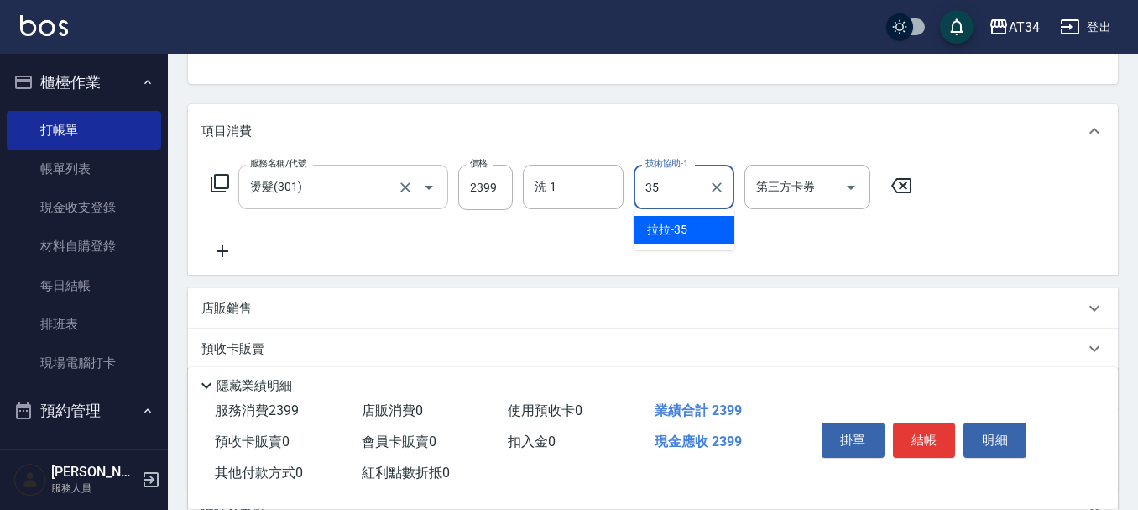
type input "拉拉-35"
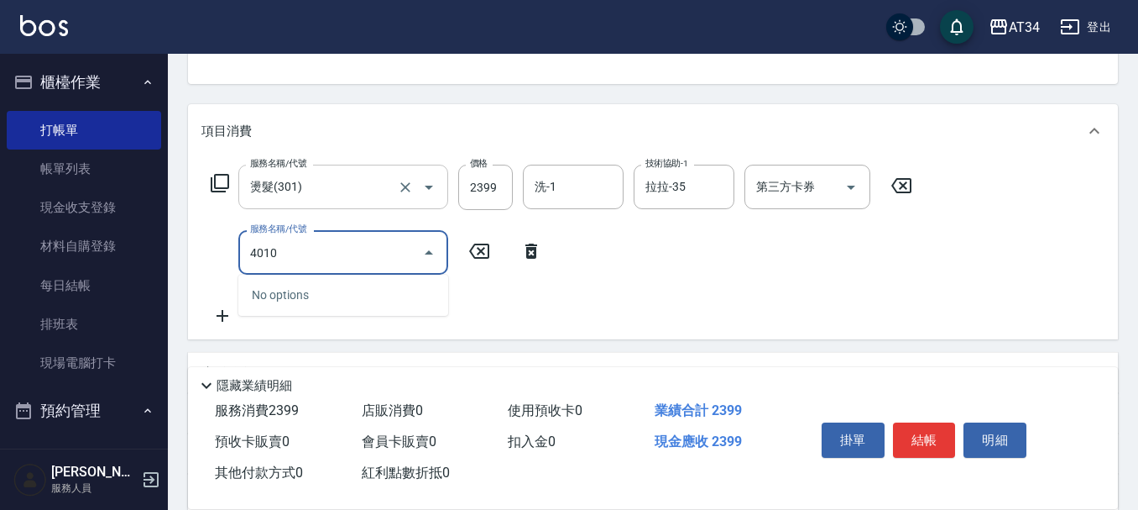
type input "401"
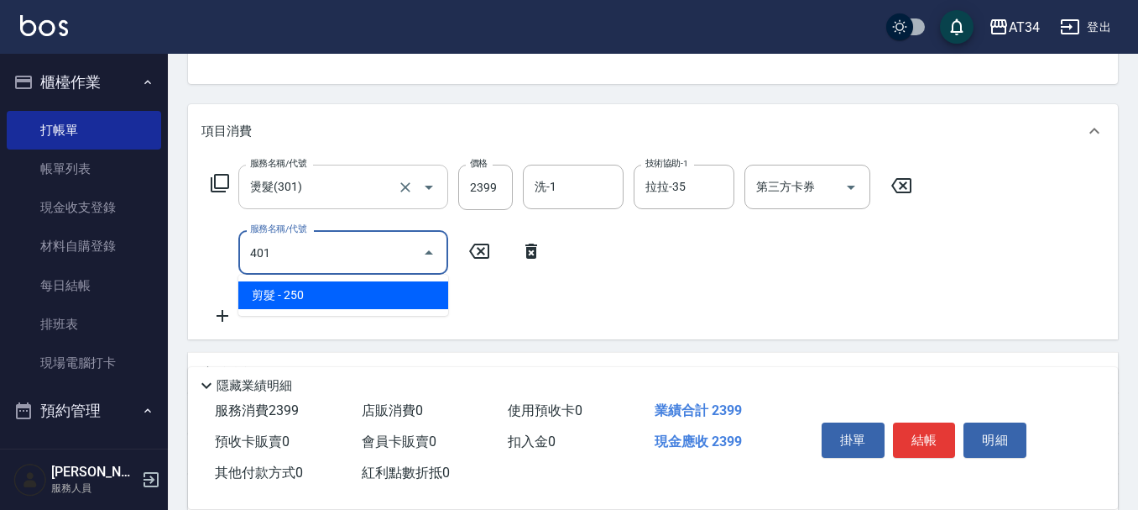
type input "260"
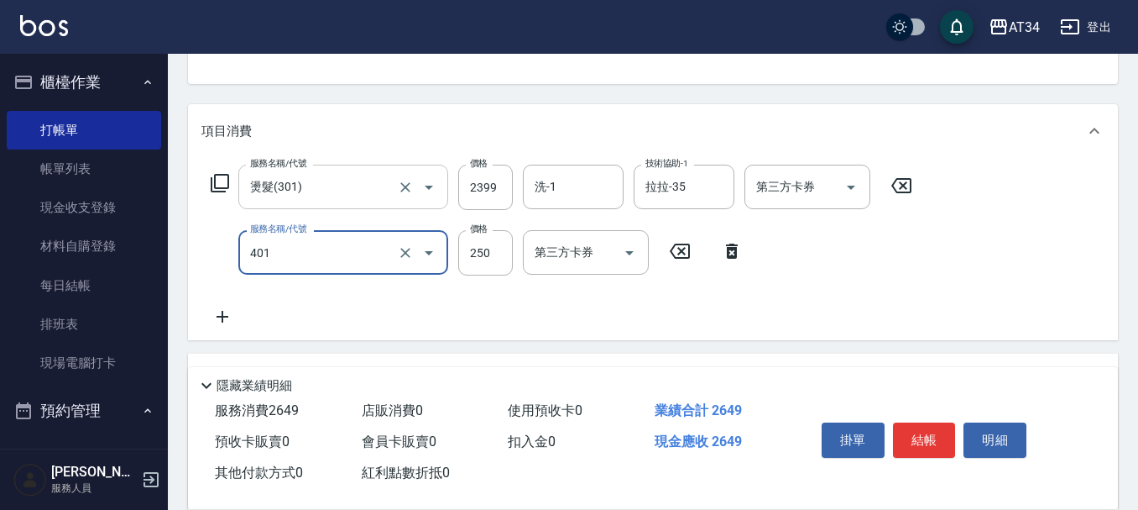
type input "剪髮(401)"
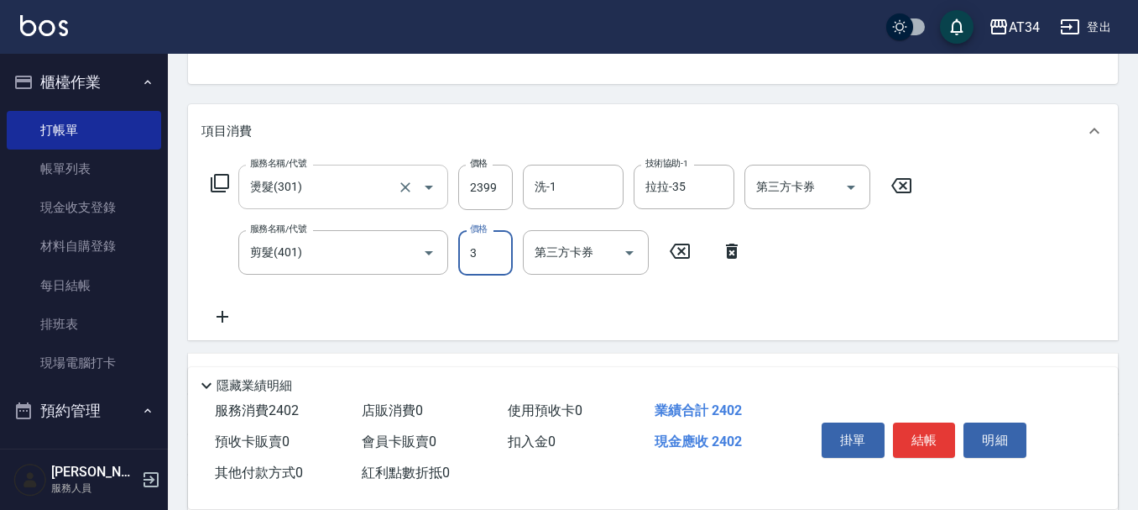
type input "240"
type input "30"
type input "260"
type input "300"
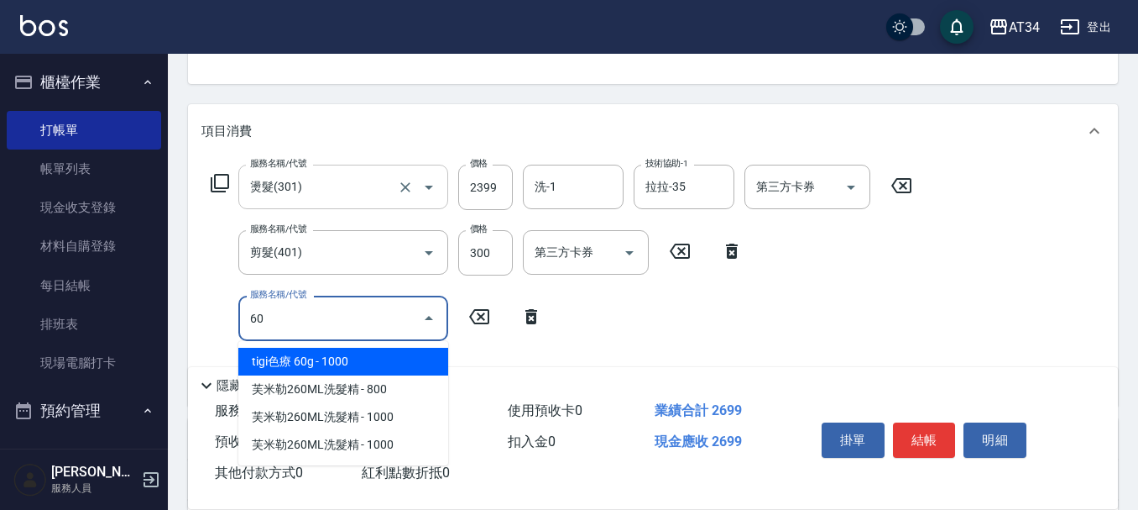
type input "602"
type input "360"
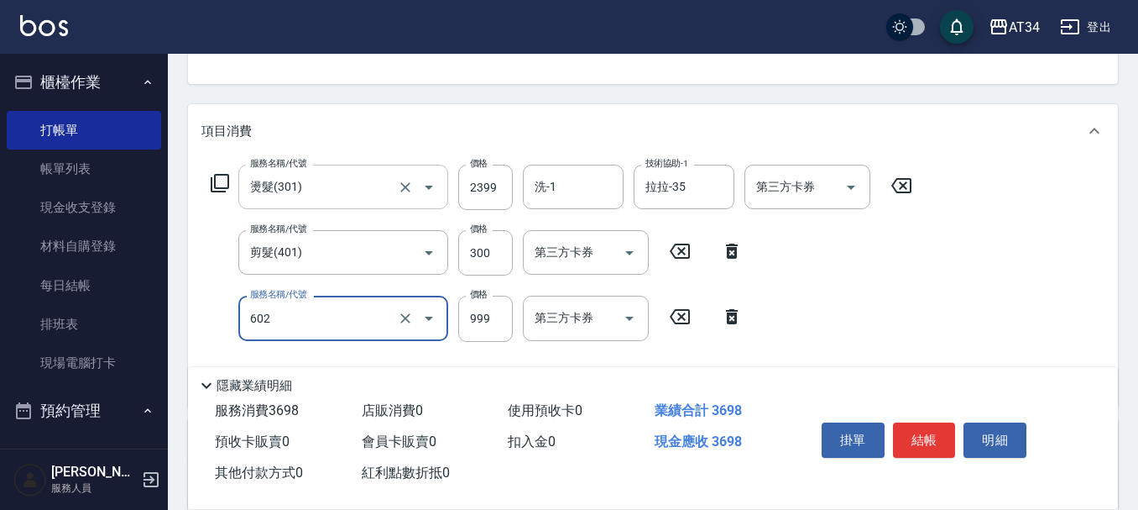
type input "自備鉑金(602)"
type input "2"
type input "270"
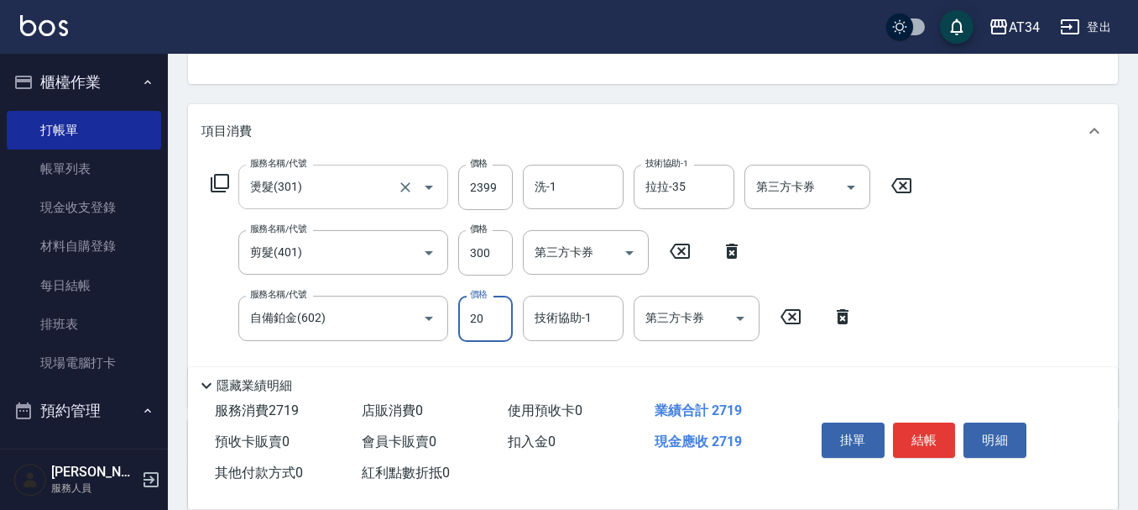
type input "200"
type input "280"
type input "2000"
type input "460"
type input "2000"
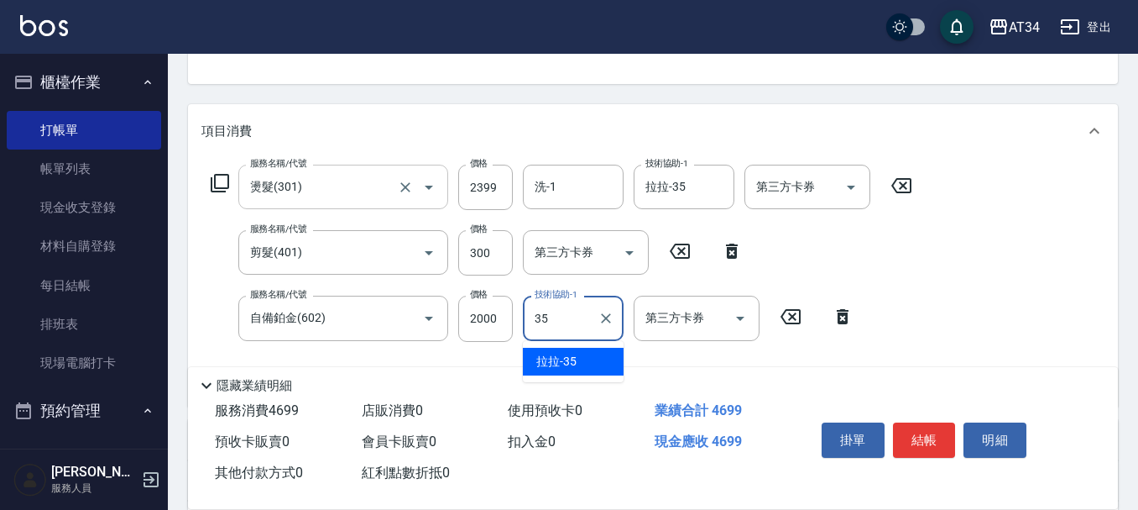
type input "拉拉-35"
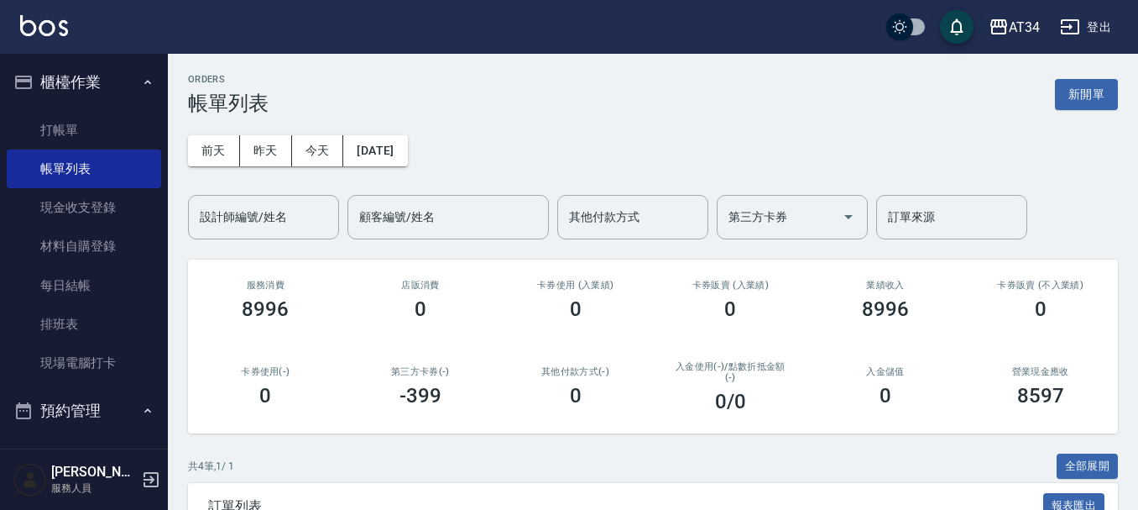
click at [341, 172] on div "前天 昨天 今天 2025/09/09 設計師編號/姓名 設計師編號/姓名 顧客編號/姓名 顧客編號/姓名 其他付款方式 其他付款方式 第三方卡券 第三方卡券…" at bounding box center [653, 177] width 930 height 124
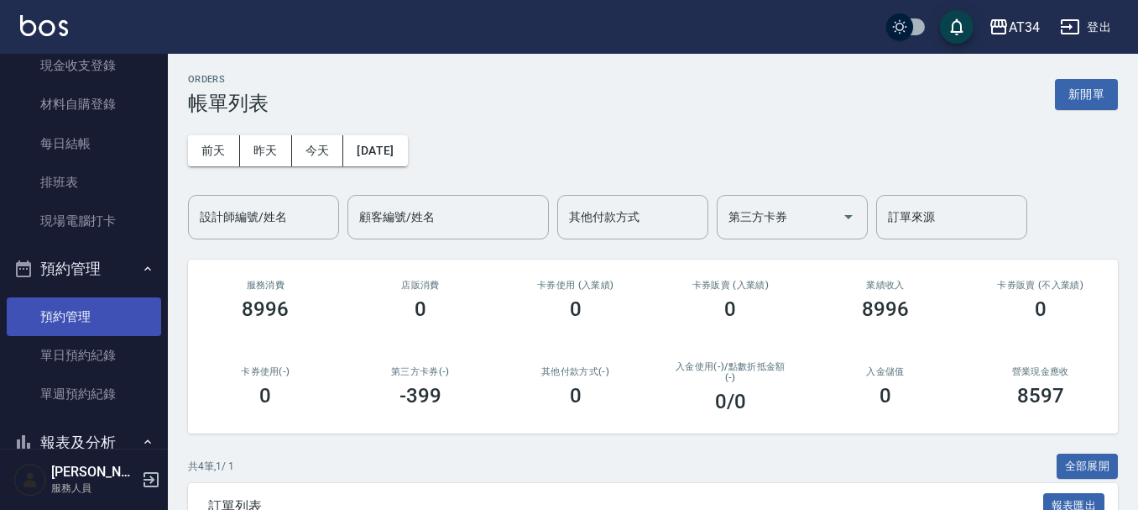
scroll to position [168, 0]
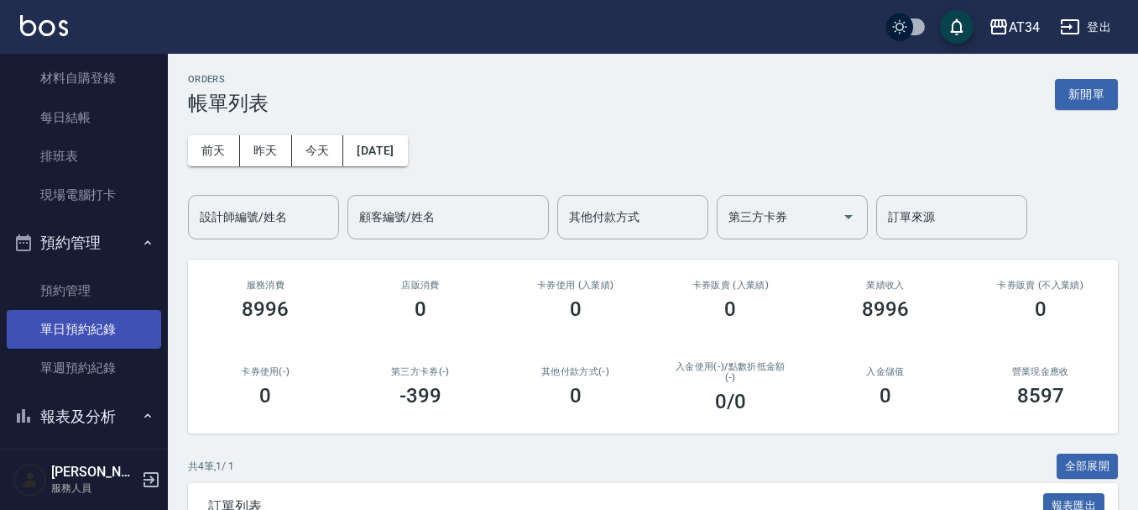
click at [71, 327] on link "單日預約紀錄" at bounding box center [84, 329] width 154 height 39
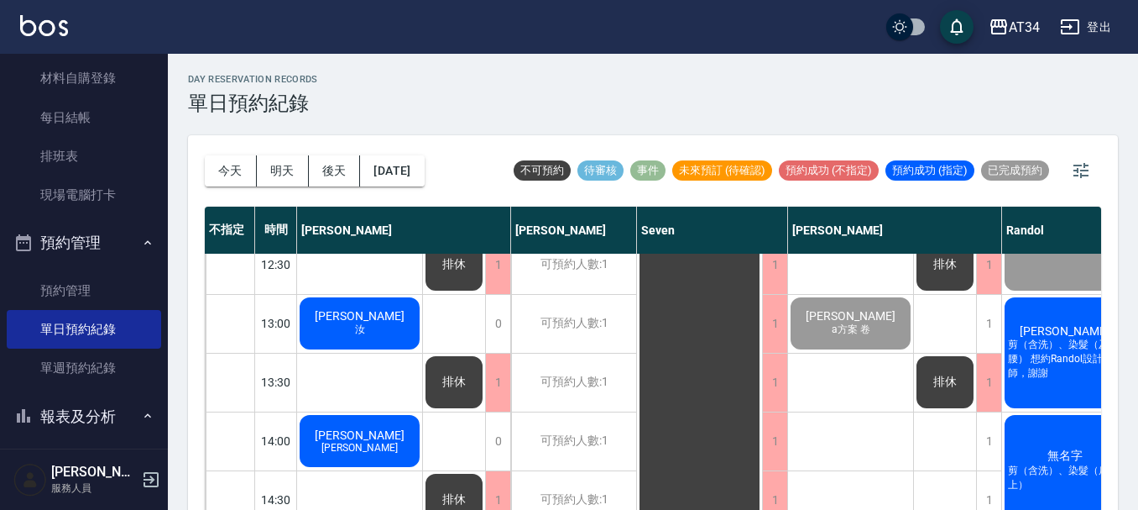
scroll to position [168, 0]
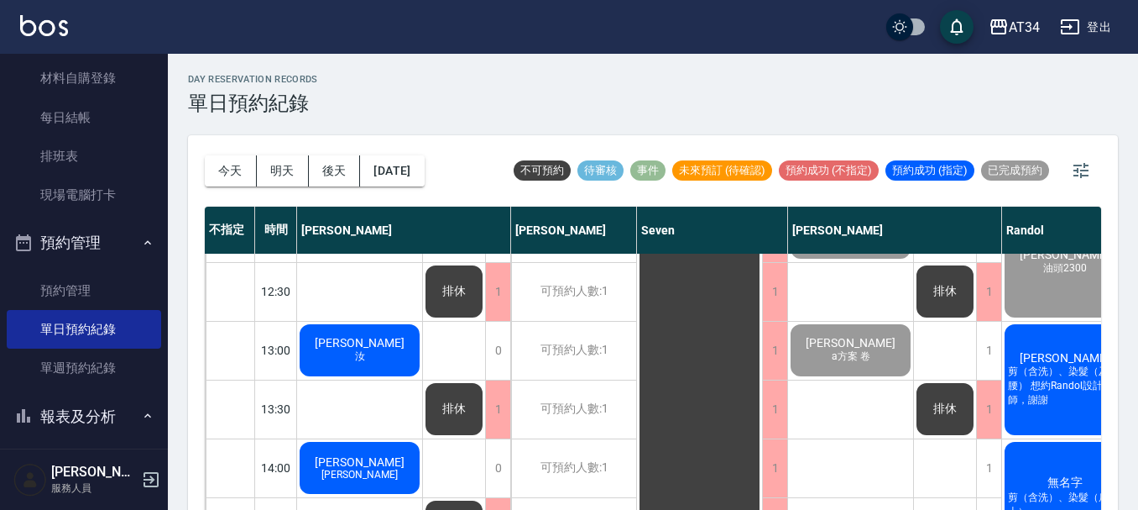
click at [382, 350] on div "陳姵蓉 汝" at bounding box center [359, 350] width 125 height 57
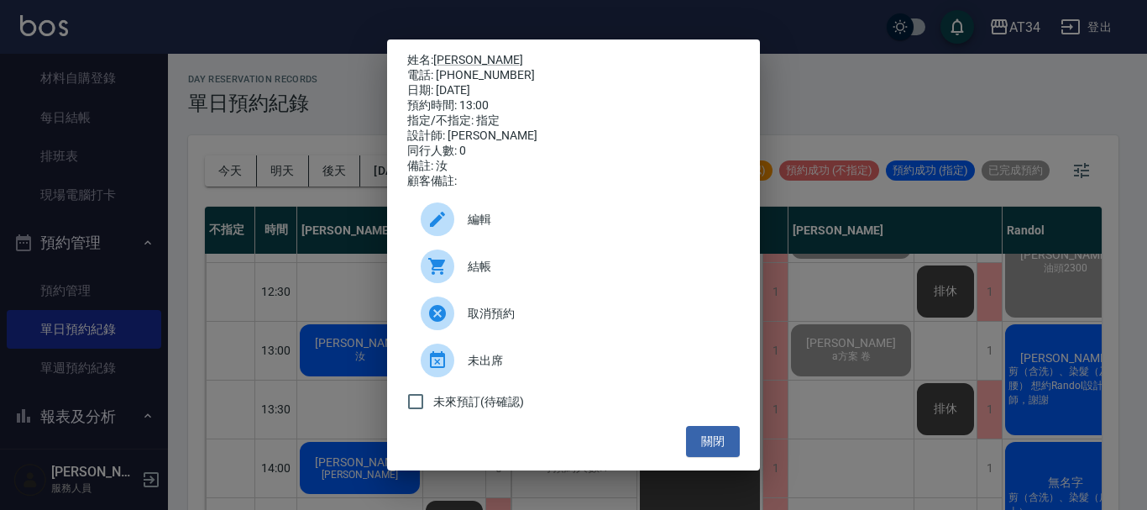
click at [472, 270] on span "結帳" at bounding box center [597, 267] width 259 height 18
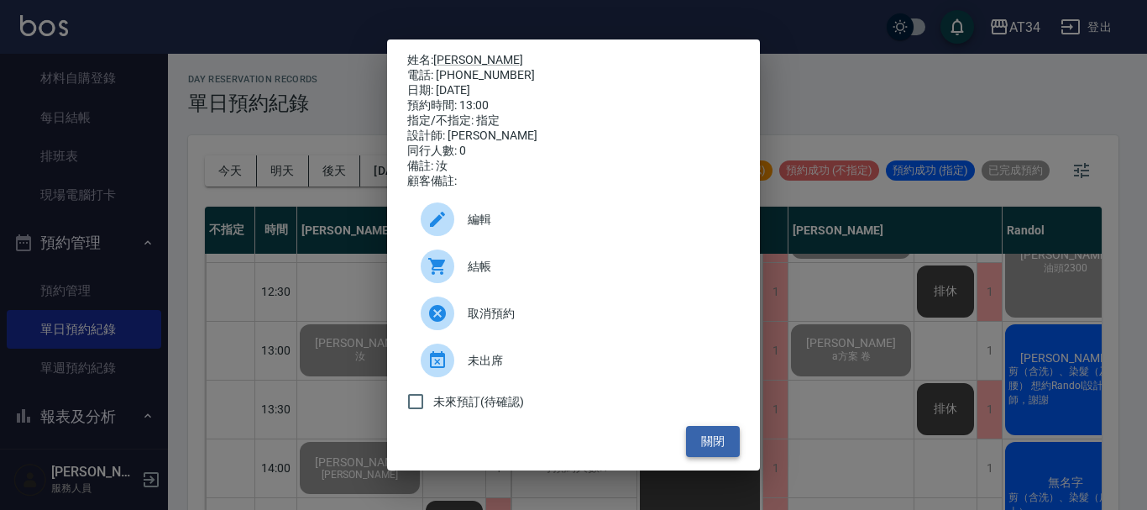
click at [709, 440] on button "關閉" at bounding box center [713, 441] width 54 height 31
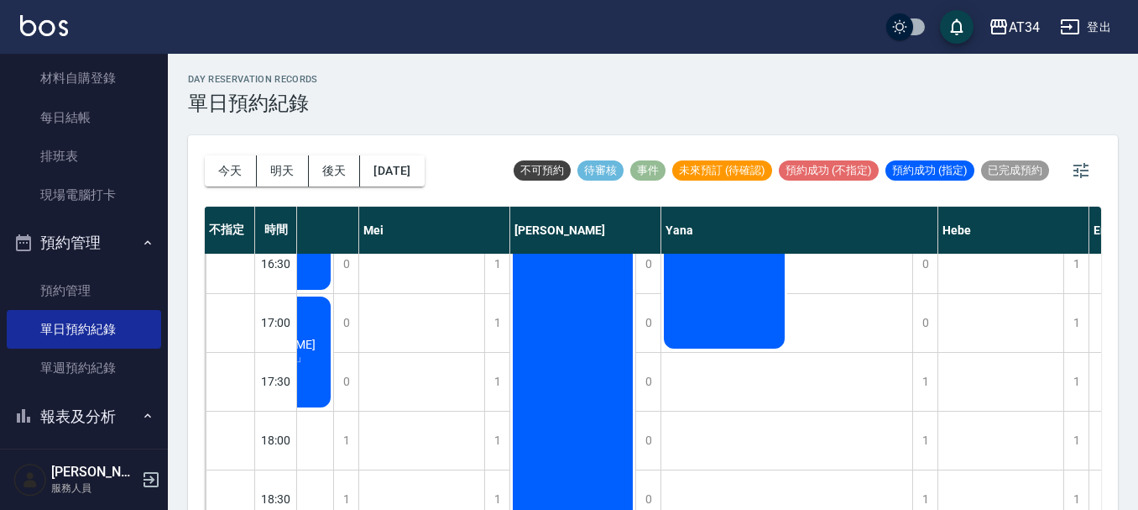
scroll to position [748, 794]
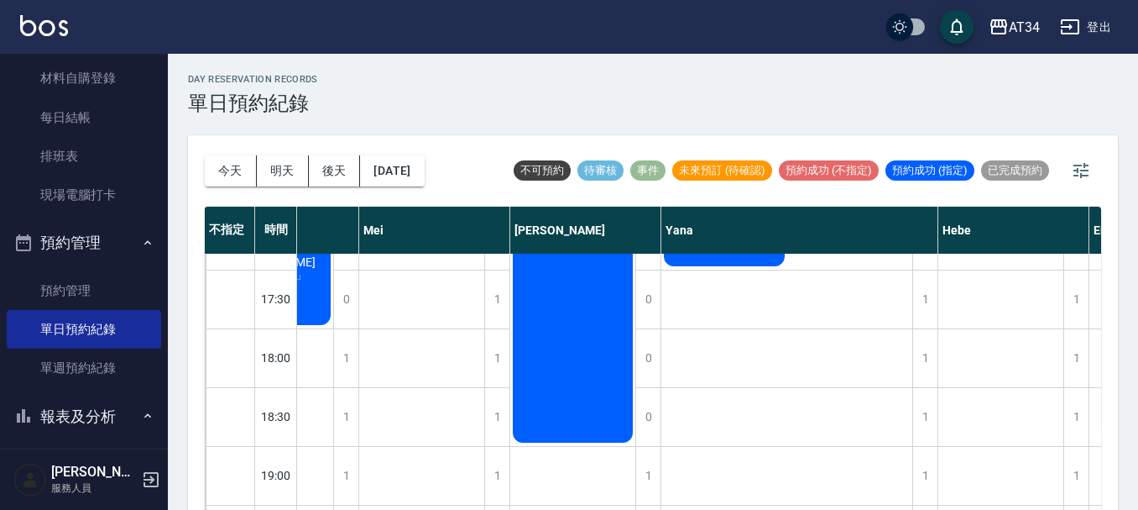
drag, startPoint x: 692, startPoint y: 496, endPoint x: 734, endPoint y: 494, distance: 42.1
click at [734, 494] on div "楊琇媛 女生燙髮、洗剪 林容琇" at bounding box center [788, 35] width 252 height 1058
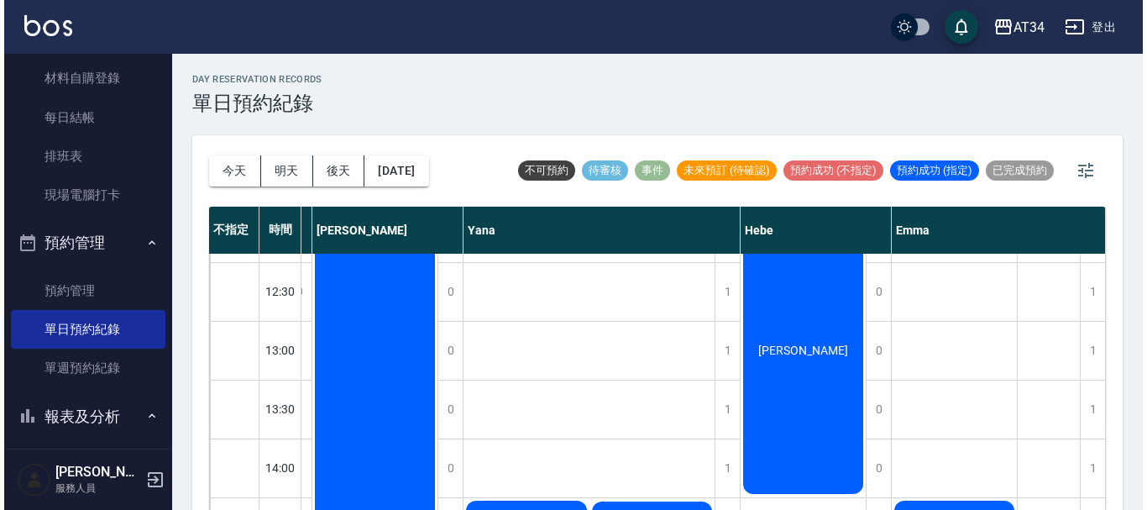
scroll to position [252, 1005]
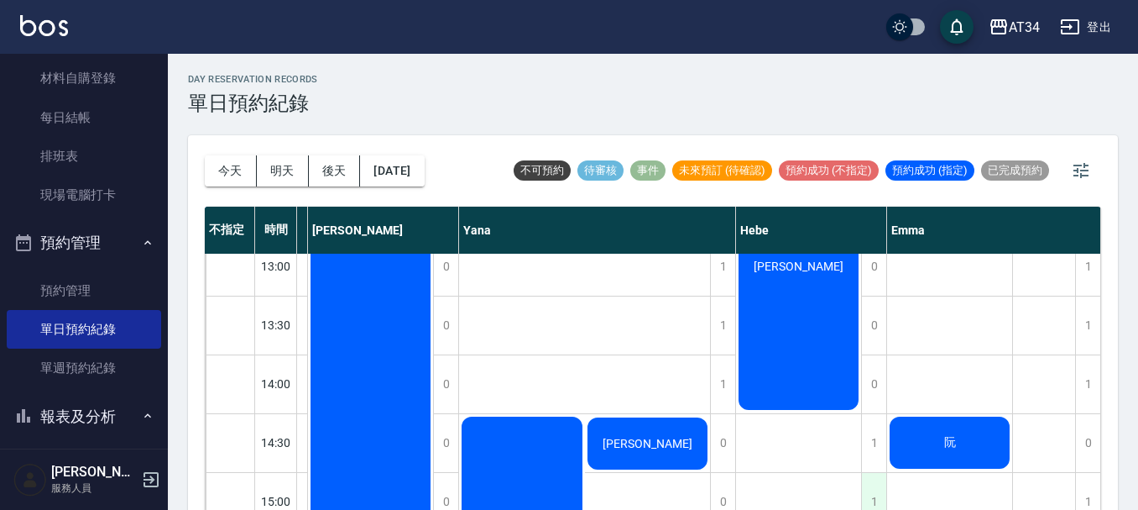
click at [872, 479] on div "1" at bounding box center [873, 502] width 25 height 58
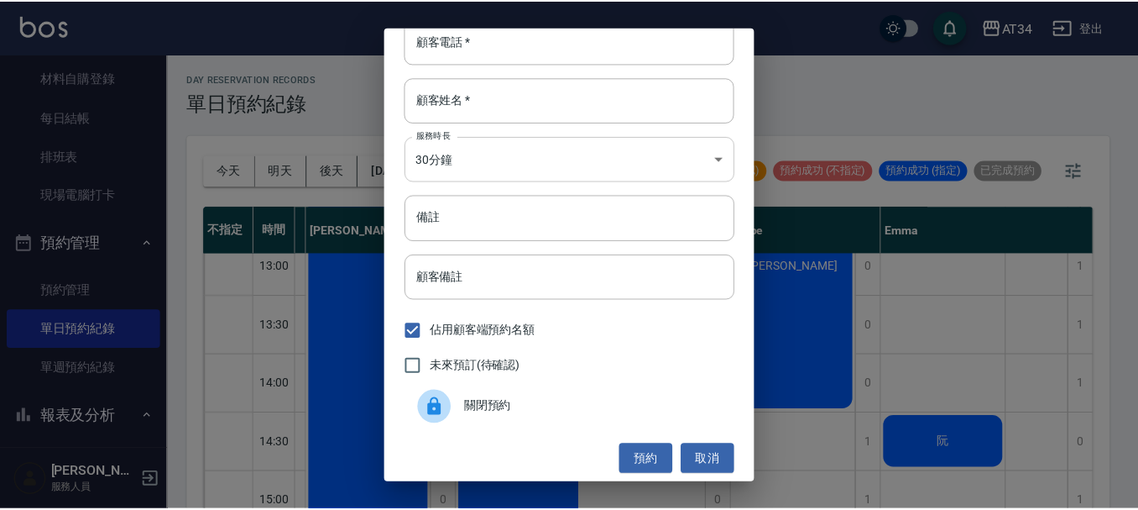
scroll to position [27, 0]
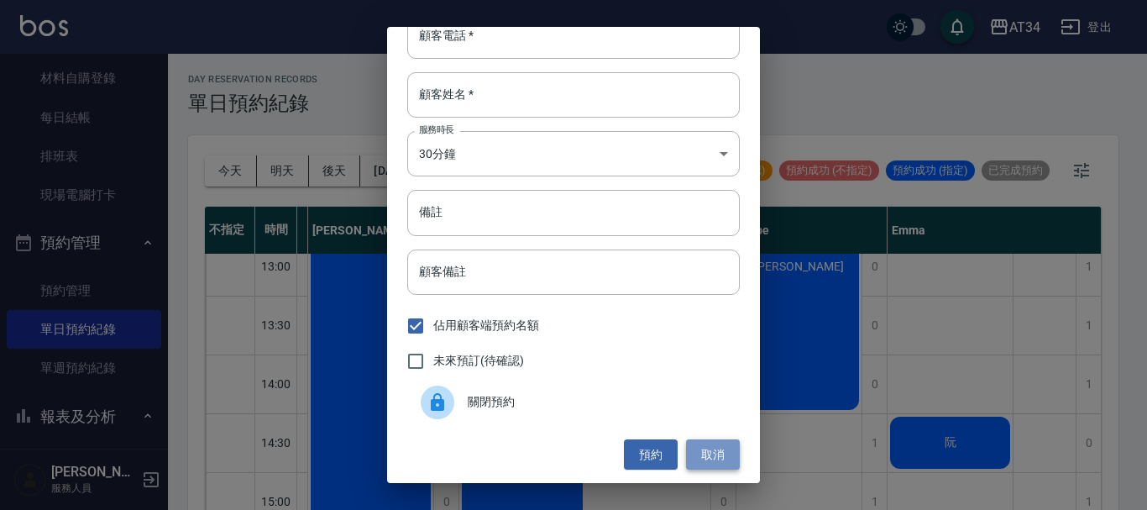
click at [709, 449] on button "取消" at bounding box center [713, 454] width 54 height 31
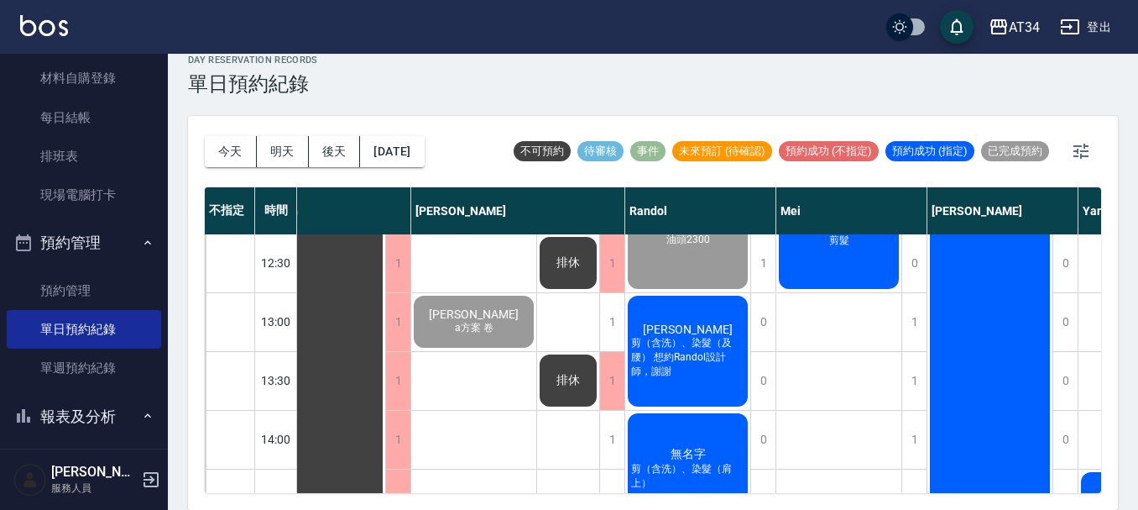
scroll to position [141, 377]
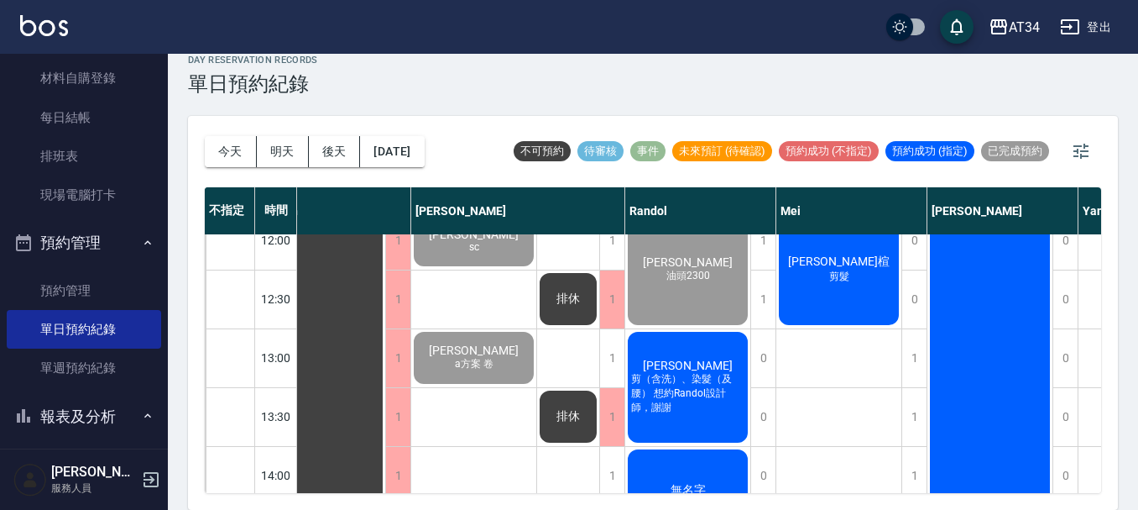
click at [705, 369] on span "[PERSON_NAME]" at bounding box center [688, 364] width 97 height 13
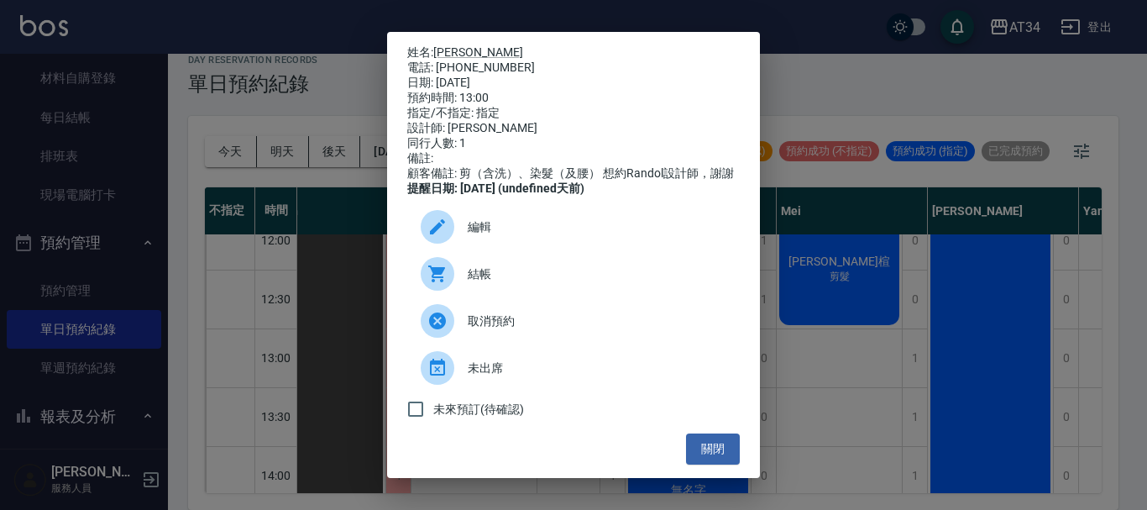
click at [468, 283] on span "結帳" at bounding box center [597, 274] width 259 height 18
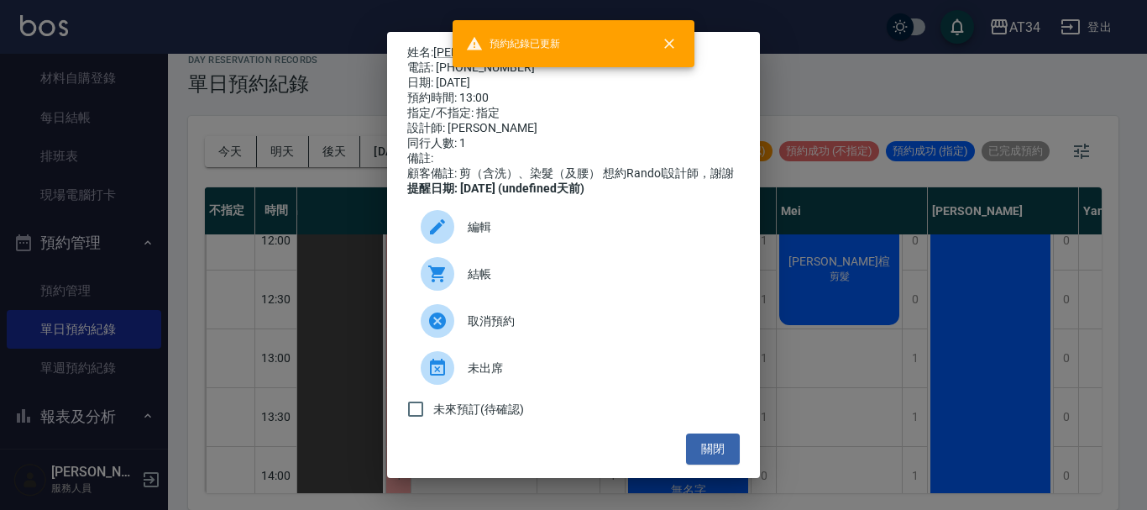
click at [1002, 331] on div "姓名: Jocelyn 電話: 0917513462 日期: 2025/09/09 預約時間: 13:00 指定/不指定: 指定 設計師: Randol 同行…" at bounding box center [573, 255] width 1147 height 510
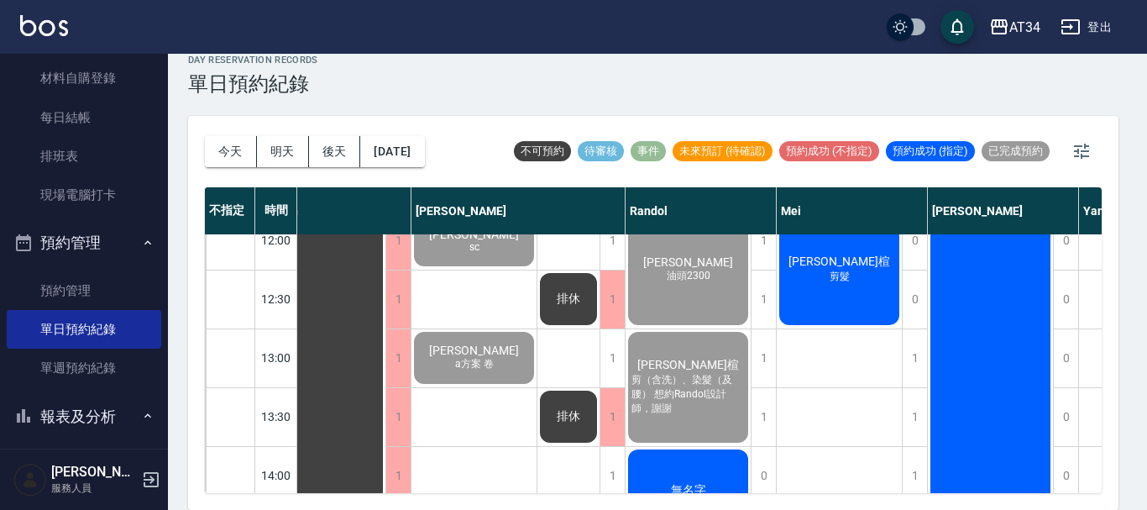
drag, startPoint x: 1006, startPoint y: 336, endPoint x: 996, endPoint y: 337, distance: 10.2
click at [1004, 337] on div "姓名: Jocelyn 電話: 0917513462 日期: 2025/09/09 預約時間: 13:00 指定/不指定: 指定 設計師: Randol 同行…" at bounding box center [573, 255] width 1147 height 510
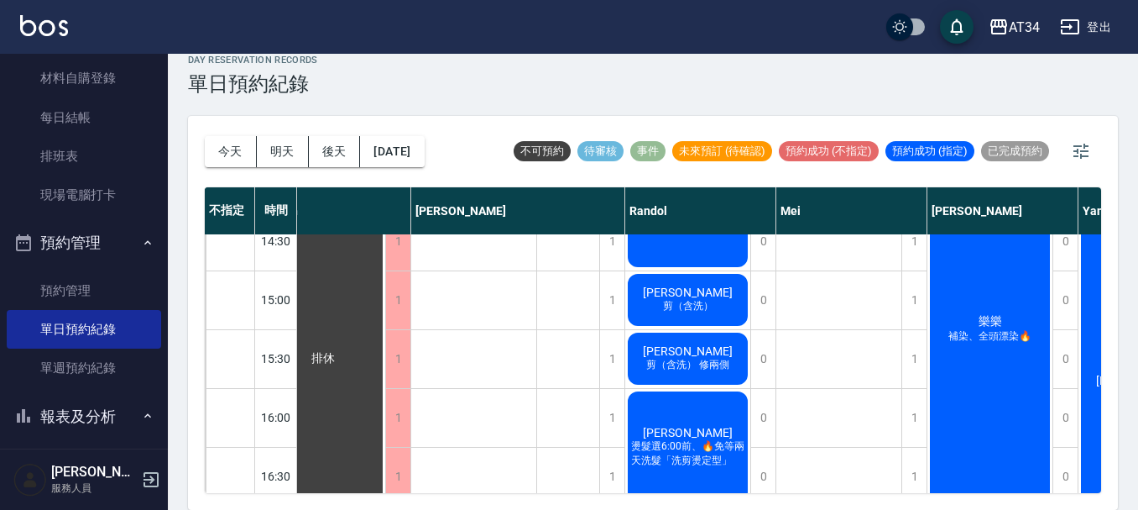
scroll to position [393, 377]
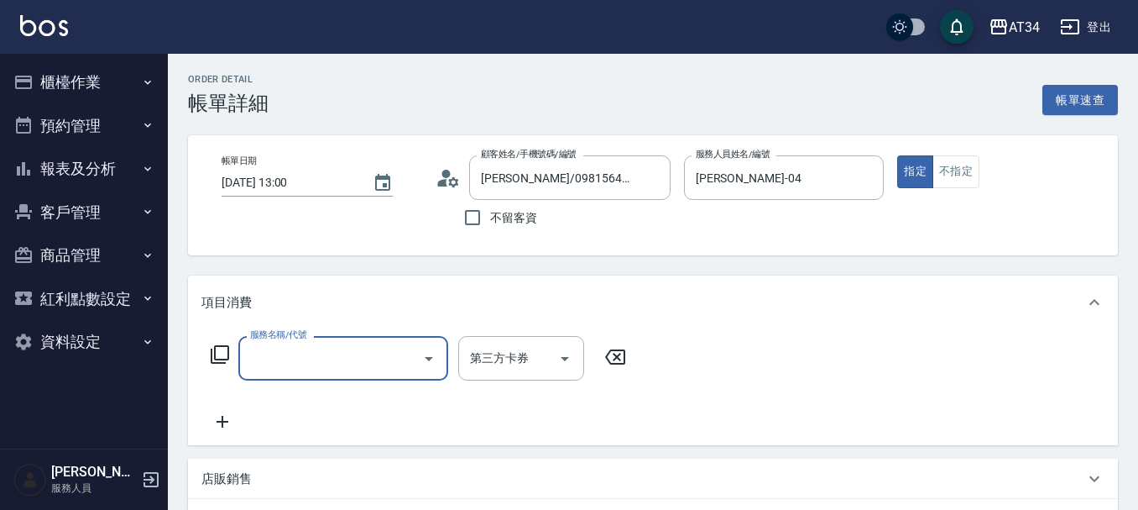
click at [290, 358] on input "服務名稱/代號" at bounding box center [331, 357] width 170 height 29
type input "401"
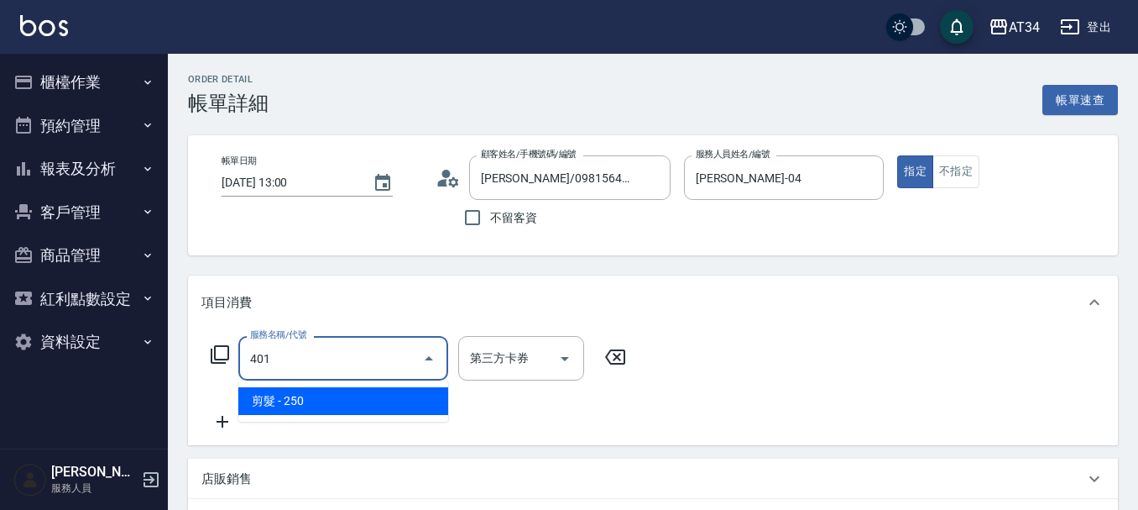
type input "20"
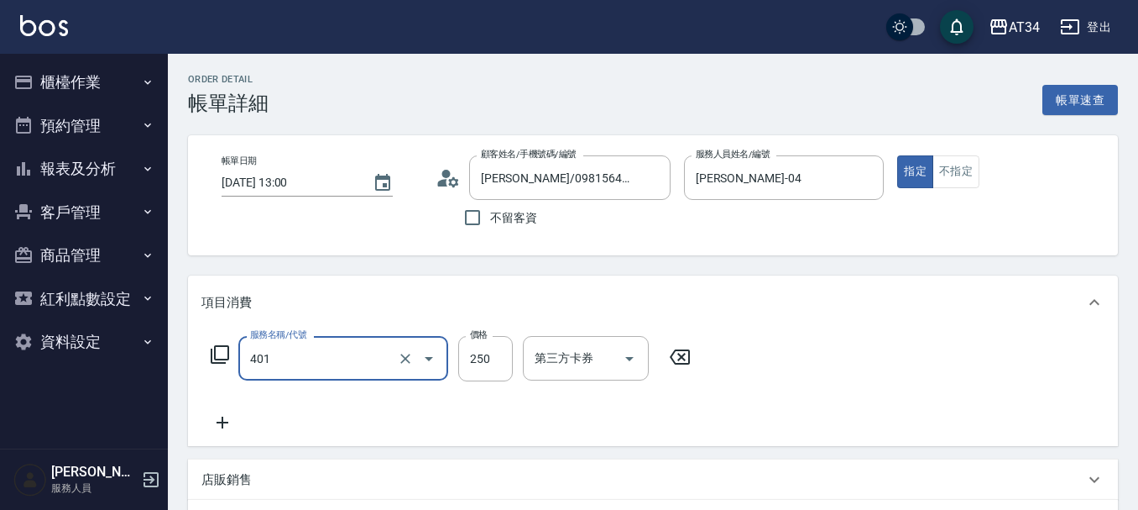
type input "剪髮(401)"
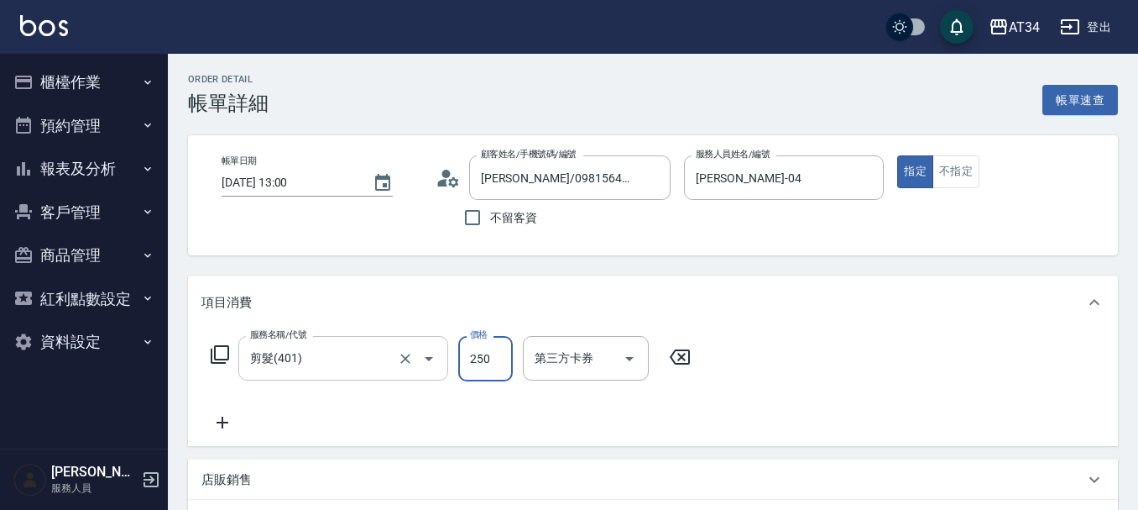
type input "0"
type input "40"
type input "400"
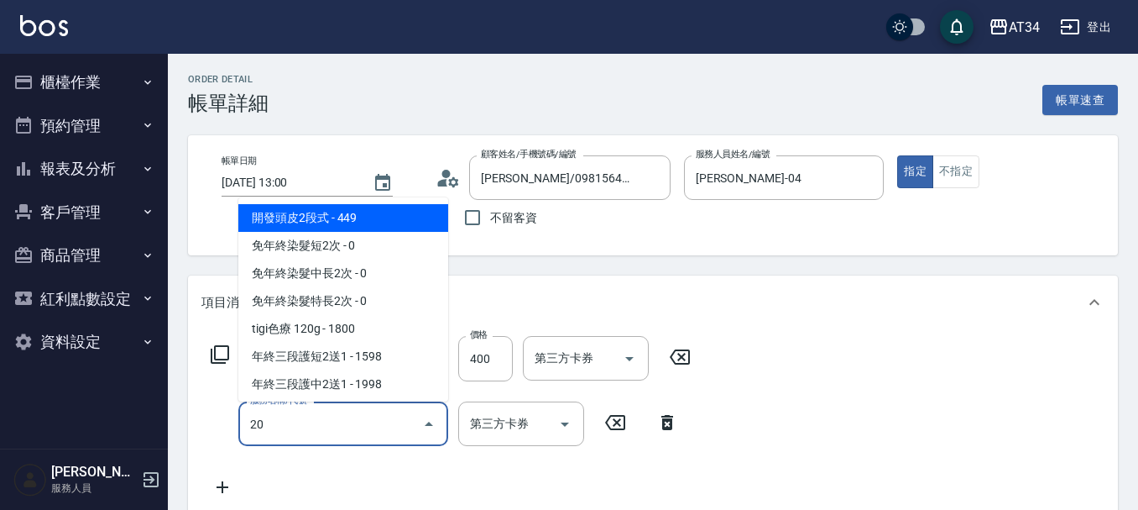
type input "201"
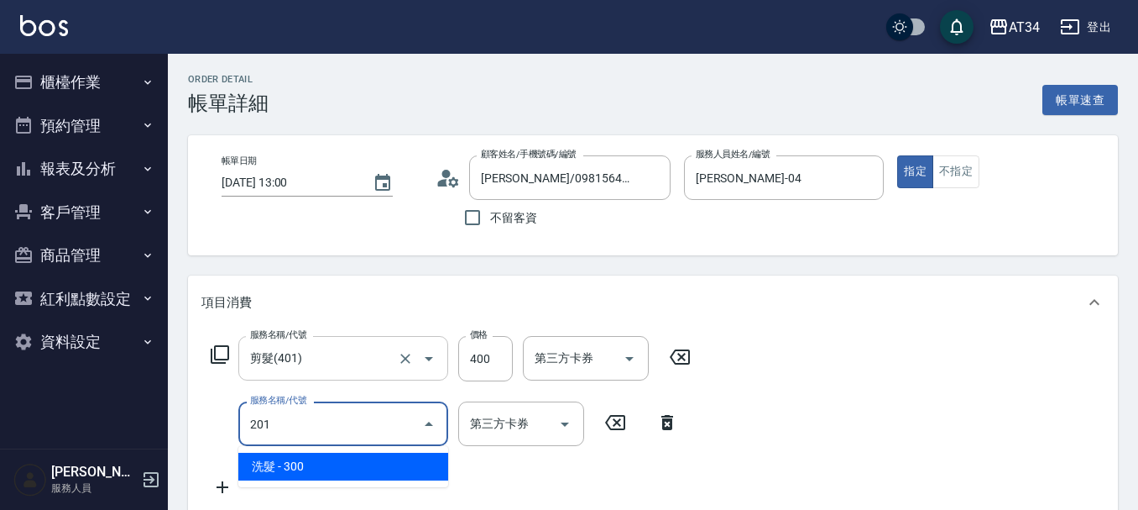
type input "70"
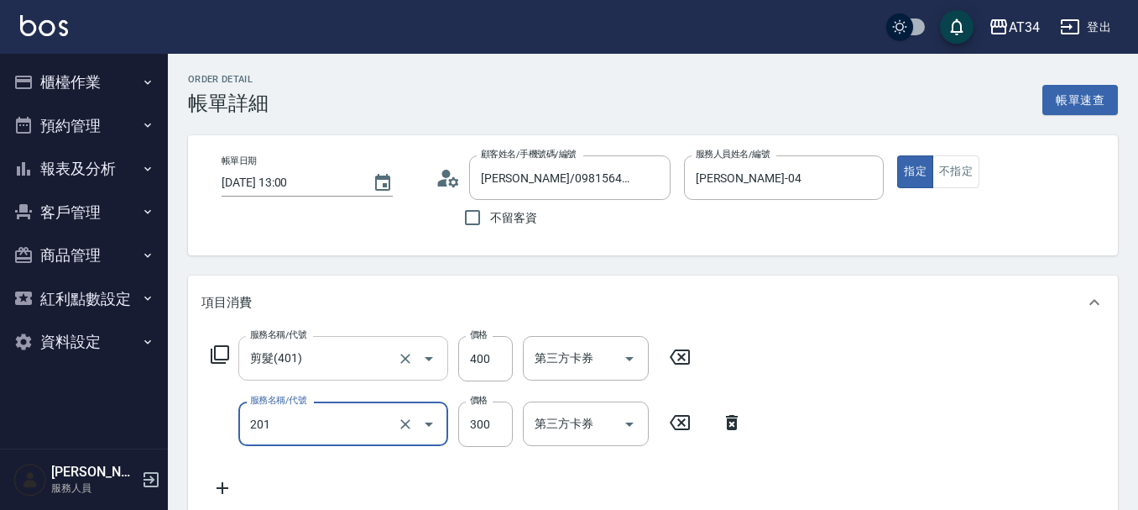
type input "洗髮(201)"
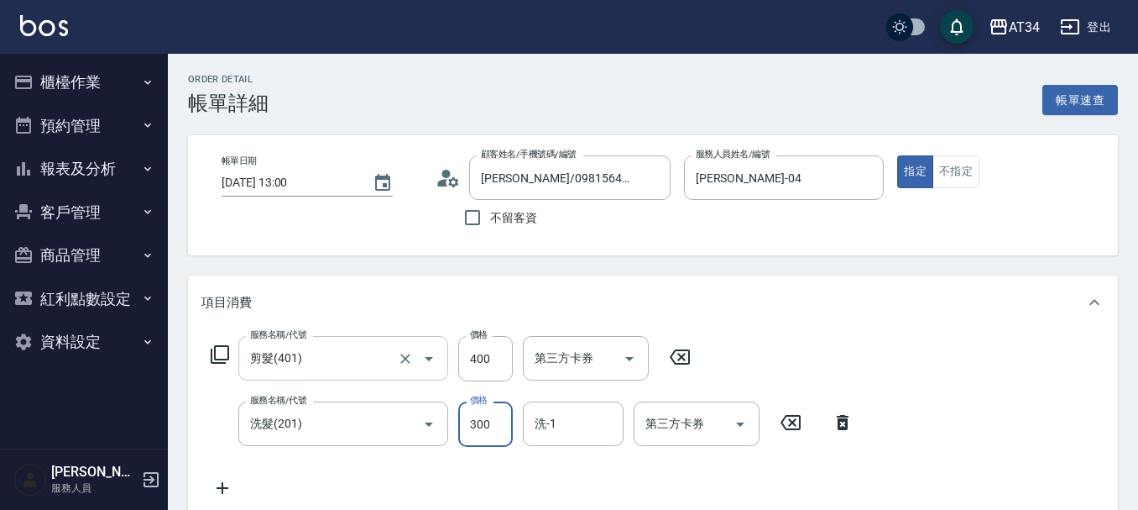
type input "2"
type input "40"
type input "20"
type input "60"
type input "200"
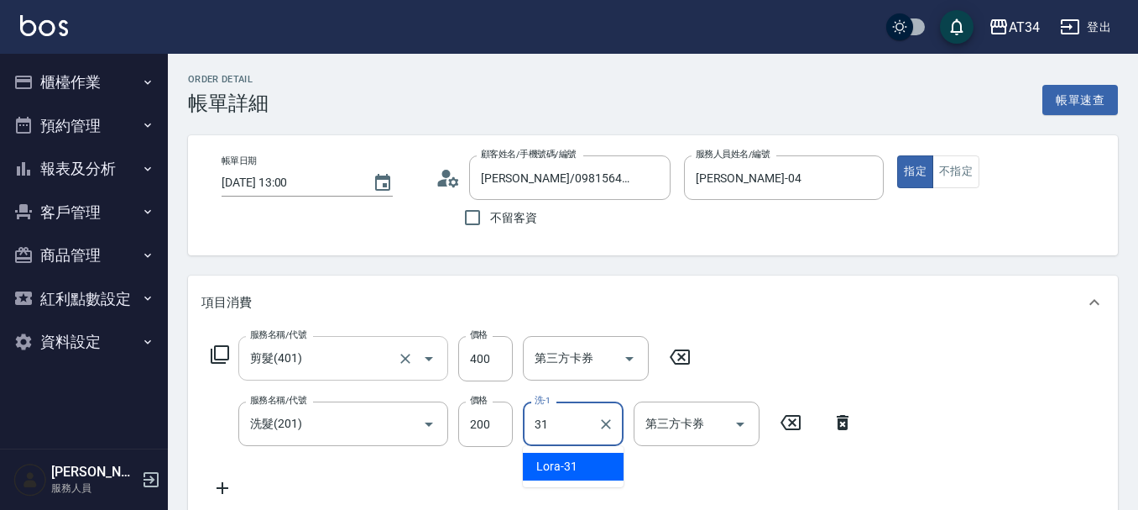
type input "Lora-31"
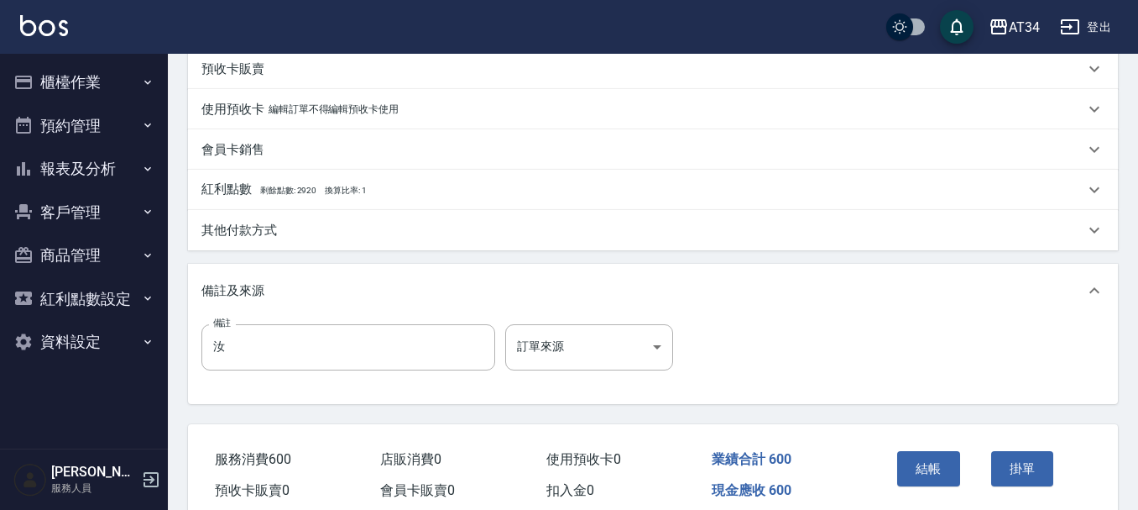
scroll to position [588, 0]
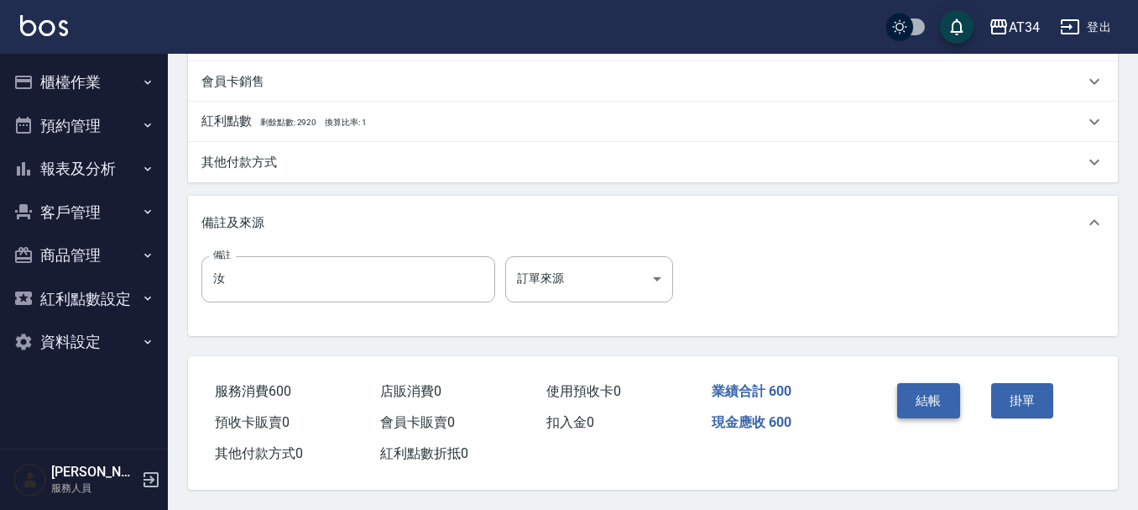
click at [908, 403] on button "結帳" at bounding box center [928, 400] width 63 height 35
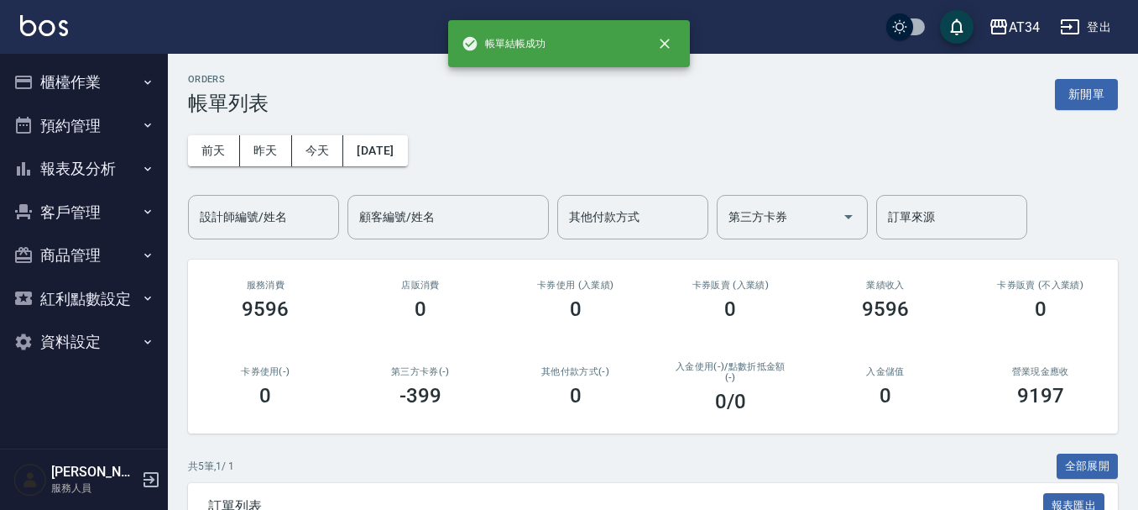
click at [85, 123] on button "預約管理" at bounding box center [84, 126] width 154 height 44
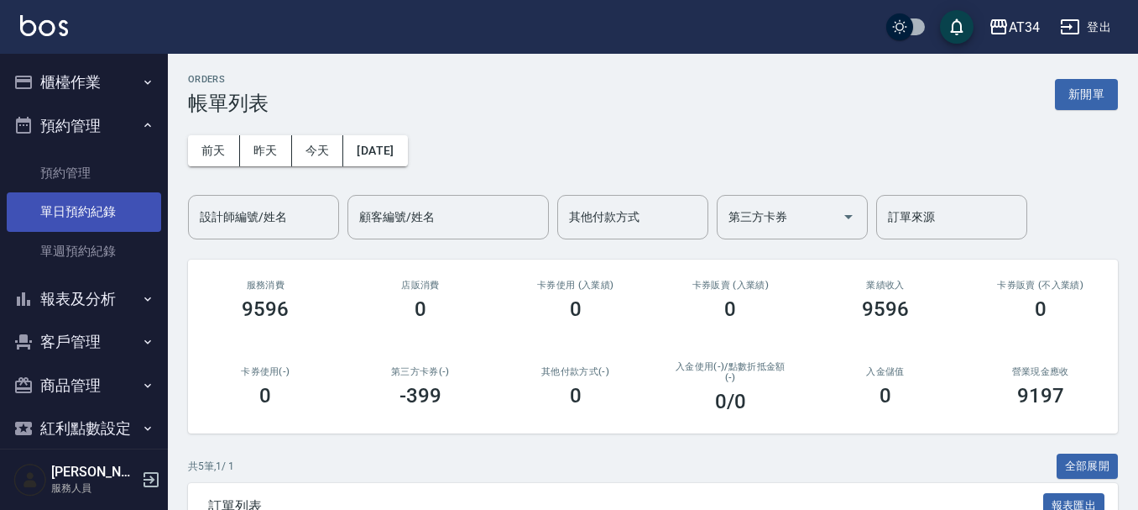
click at [71, 223] on link "單日預約紀錄" at bounding box center [84, 211] width 154 height 39
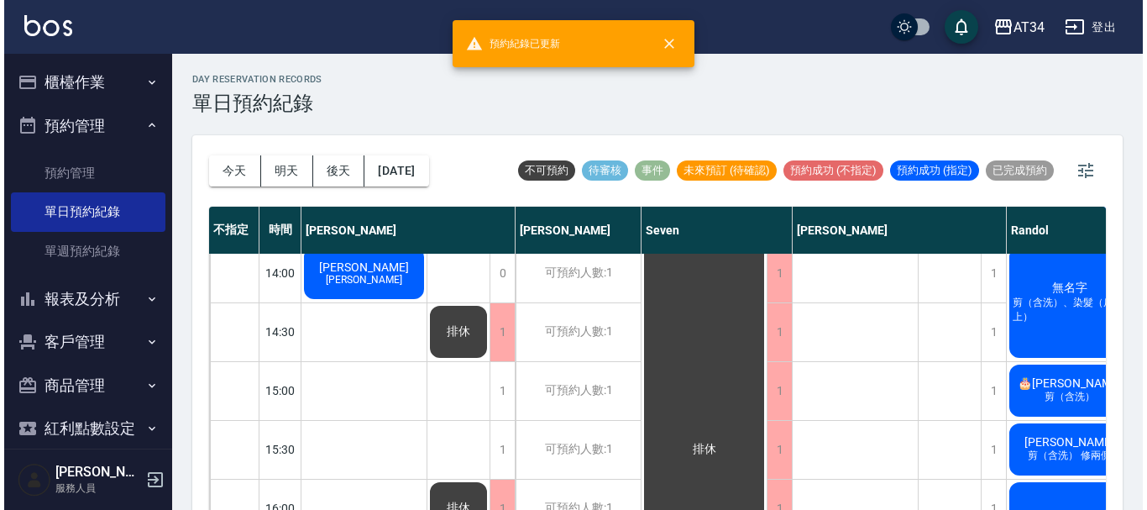
scroll to position [336, 0]
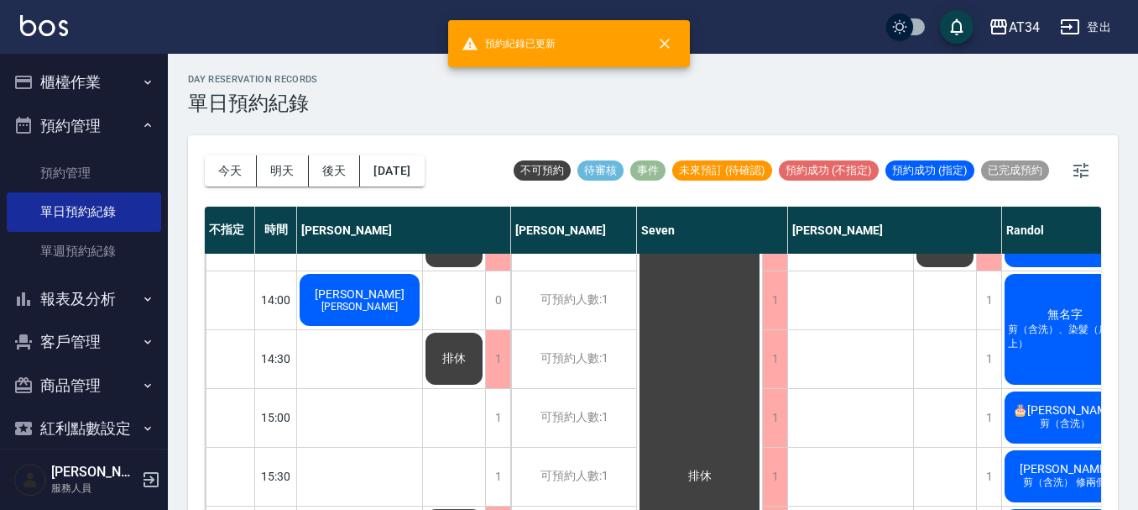
click at [348, 306] on span "[PERSON_NAME]" at bounding box center [359, 307] width 83 height 12
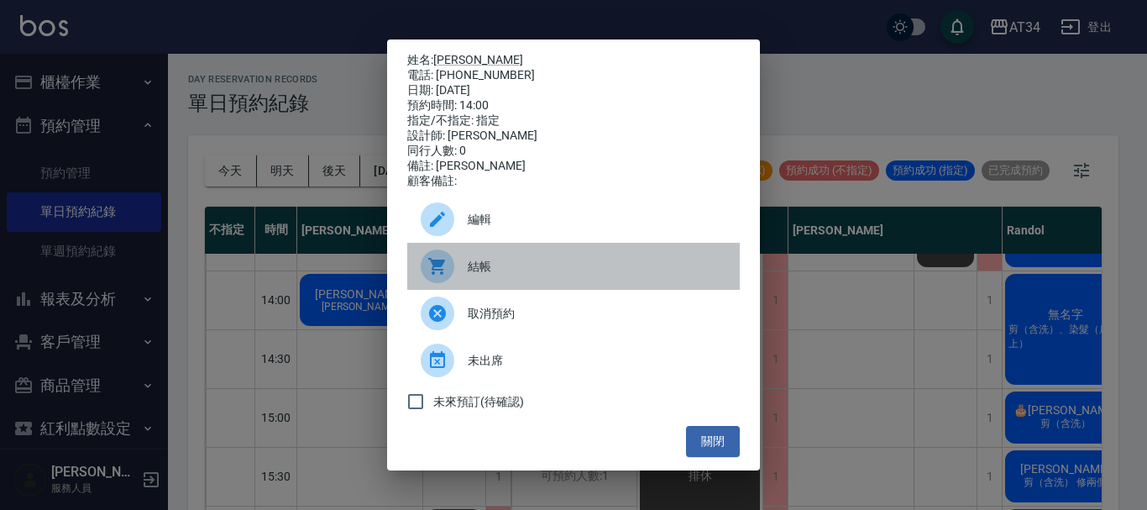
click at [454, 283] on div at bounding box center [444, 266] width 47 height 34
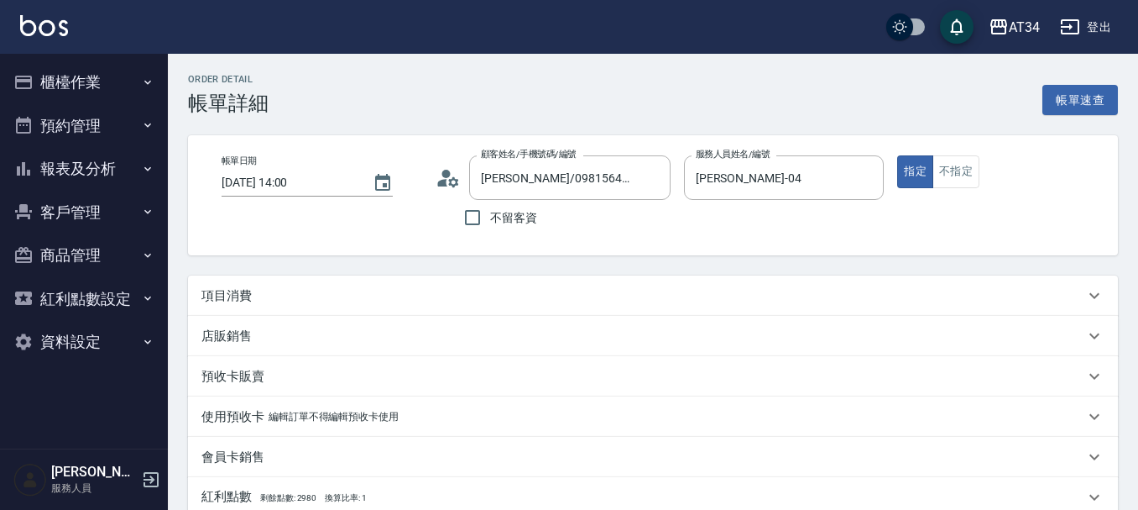
click at [311, 301] on div "項目消費" at bounding box center [642, 296] width 883 height 18
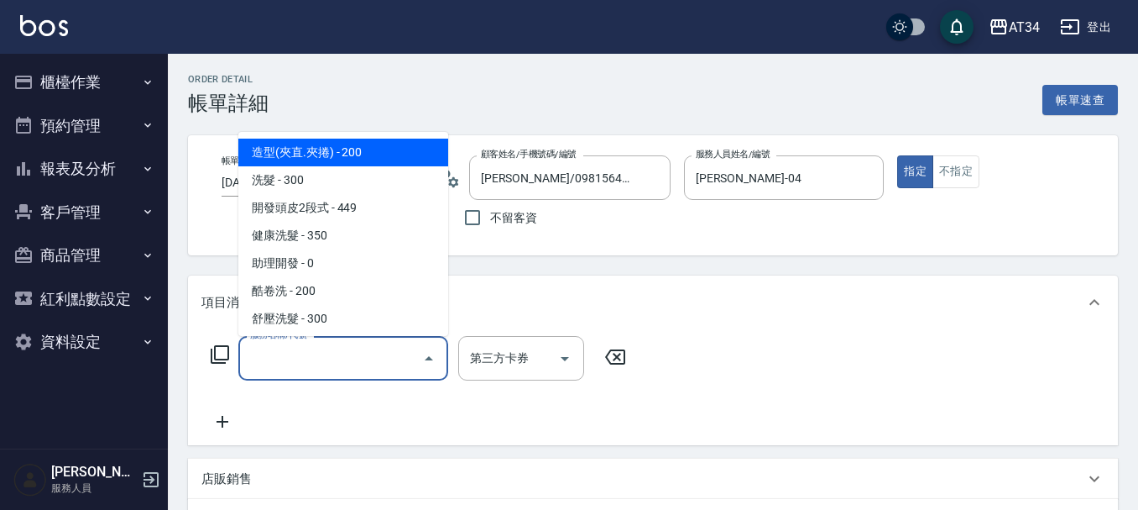
click at [313, 364] on input "服務名稱/代號" at bounding box center [331, 357] width 170 height 29
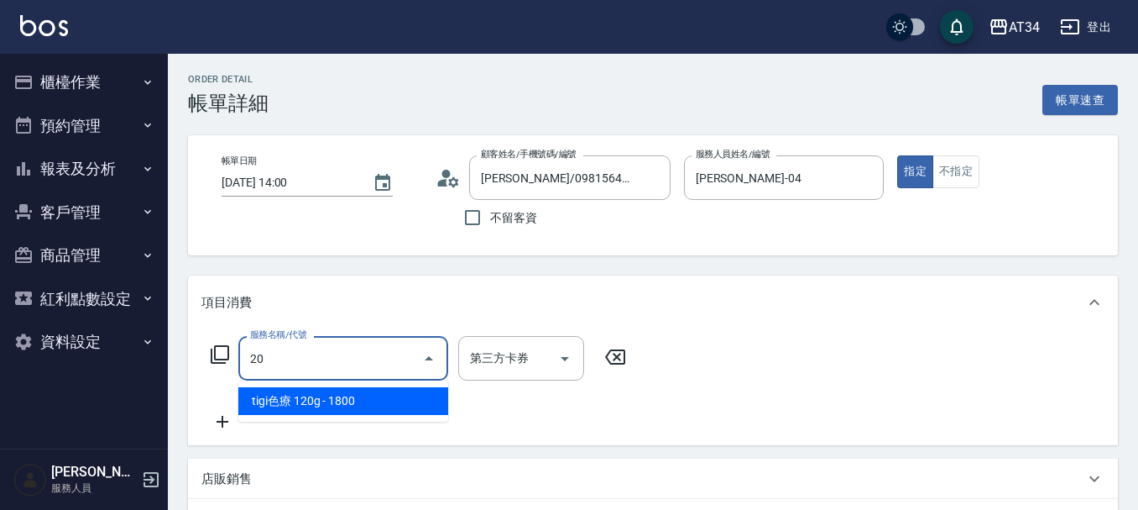
type input "201"
type input "30"
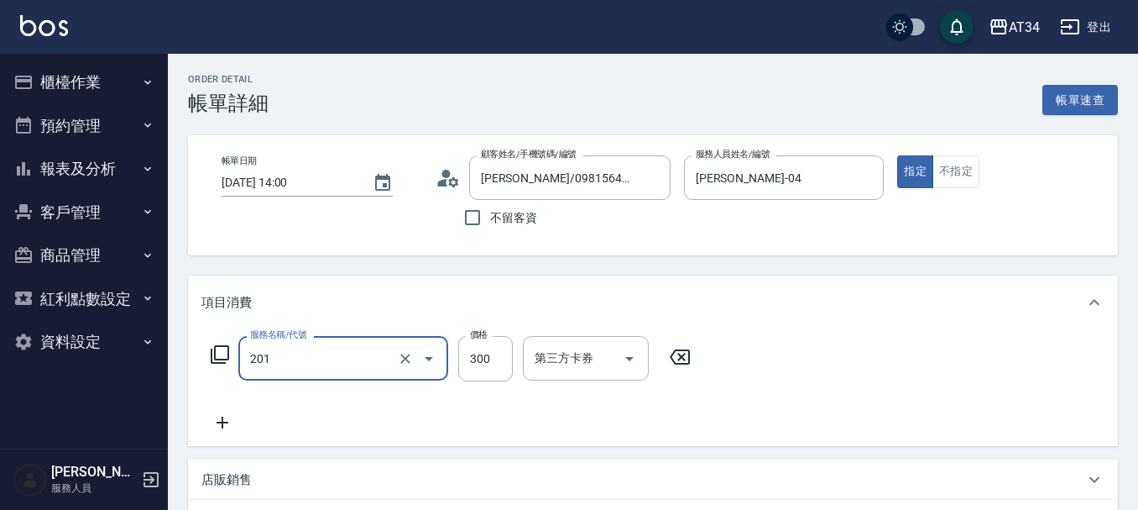
type input "洗髮(201)"
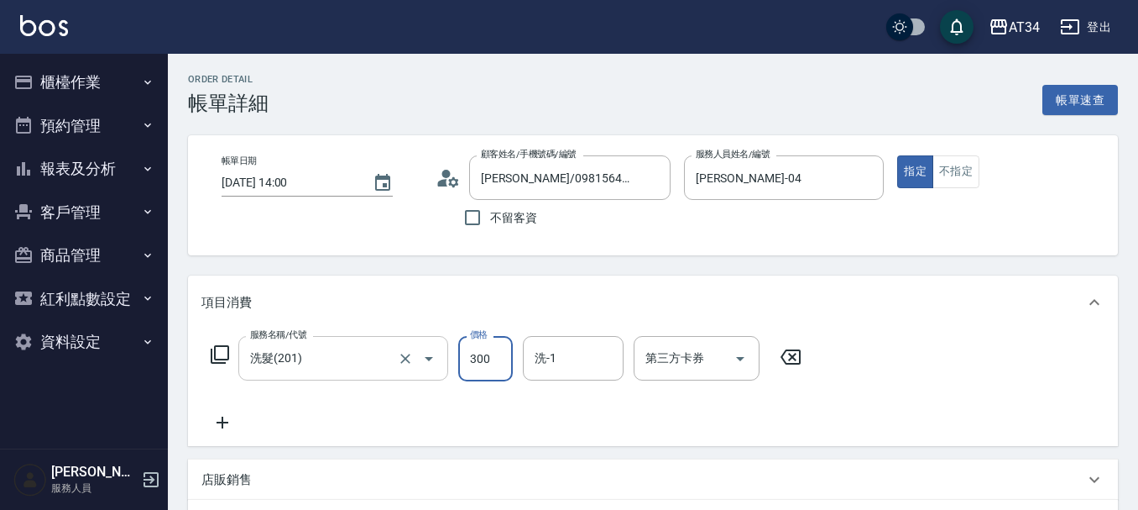
type input "0"
type input "20"
type input "200"
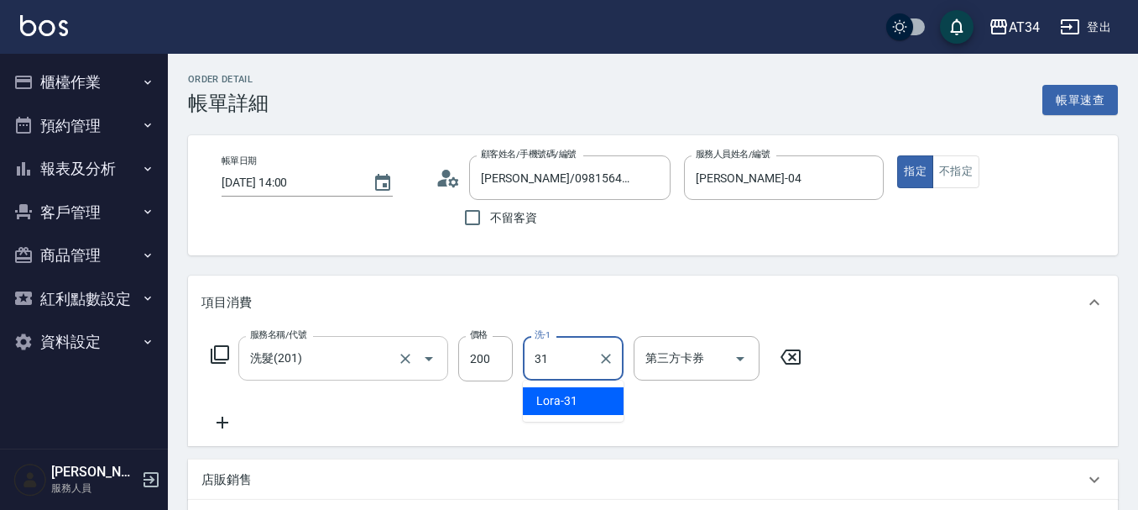
type input "Lora-31"
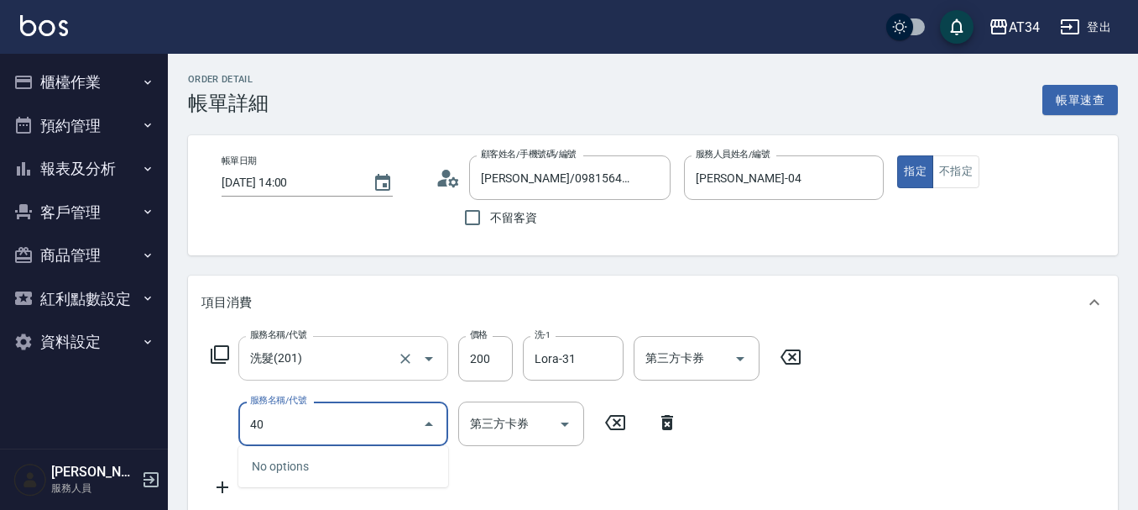
type input "401"
type input "40"
type input "剪髮(401)"
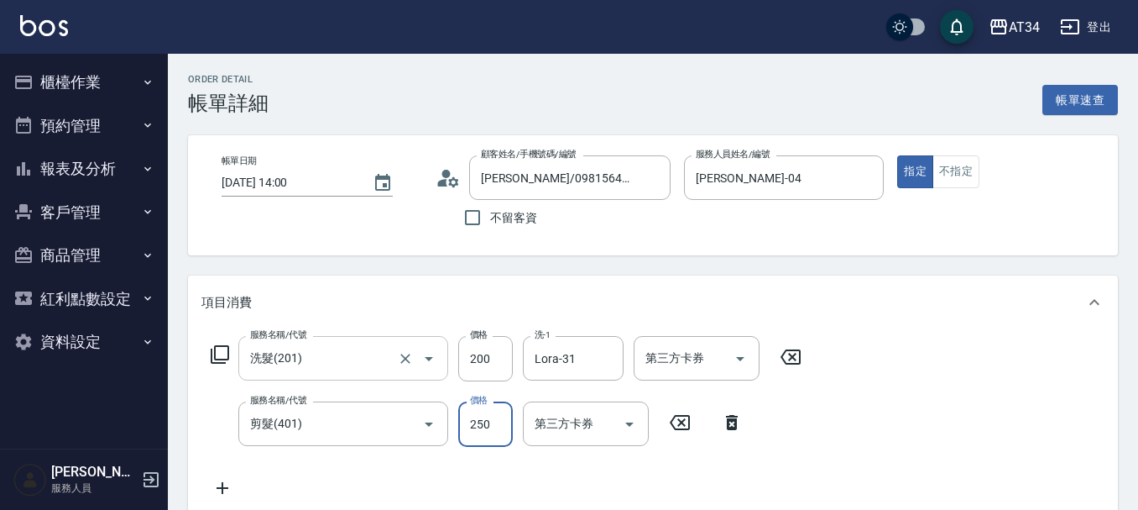
type input "20"
type input "400"
type input "60"
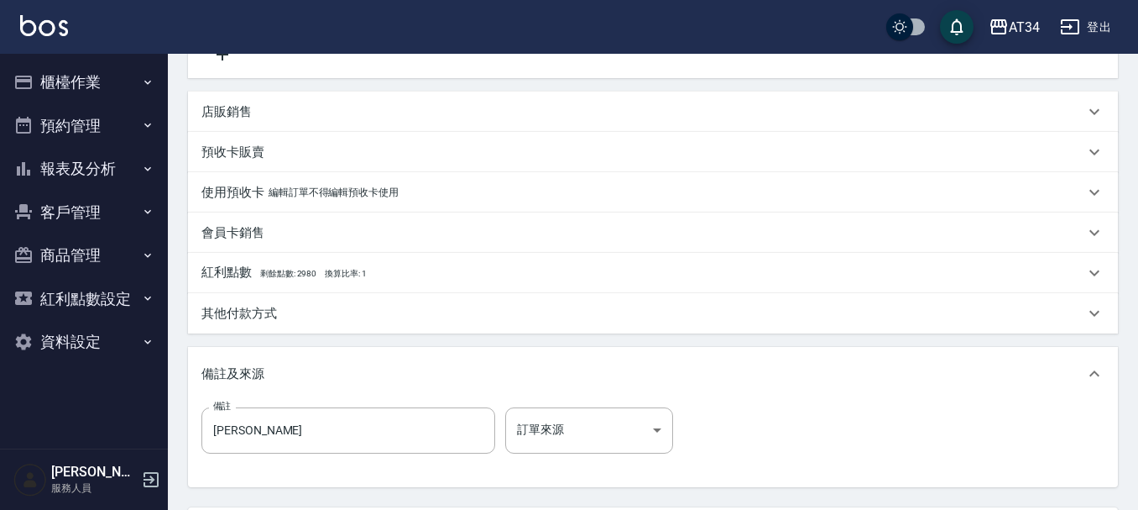
scroll to position [592, 0]
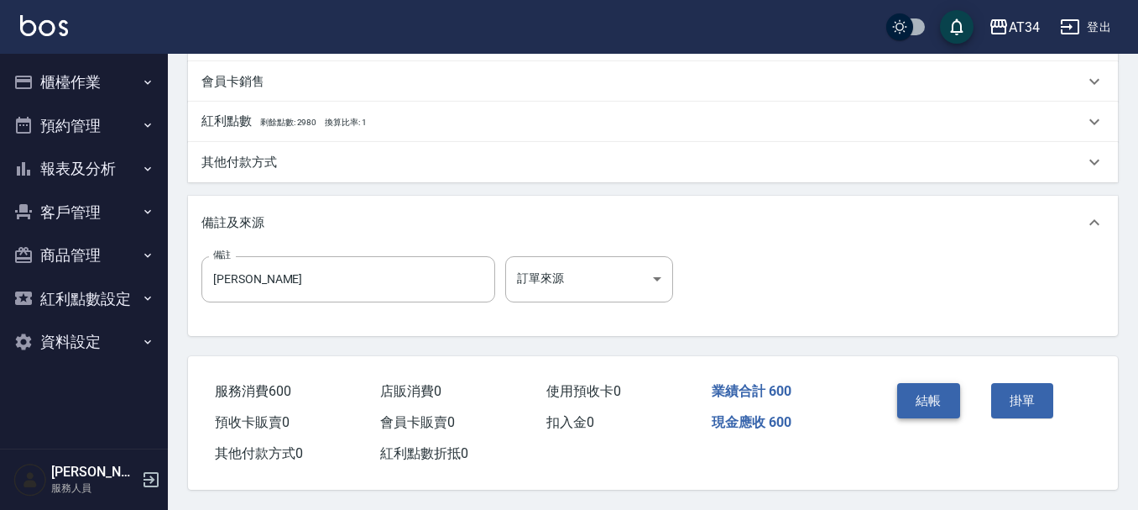
type input "400"
click at [922, 393] on button "結帳" at bounding box center [928, 400] width 63 height 35
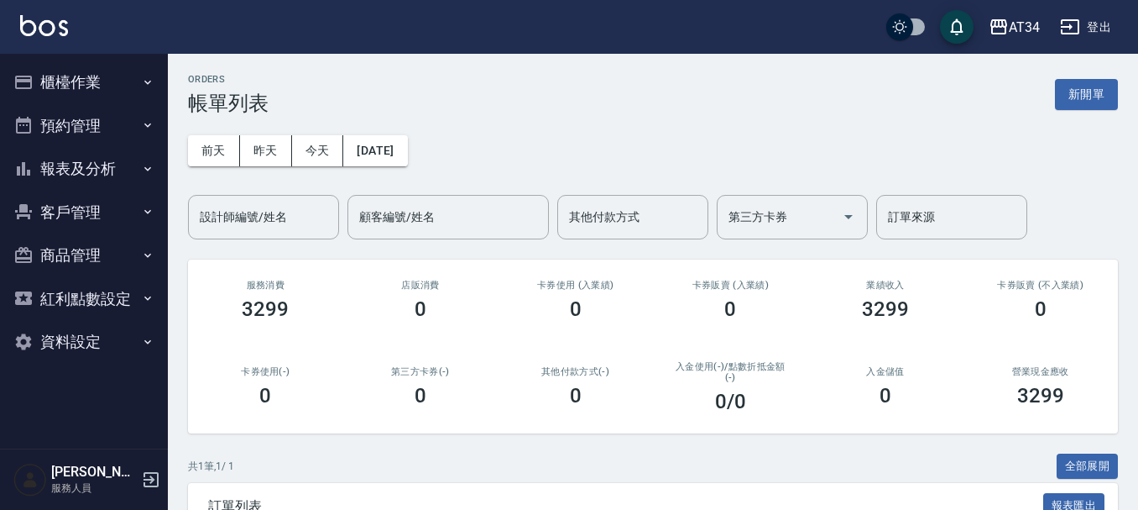
scroll to position [84, 0]
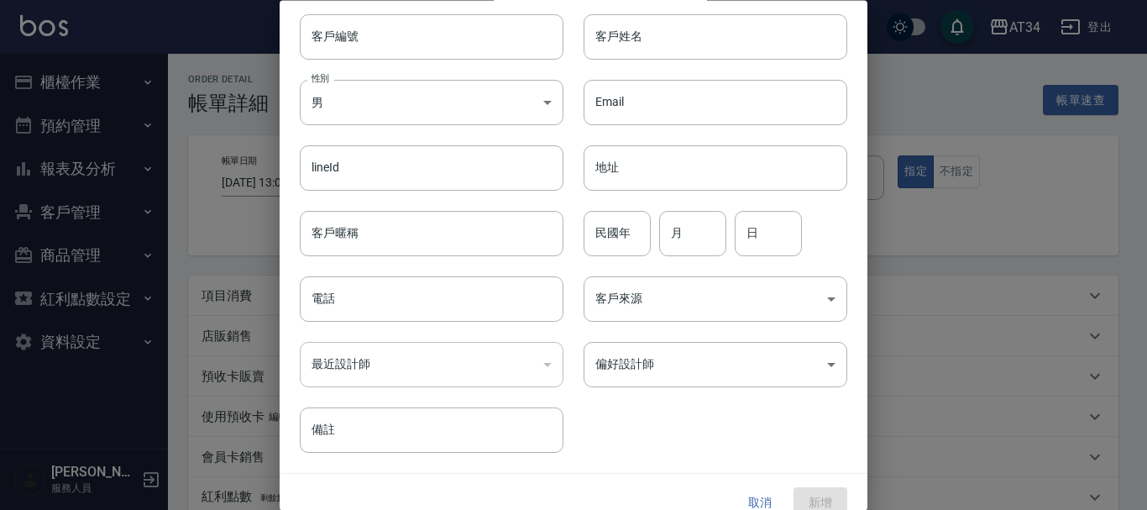
scroll to position [72, 0]
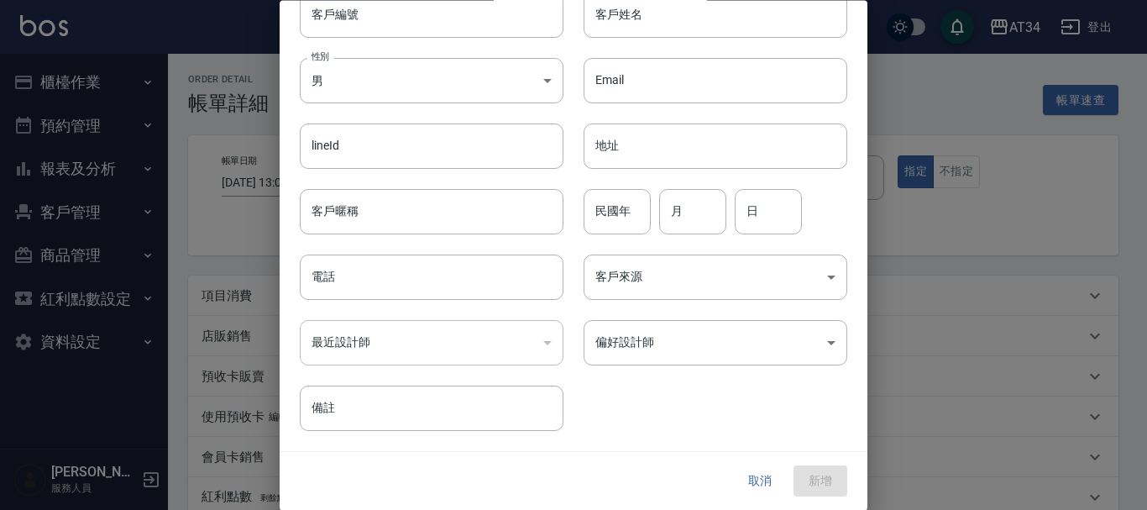
click at [749, 469] on button "取消" at bounding box center [760, 481] width 54 height 31
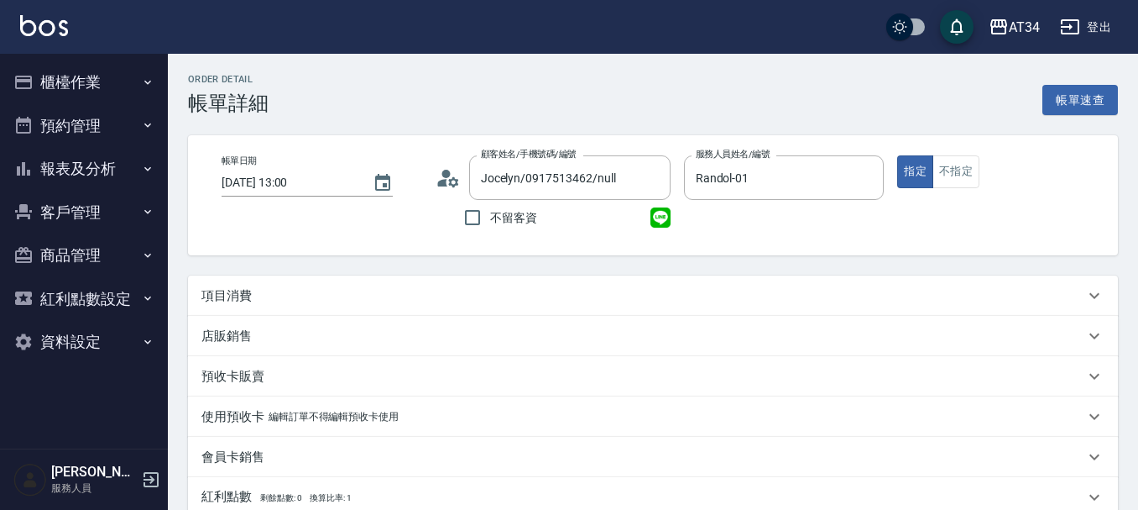
click at [440, 171] on icon at bounding box center [448, 177] width 25 height 25
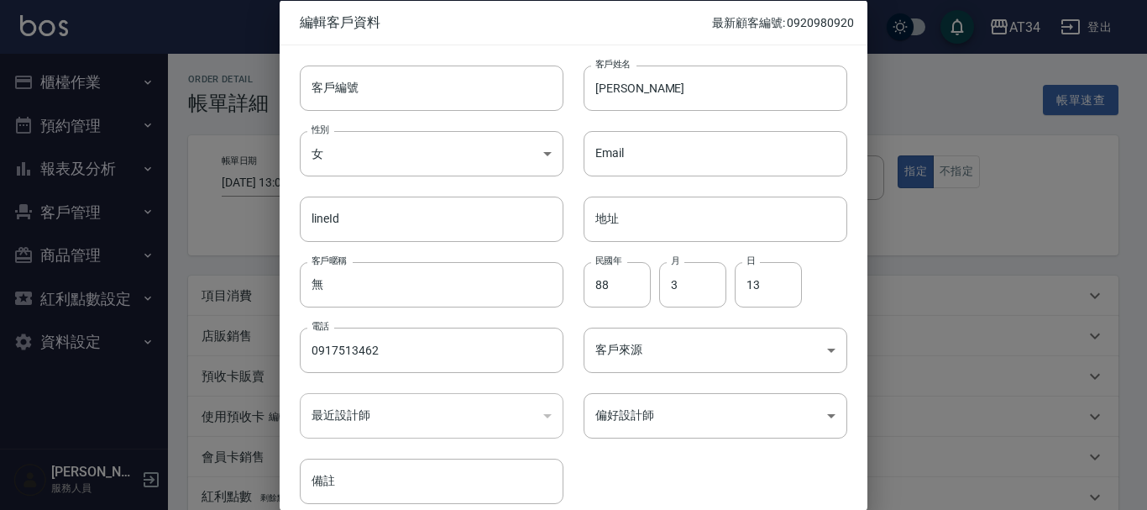
click at [406, 325] on div "電話 [PHONE_NUMBER] 電話" at bounding box center [422, 339] width 284 height 65
click at [404, 336] on input "0917513462" at bounding box center [432, 349] width 264 height 45
click at [401, 82] on input "客戶編號" at bounding box center [432, 87] width 264 height 45
paste input "0917513462"
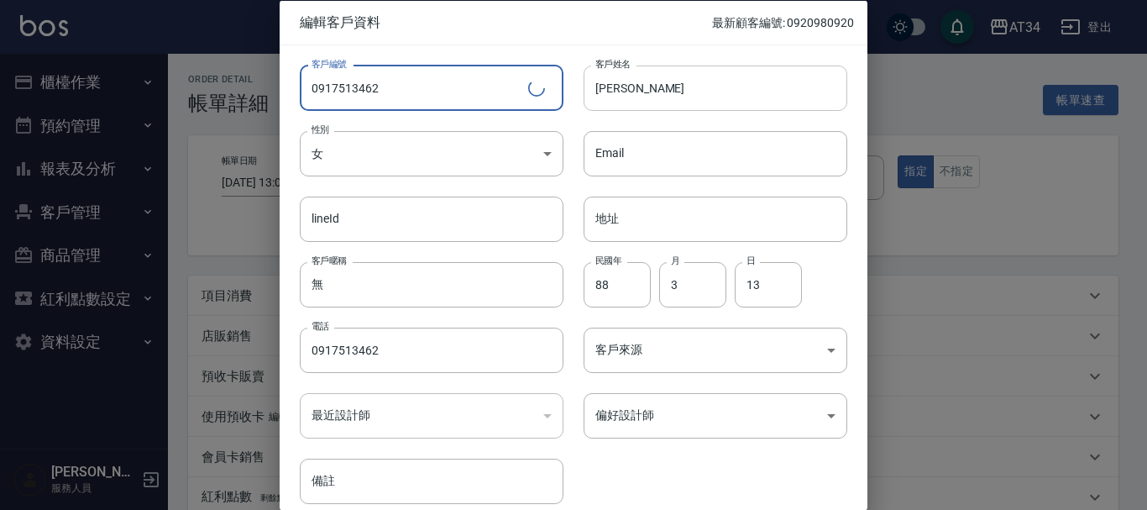
type input "0917513462"
click at [672, 100] on input "[PERSON_NAME]" at bounding box center [715, 87] width 264 height 45
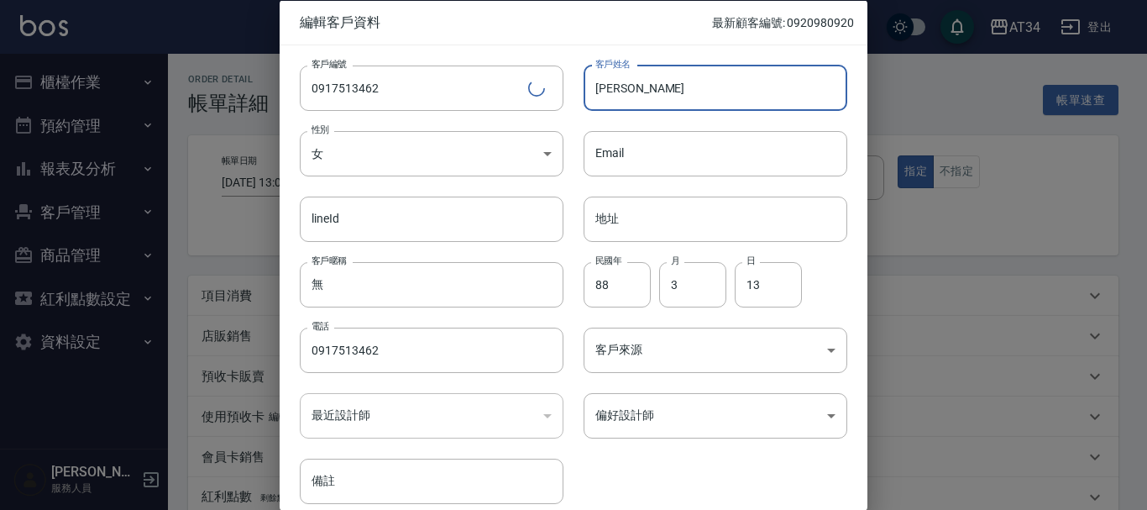
click at [672, 100] on input "[PERSON_NAME]" at bounding box center [715, 87] width 264 height 45
click at [686, 92] on input "[PERSON_NAME]" at bounding box center [715, 87] width 264 height 45
click at [685, 97] on input "[PERSON_NAME]" at bounding box center [715, 87] width 264 height 45
click at [640, 89] on input "[PERSON_NAME]楦" at bounding box center [715, 87] width 264 height 45
type input "[PERSON_NAME]楦"
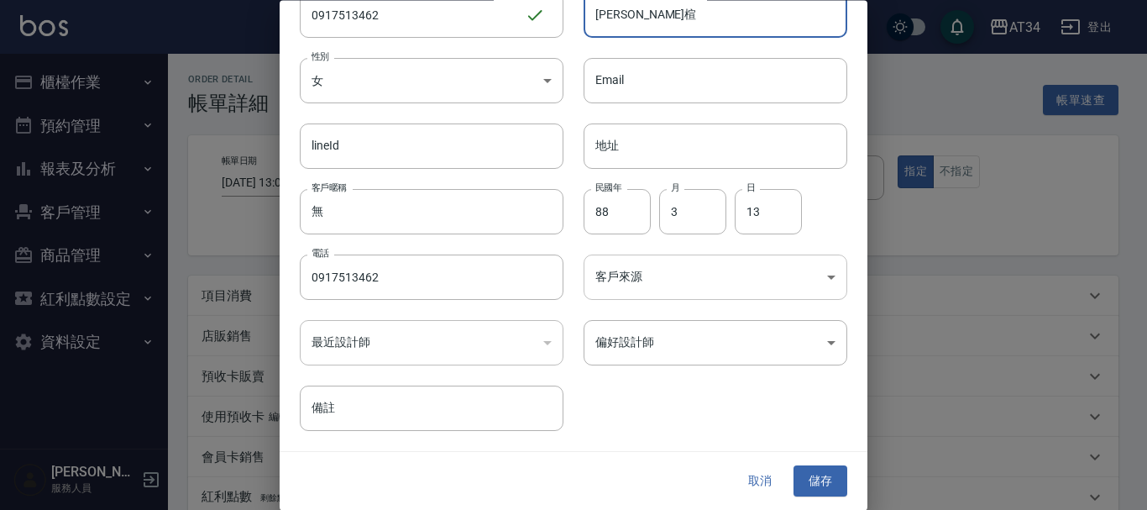
click at [668, 280] on body "AT34 登出 櫃檯作業 打帳單 帳單列表 現金收支登錄 材料自購登錄 每日結帳 排班表 現場電腦打卡 預約管理 預約管理 單日預約紀錄 單週預約紀錄 報表及…" at bounding box center [573, 422] width 1147 height 844
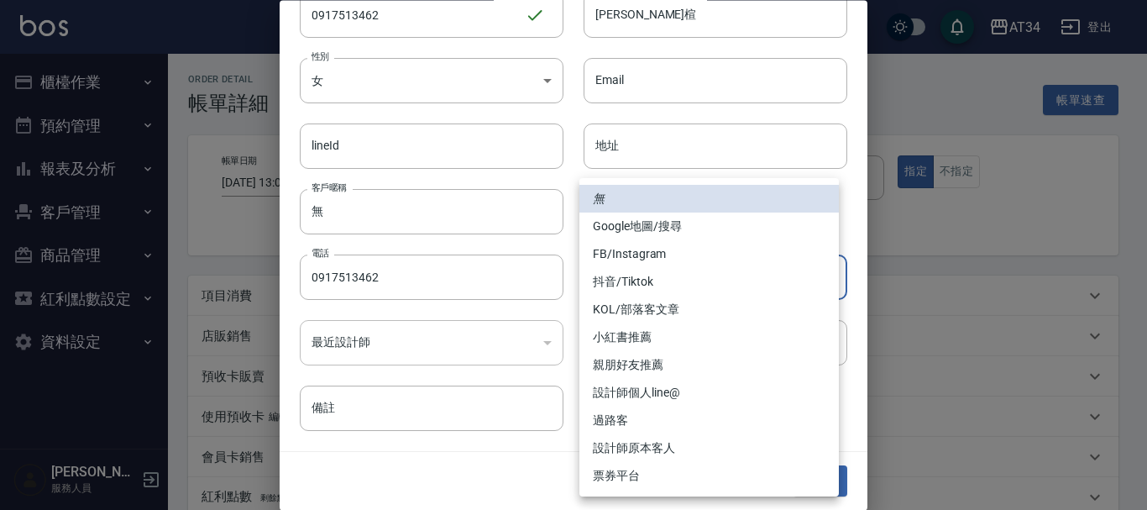
click at [651, 368] on li "親朋好友推薦" at bounding box center [708, 365] width 259 height 28
type input "親朋好友推薦"
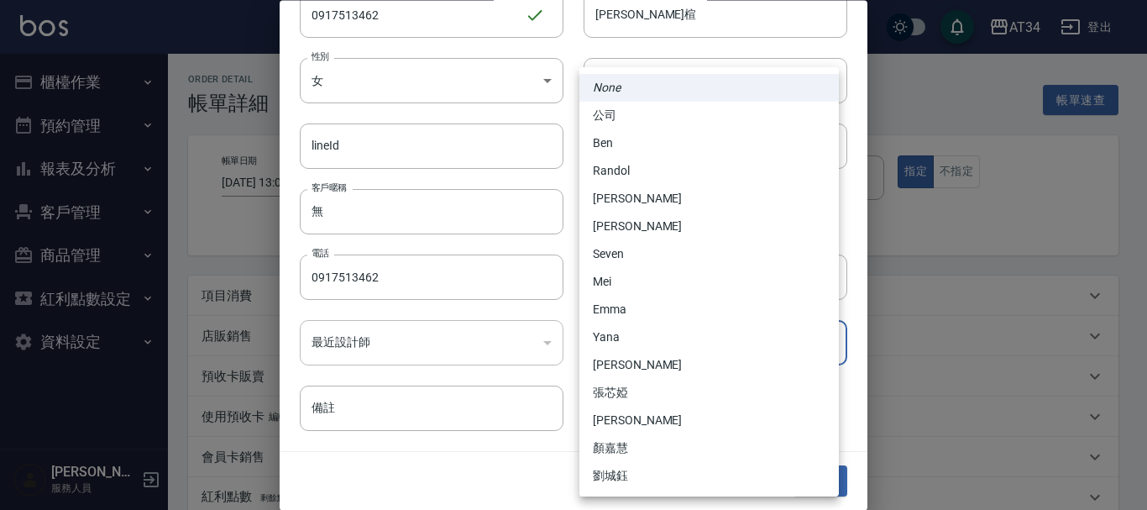
click at [654, 343] on body "AT34 登出 櫃檯作業 打帳單 帳單列表 現金收支登錄 材料自購登錄 每日結帳 排班表 現場電腦打卡 預約管理 預約管理 單日預約紀錄 單週預約紀錄 報表及…" at bounding box center [573, 422] width 1147 height 844
click at [646, 161] on li "Randol" at bounding box center [708, 171] width 259 height 28
type input "d5b9eb47-41c9-48ce-9c60-4287899162ba"
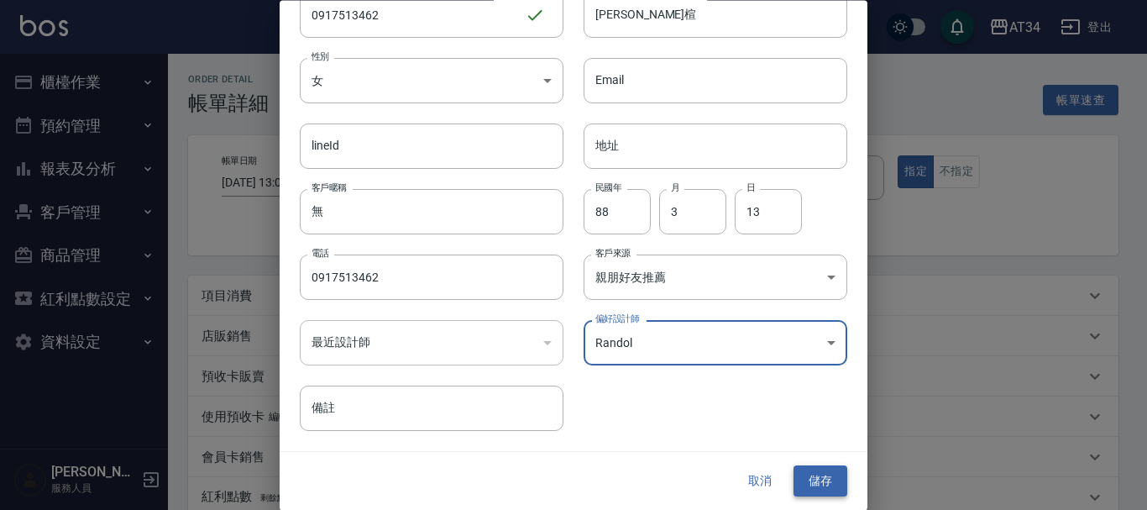
drag, startPoint x: 842, startPoint y: 475, endPoint x: 823, endPoint y: 474, distance: 19.4
click at [840, 475] on div "取消 儲存" at bounding box center [574, 482] width 588 height 58
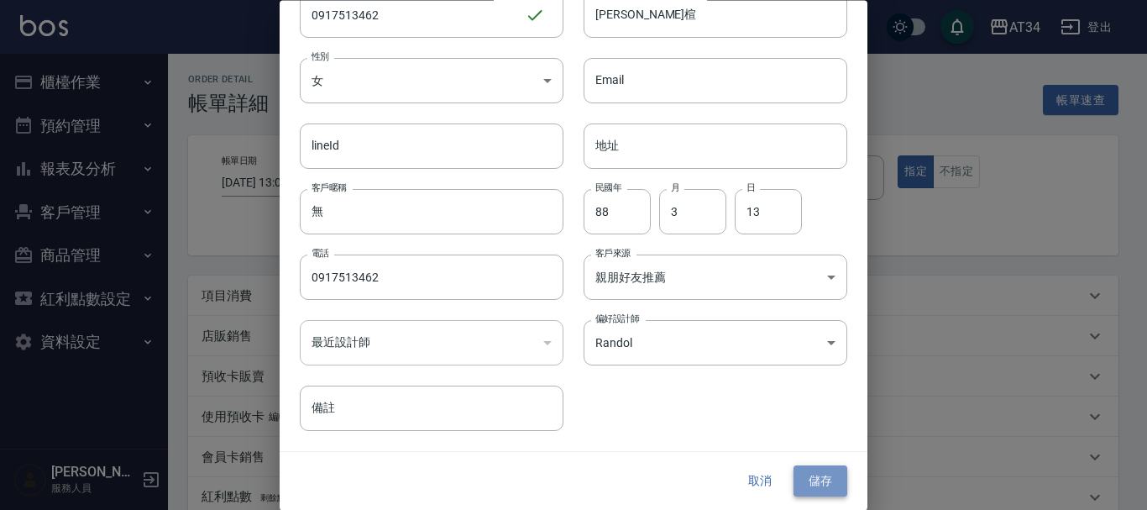
click at [823, 474] on button "儲存" at bounding box center [820, 481] width 54 height 31
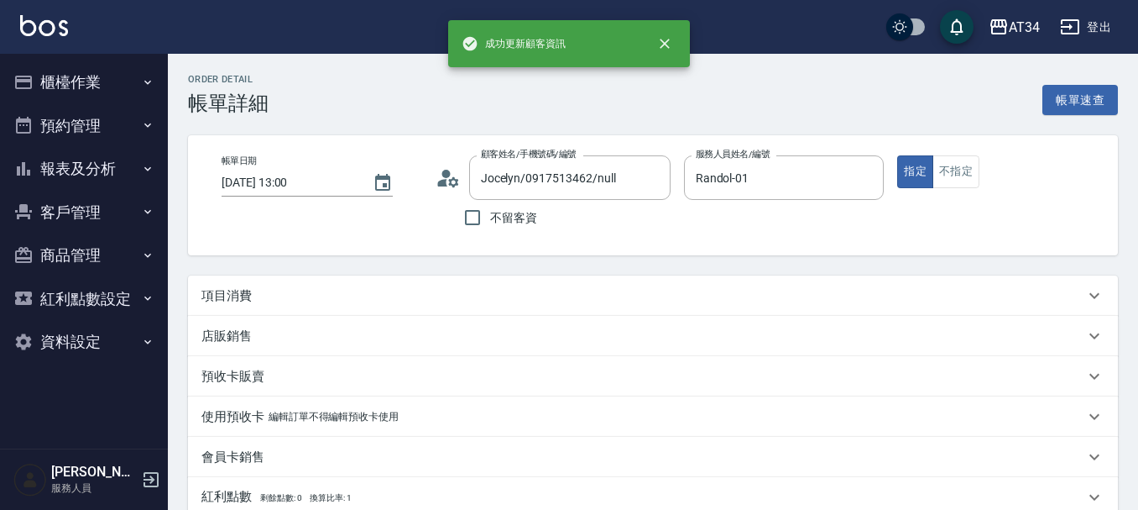
type input "[PERSON_NAME][GEOGRAPHIC_DATA]/0917513462/0917513462"
click at [360, 302] on div "項目消費" at bounding box center [642, 296] width 883 height 18
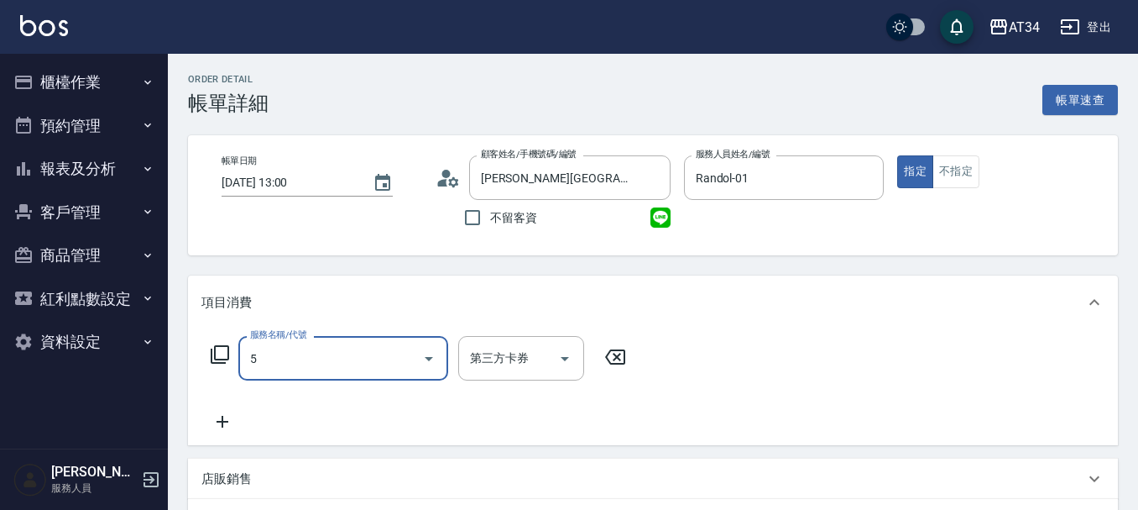
scroll to position [0, 0]
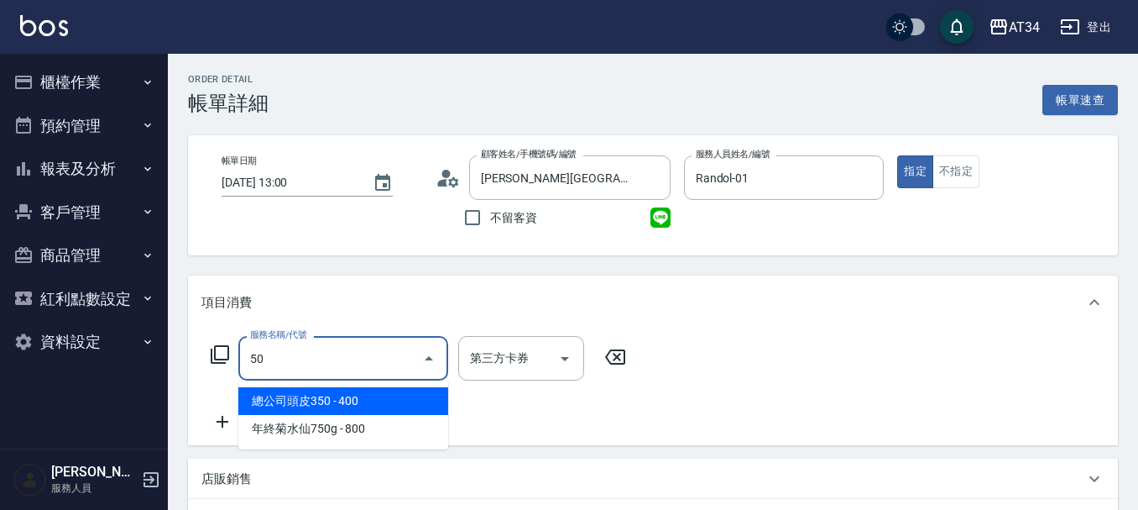
type input "501"
type input "100"
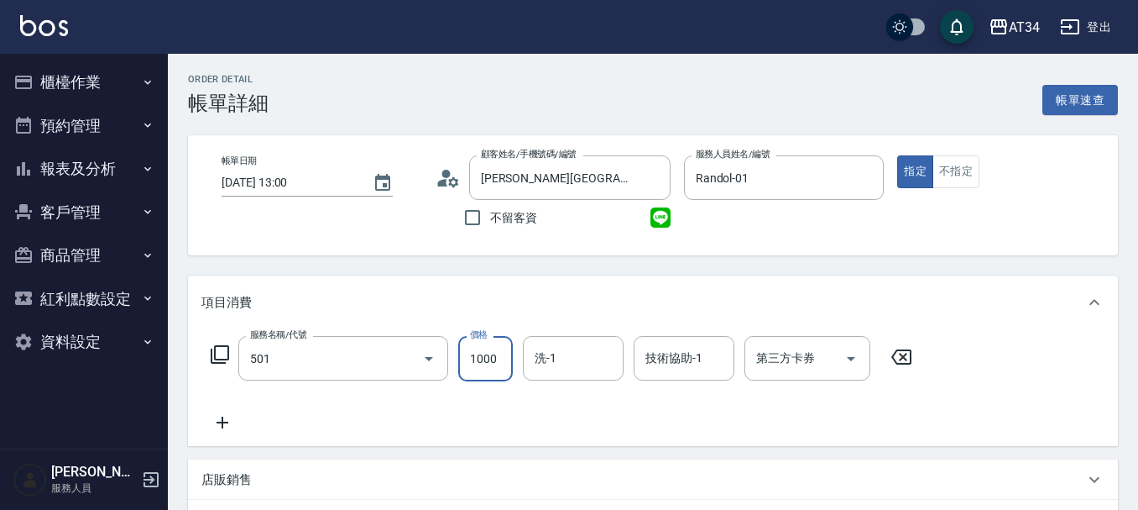
type input "染髮(501)"
click at [494, 354] on input "1000" at bounding box center [485, 358] width 55 height 45
type input "0"
type input "25"
type input "20"
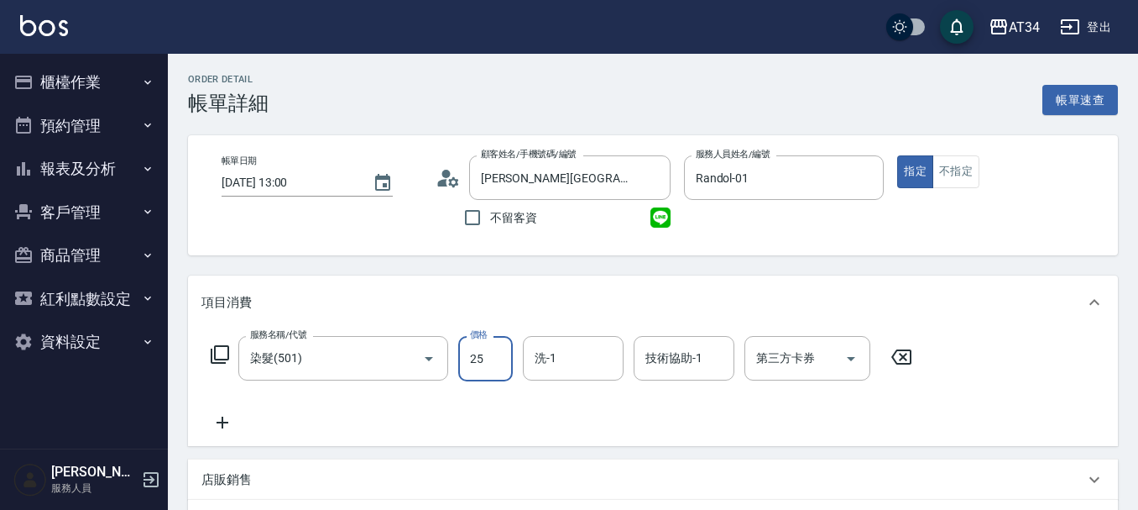
type input "250"
type input "2500"
type input "[PERSON_NAME]-36"
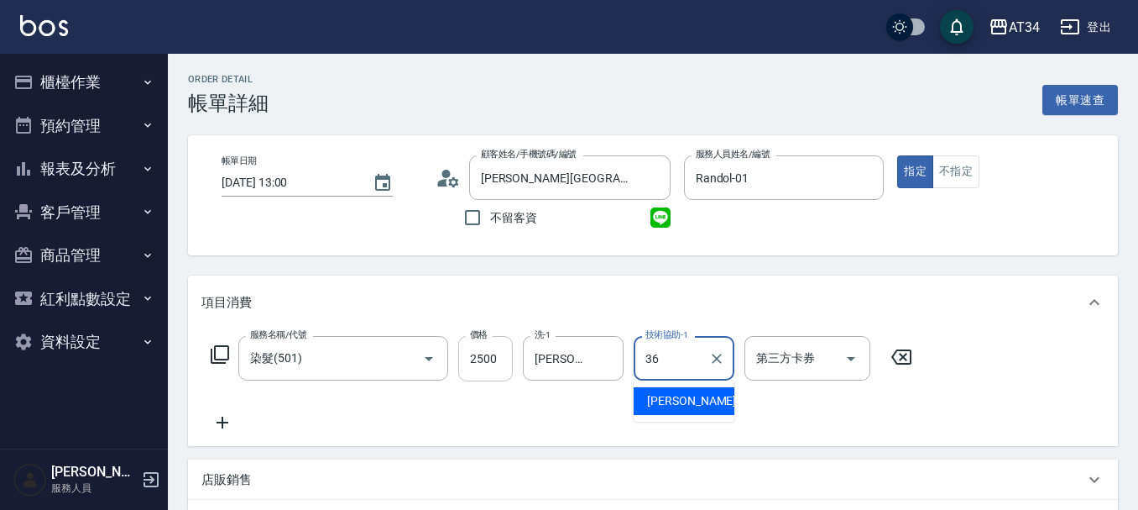
type input "[PERSON_NAME]-36"
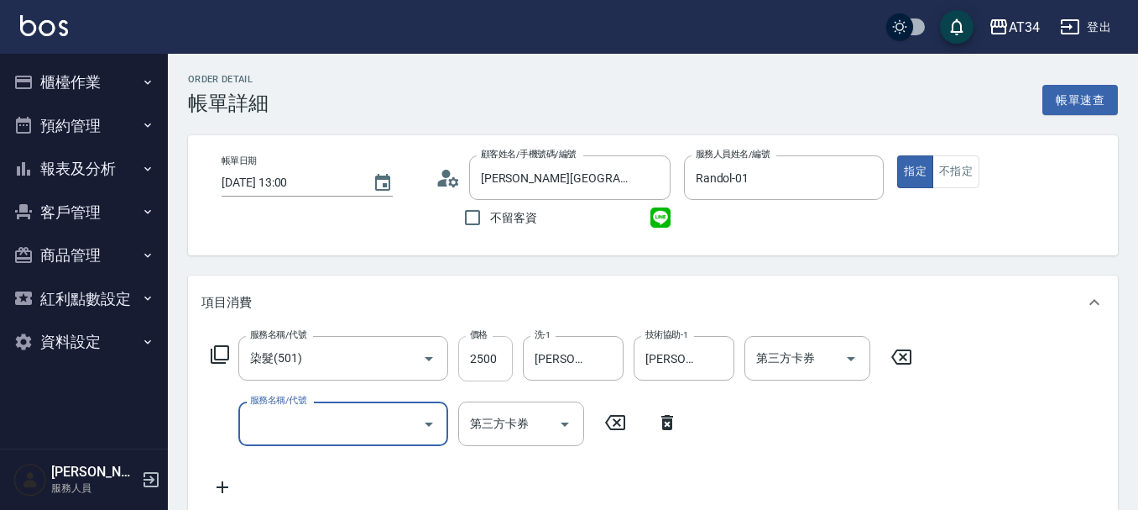
type input "+"
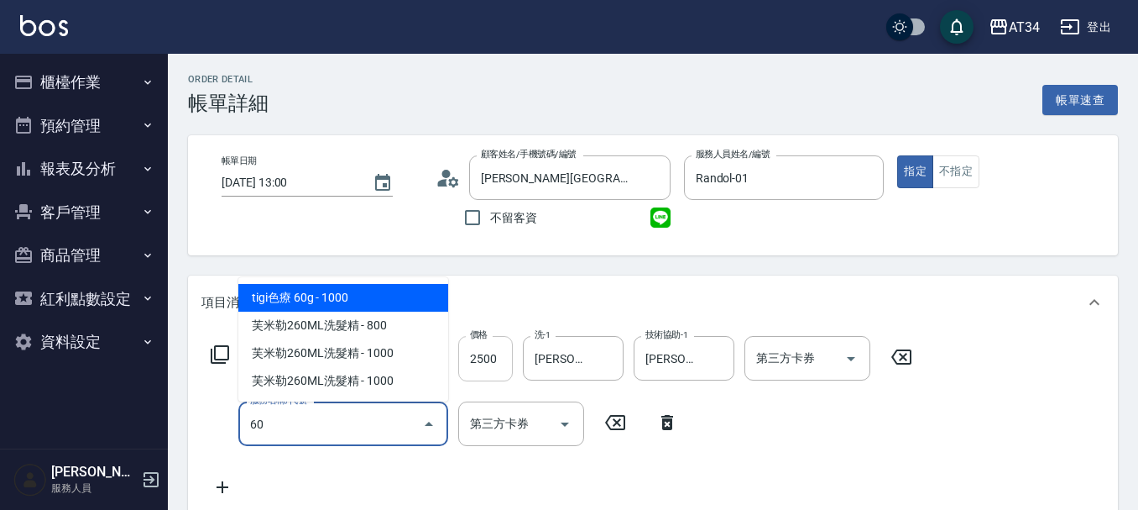
type input "602"
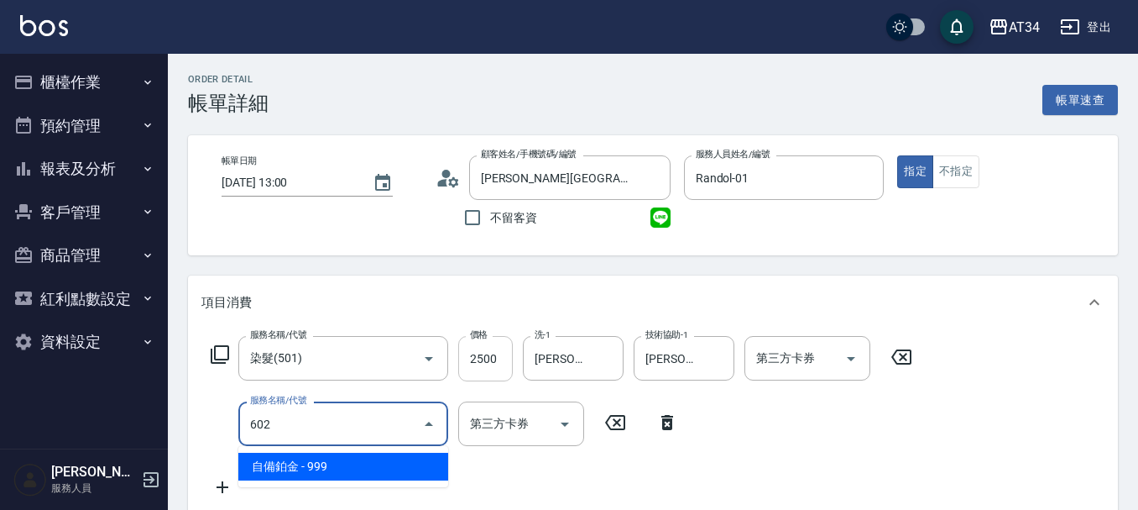
type input "340"
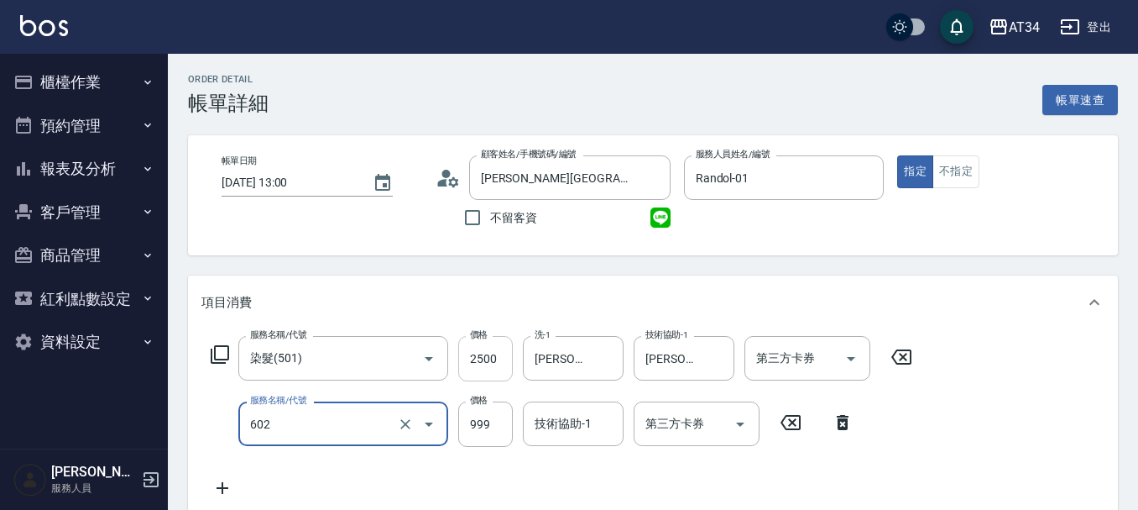
type input "自備鉑金(602)"
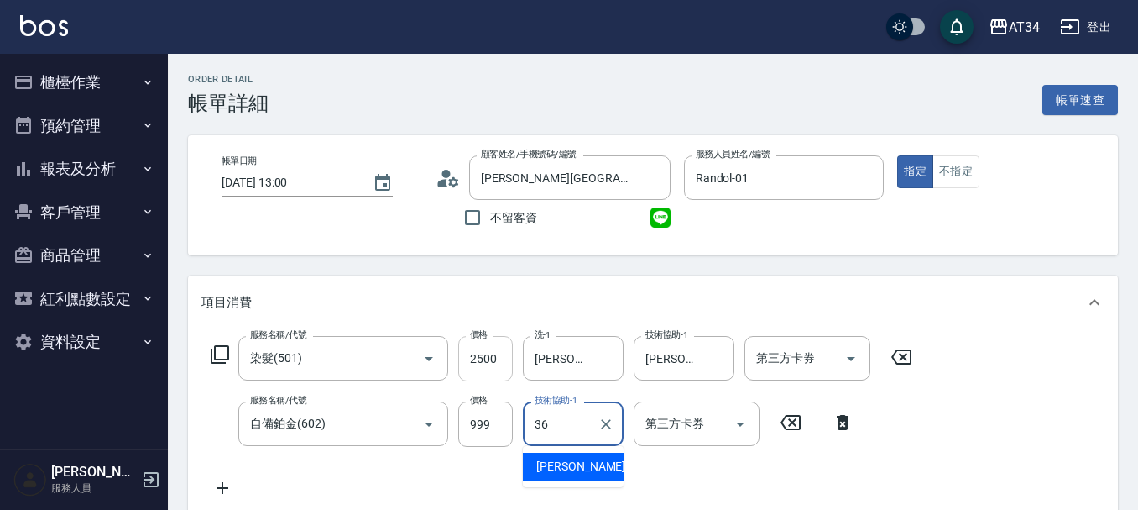
type input "[PERSON_NAME]-36"
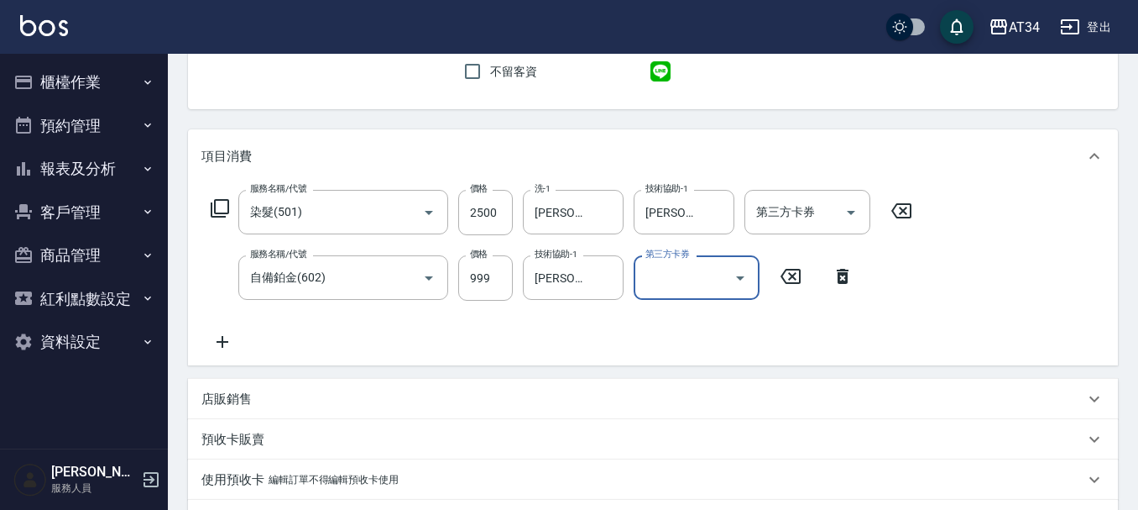
scroll to position [252, 0]
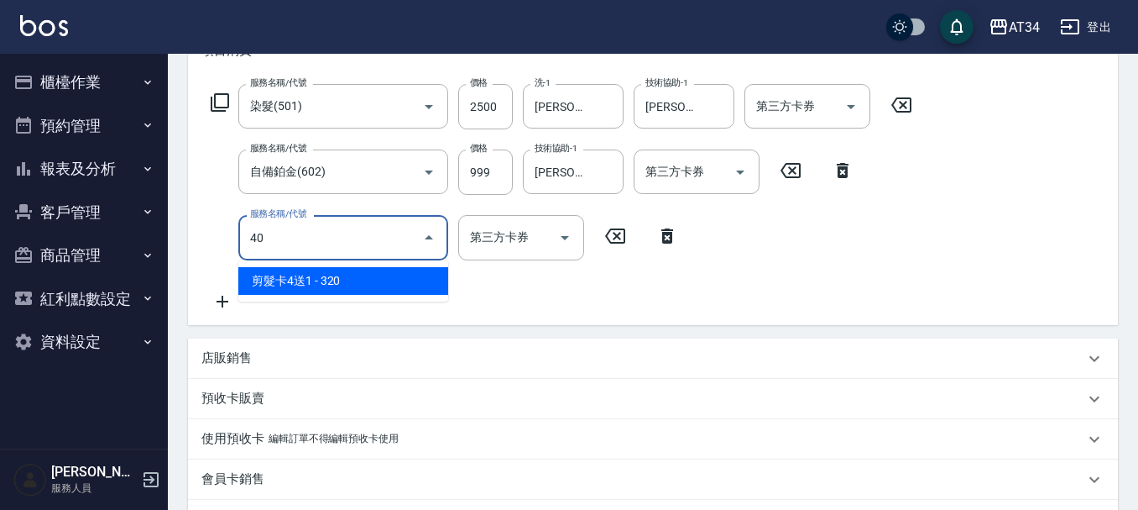
type input "401"
type input "370"
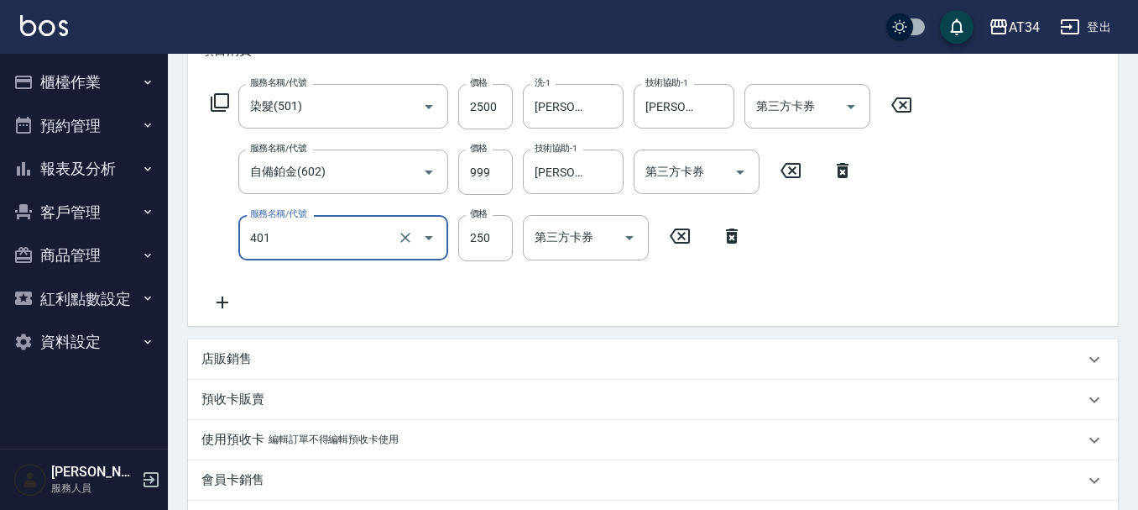
type input "剪髮(401)"
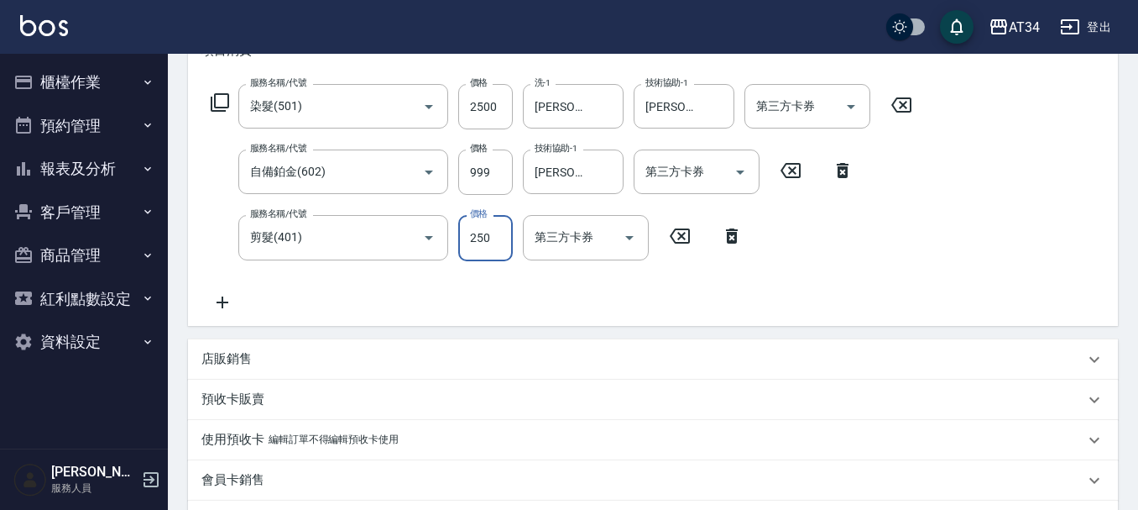
type input "350"
type input "80"
type input "420"
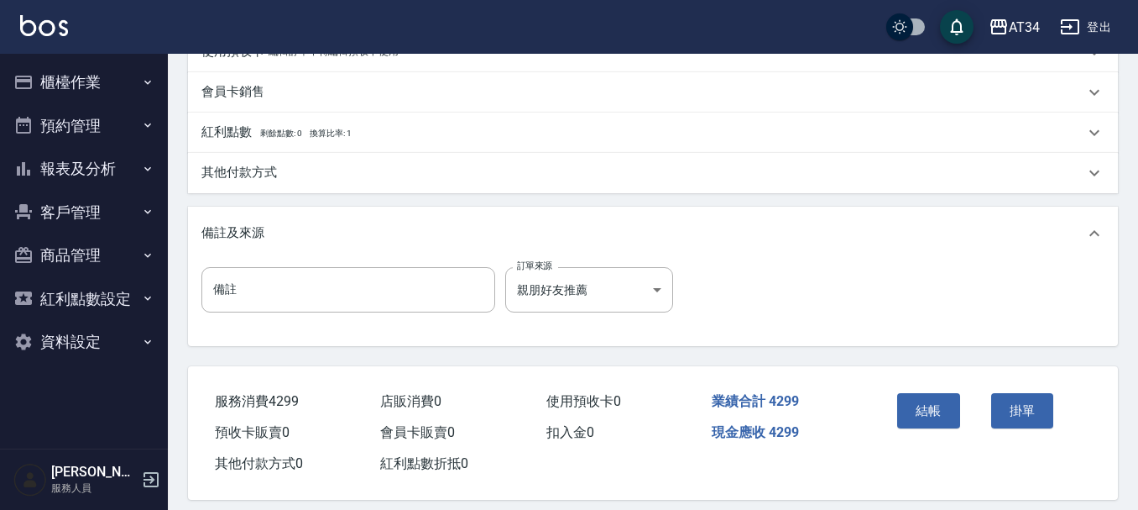
scroll to position [657, 0]
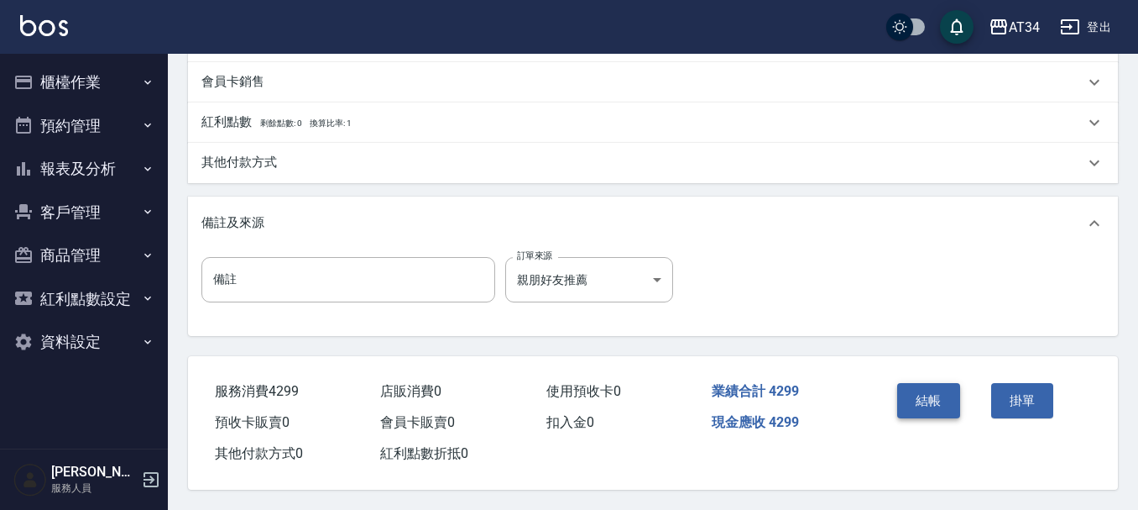
type input "800"
click at [929, 395] on button "結帳" at bounding box center [928, 400] width 63 height 35
